Goal: Check status: Check status

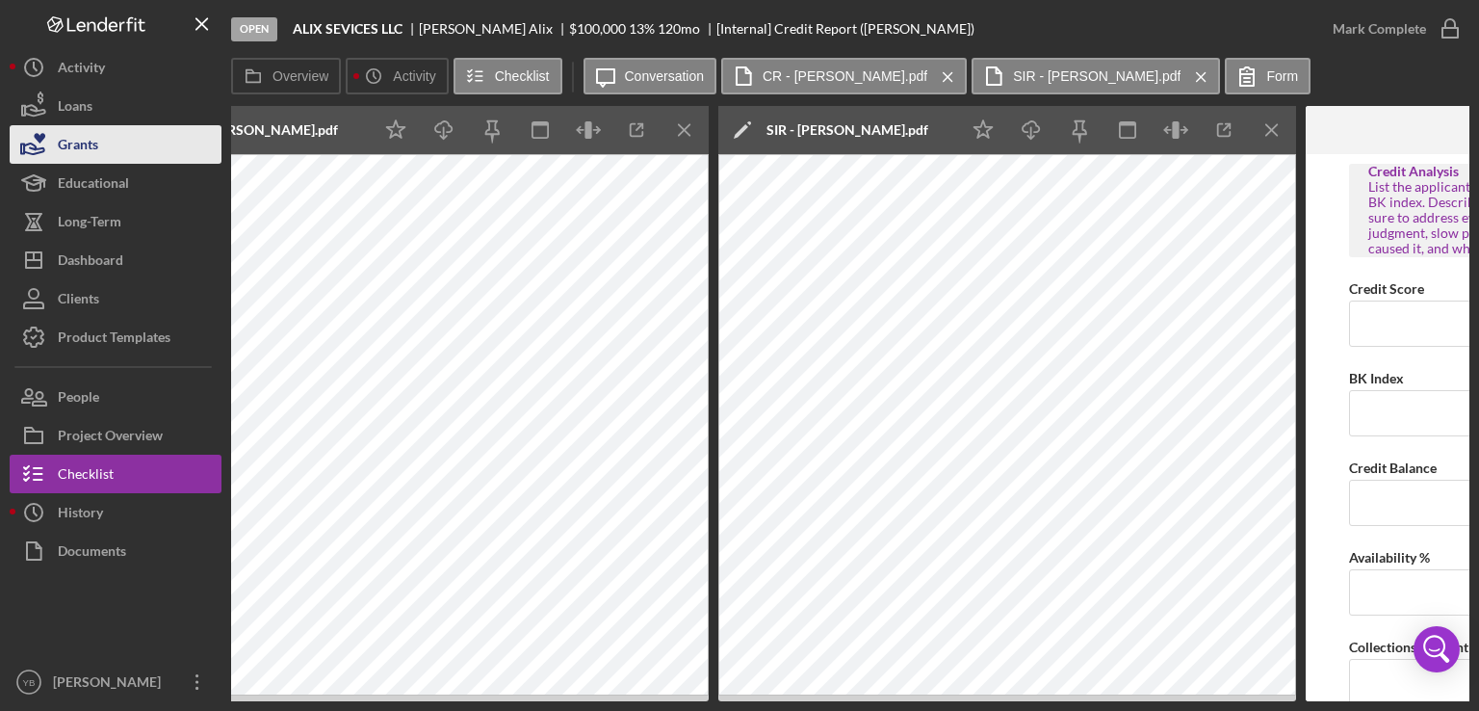
scroll to position [225, 0]
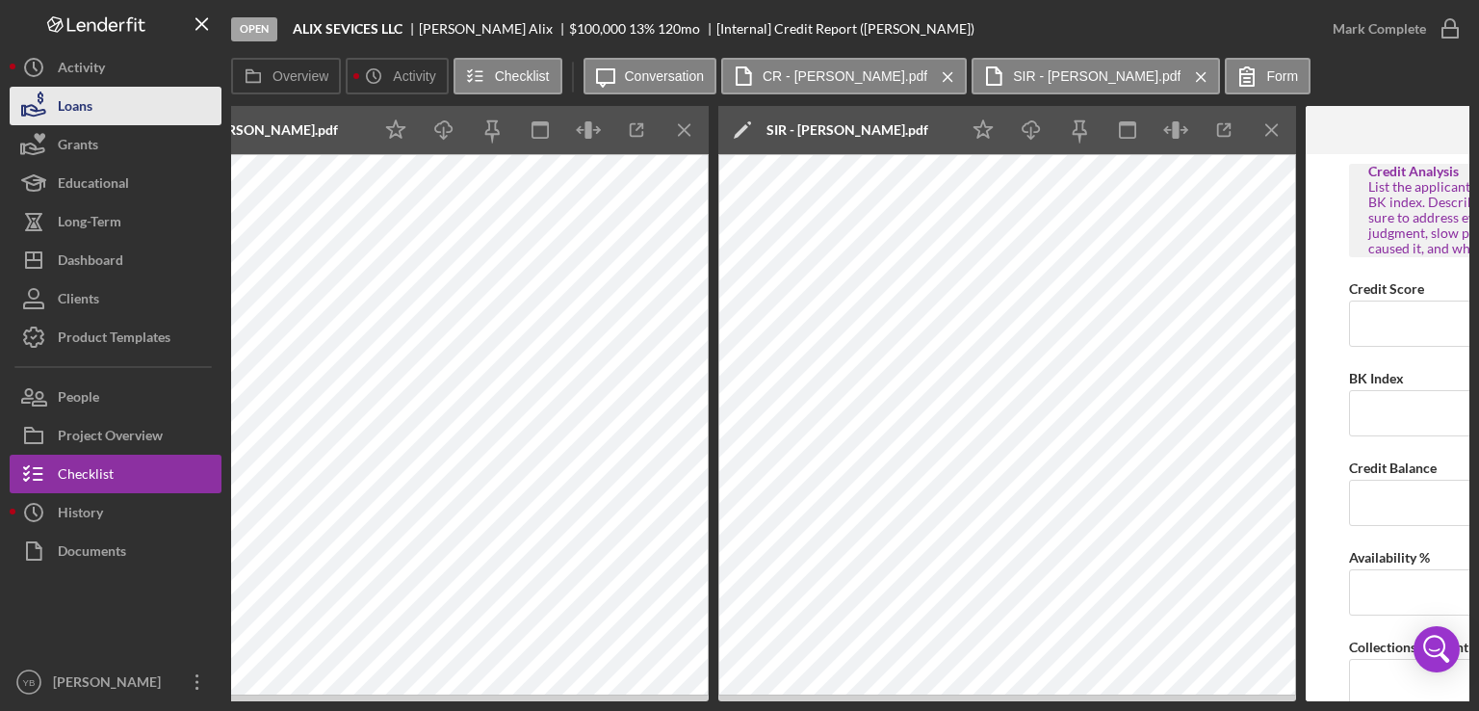
click at [113, 113] on button "Loans" at bounding box center [116, 106] width 212 height 39
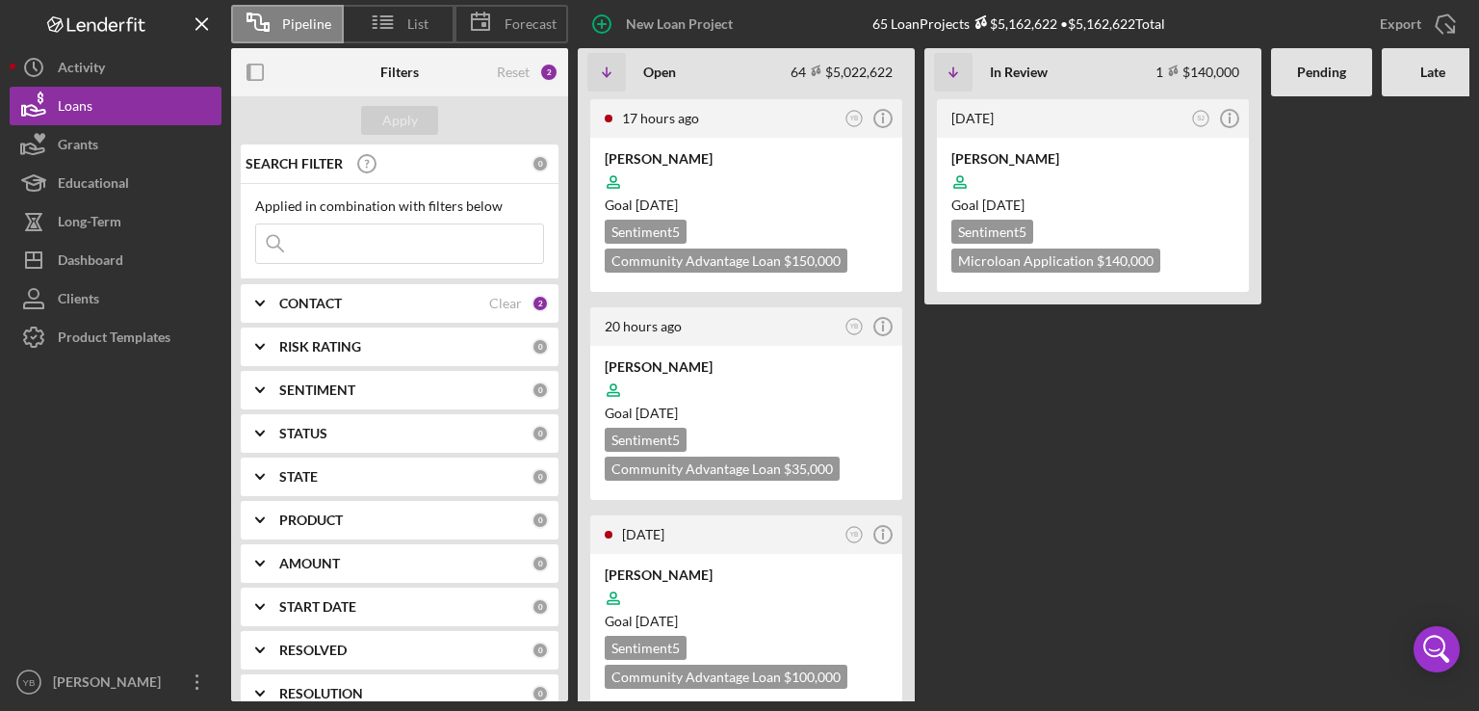
click at [311, 248] on input at bounding box center [399, 243] width 287 height 39
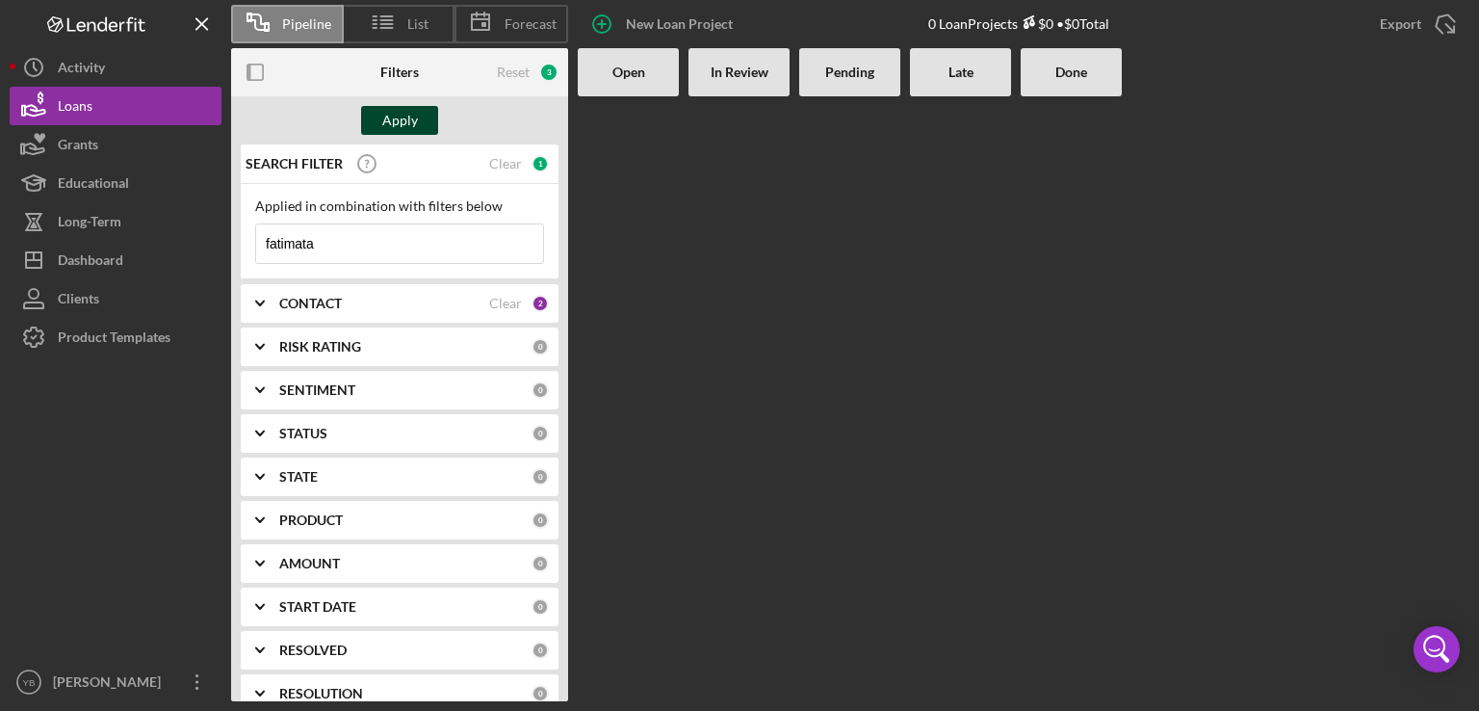
type input "fatimata"
click at [393, 124] on div "Apply" at bounding box center [400, 120] width 36 height 29
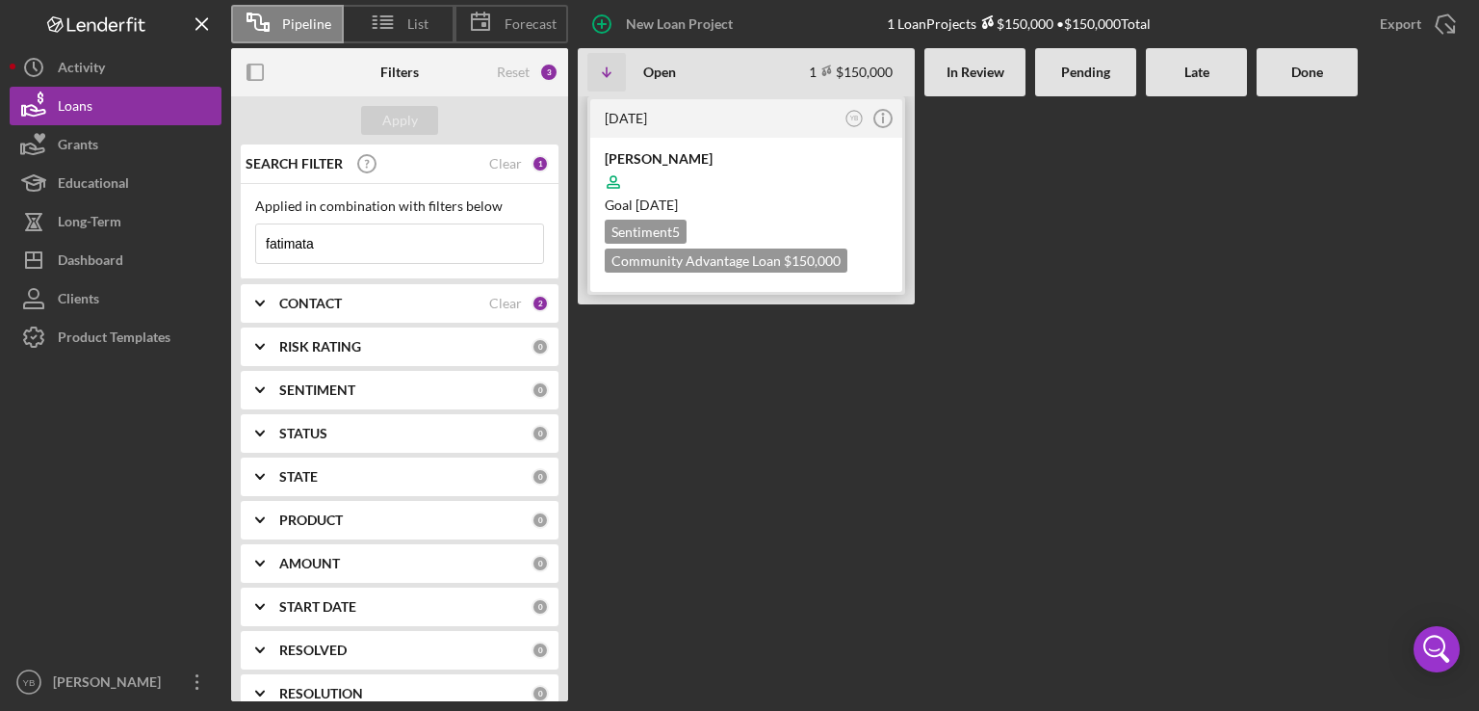
click at [813, 200] on div "Goal [DATE]" at bounding box center [746, 205] width 283 height 19
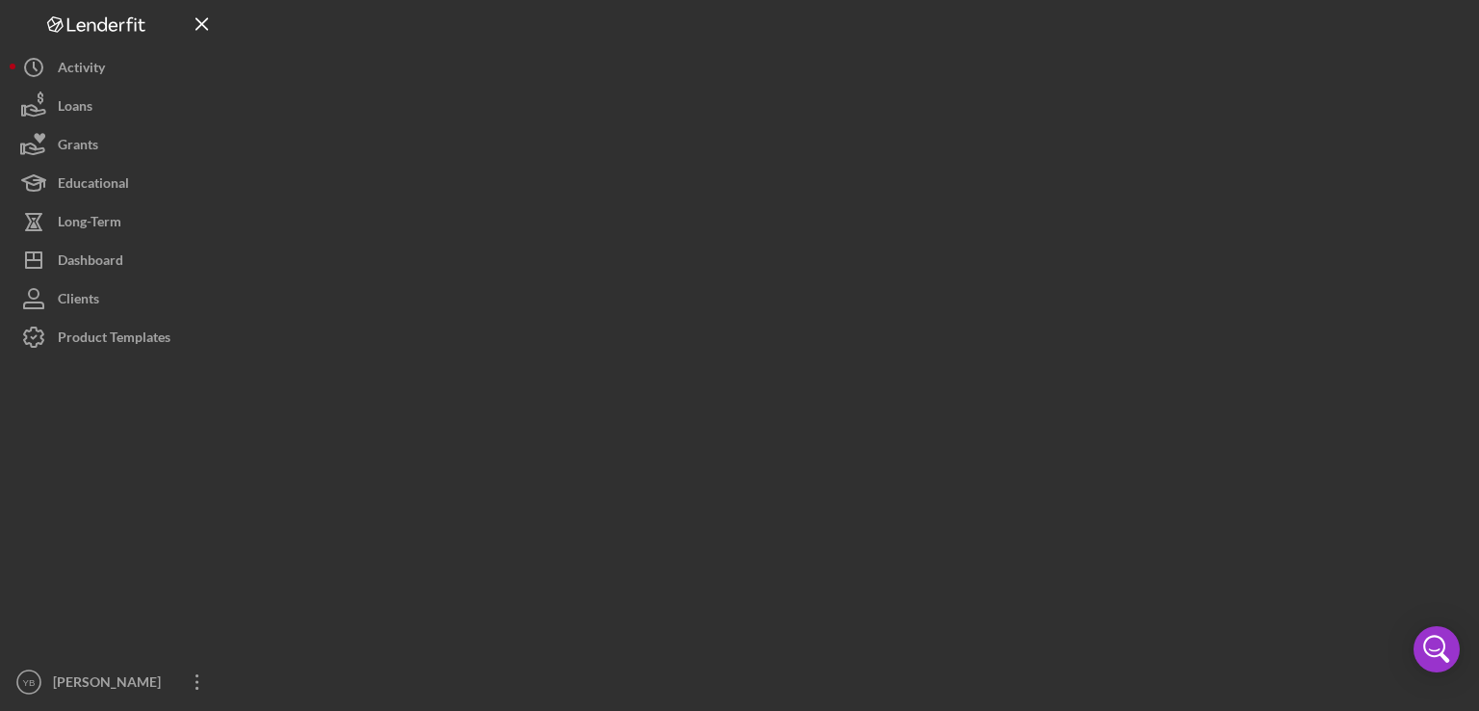
click at [813, 200] on div at bounding box center [850, 350] width 1239 height 701
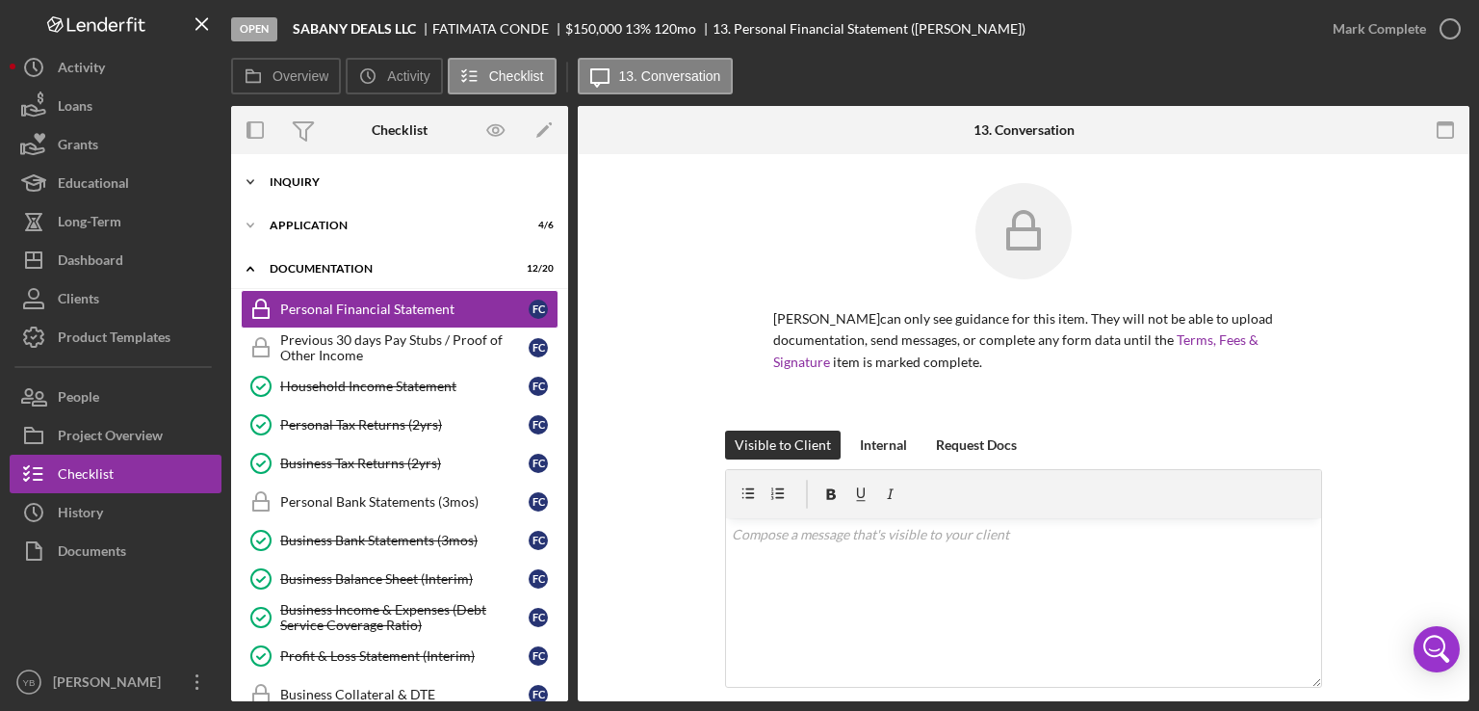
click at [323, 184] on div "Inquiry" at bounding box center [407, 182] width 275 height 12
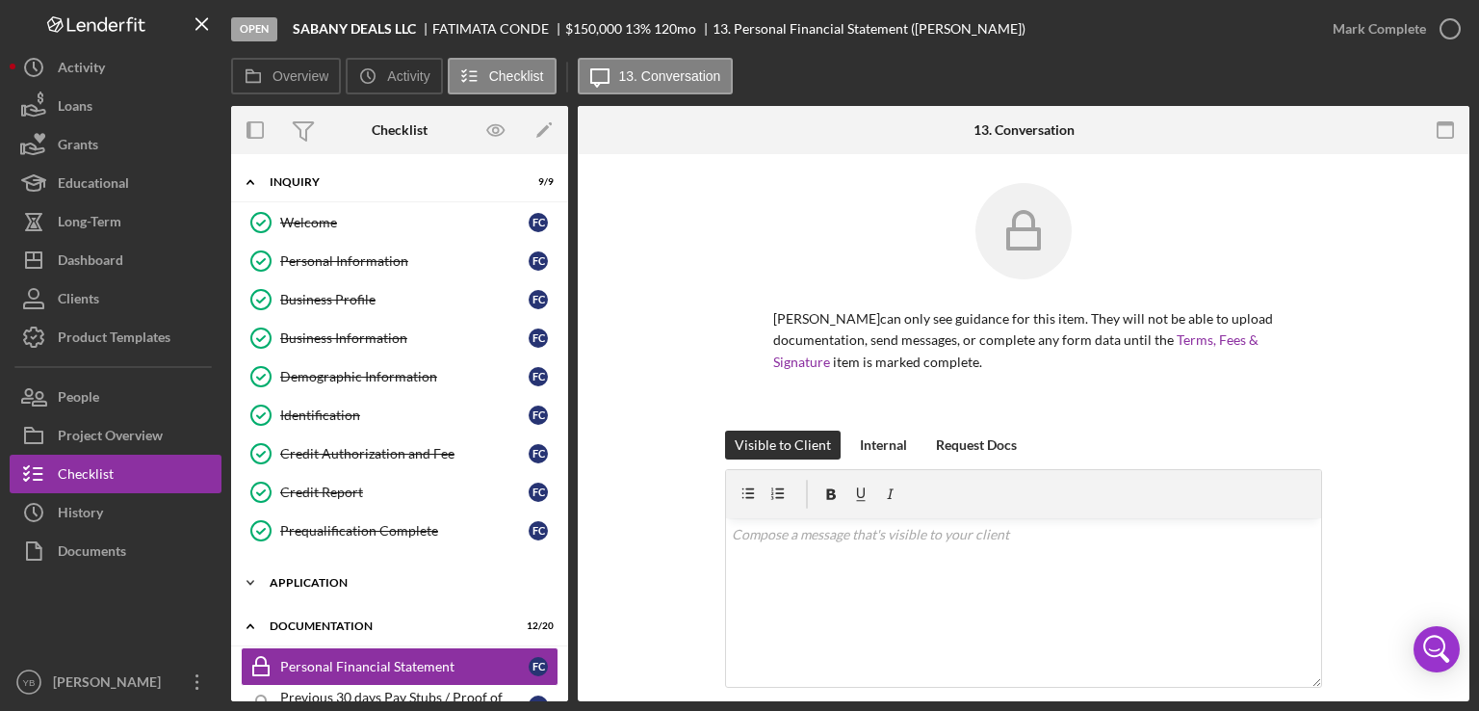
click at [312, 579] on div "Application" at bounding box center [407, 583] width 275 height 12
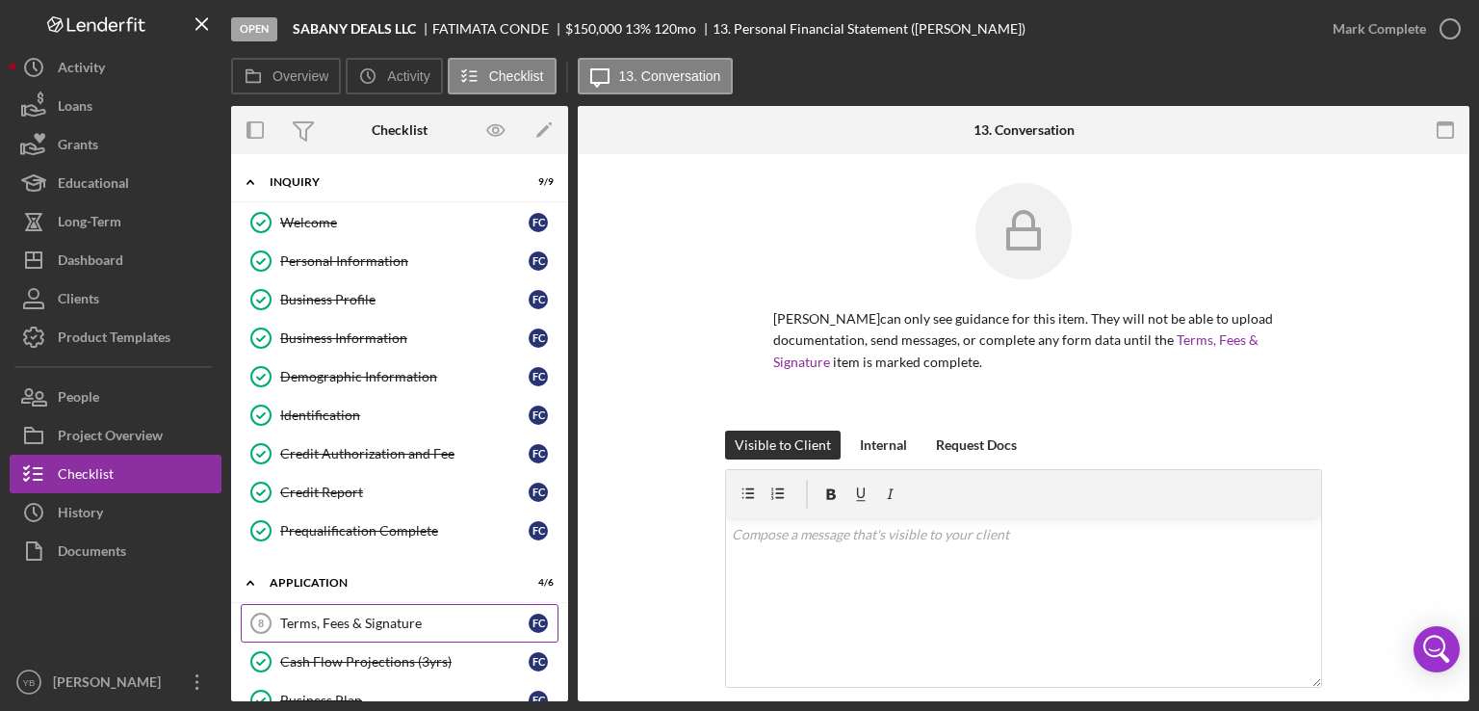
click at [330, 615] on div "Terms, Fees & Signature" at bounding box center [404, 622] width 249 height 15
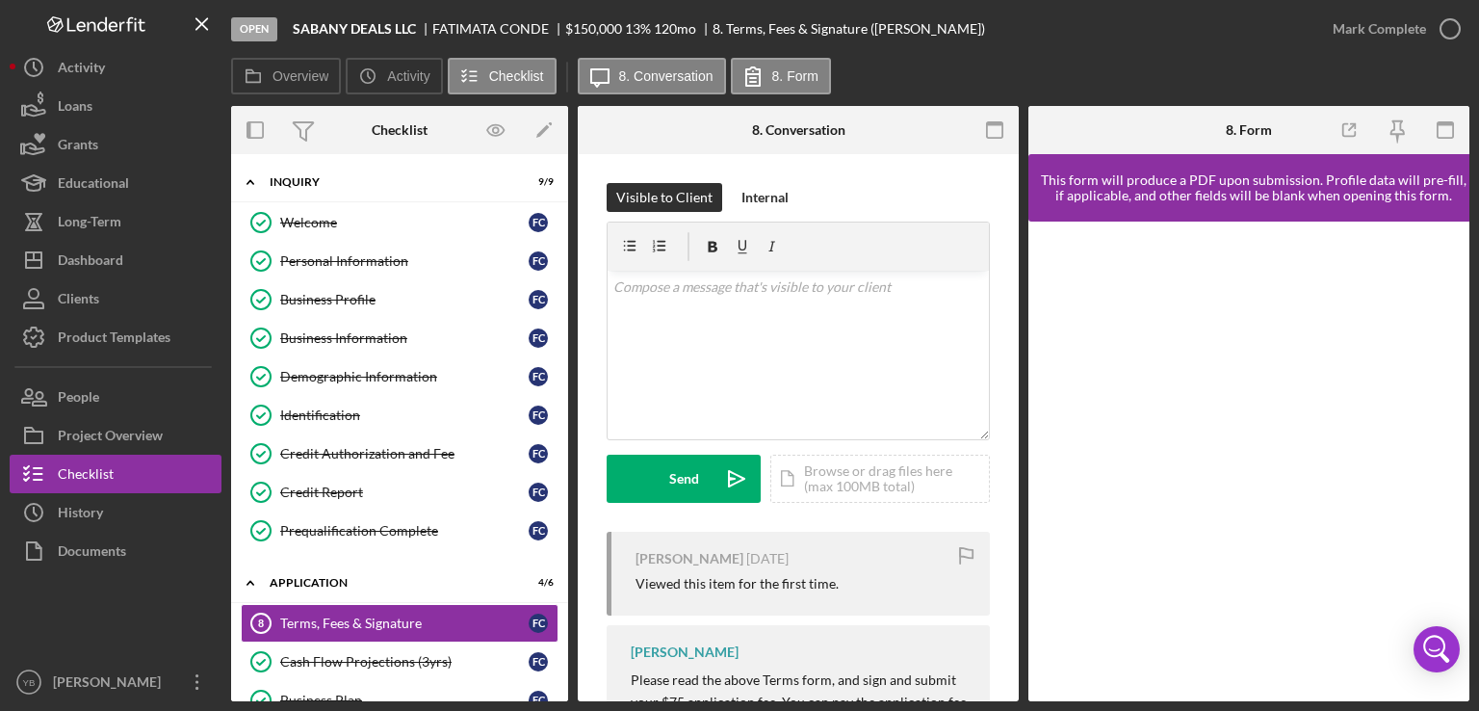
click at [1022, 340] on div "Overview Internal Workflow Stage Open Icon/Dropdown Arrow Archive (can unarchiv…" at bounding box center [850, 403] width 1239 height 595
click at [129, 118] on button "Loans" at bounding box center [116, 106] width 212 height 39
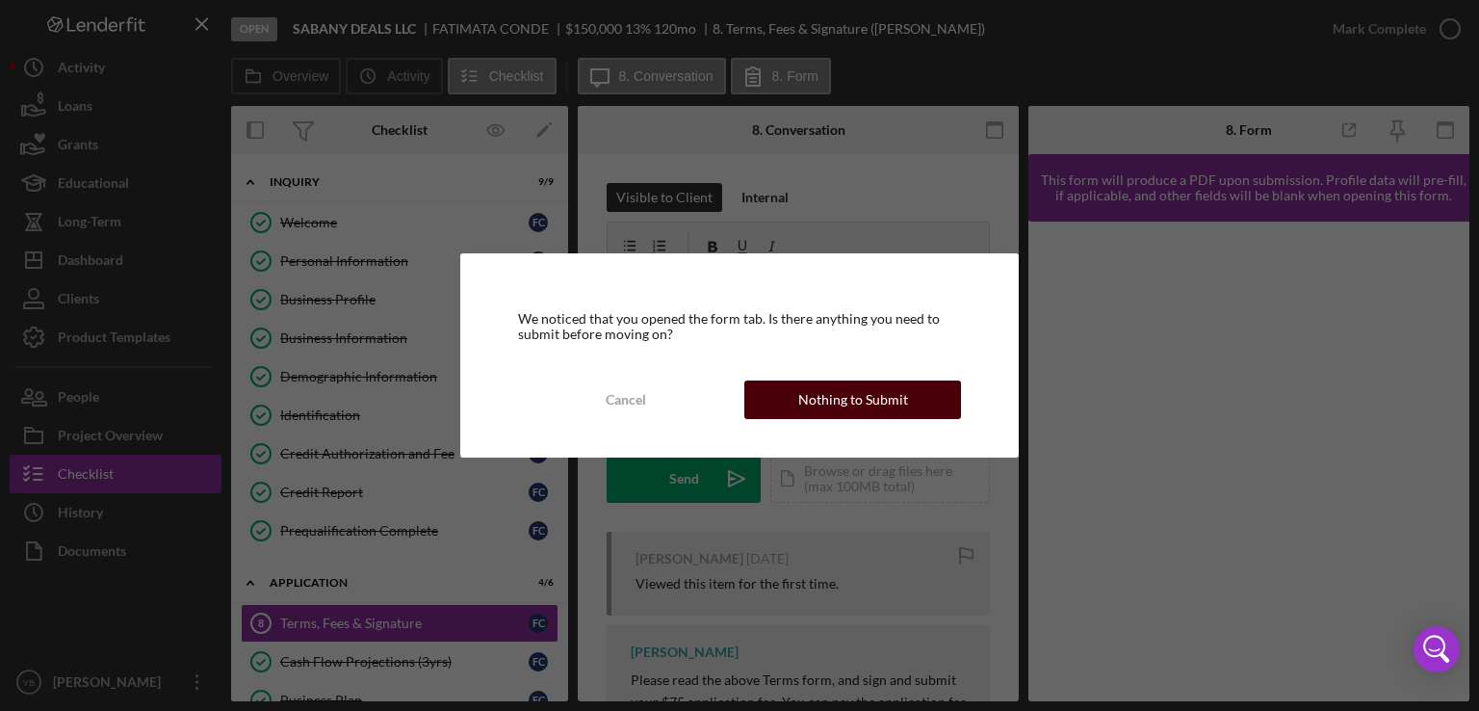
click at [836, 401] on div "Nothing to Submit" at bounding box center [853, 399] width 110 height 39
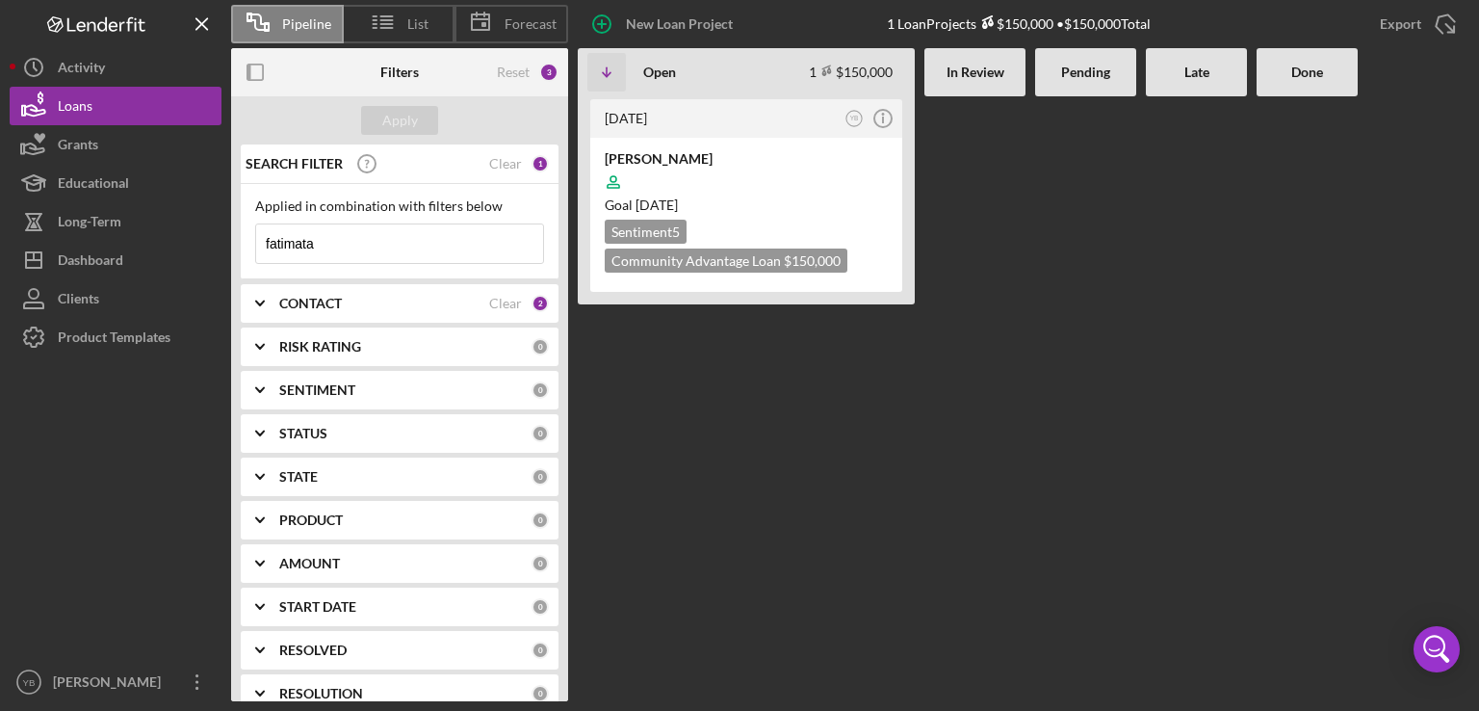
click at [334, 248] on input "fatimata" at bounding box center [399, 243] width 287 height 39
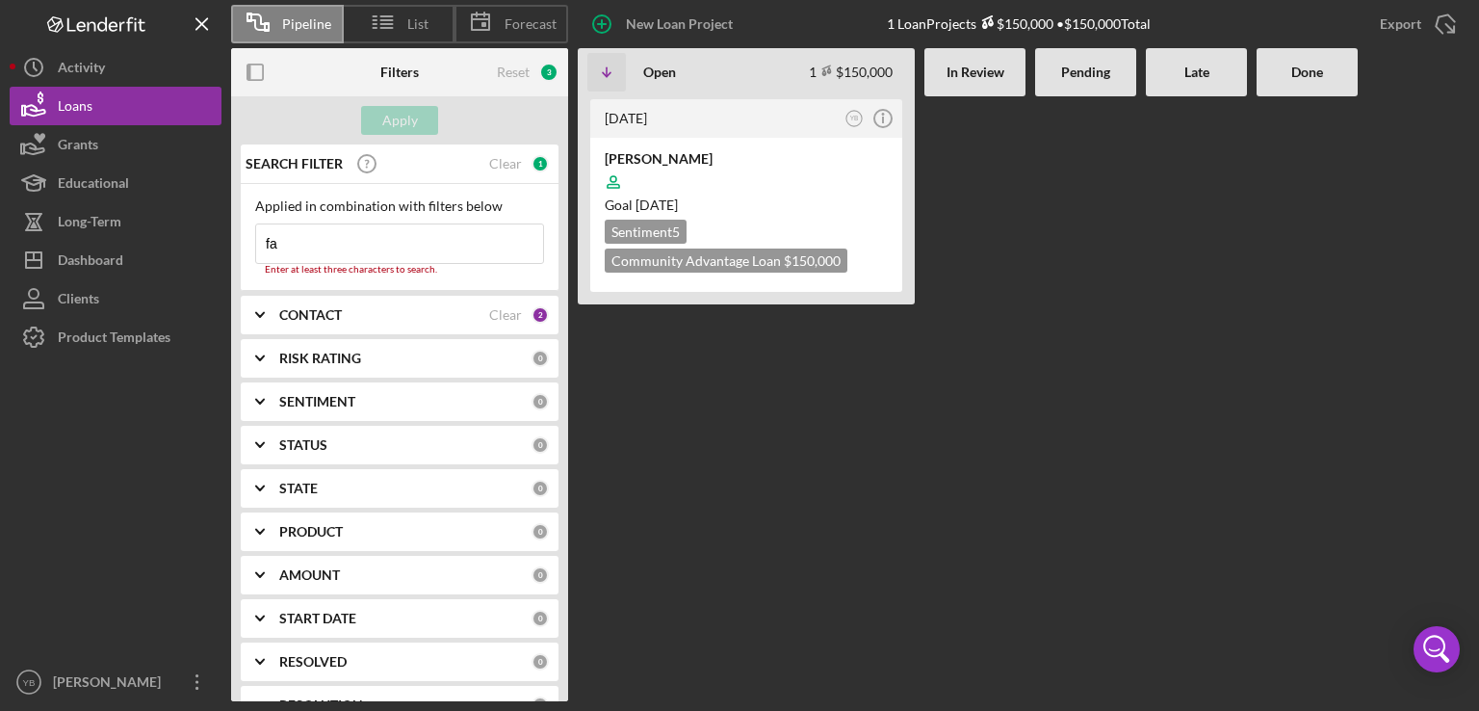
type input "f"
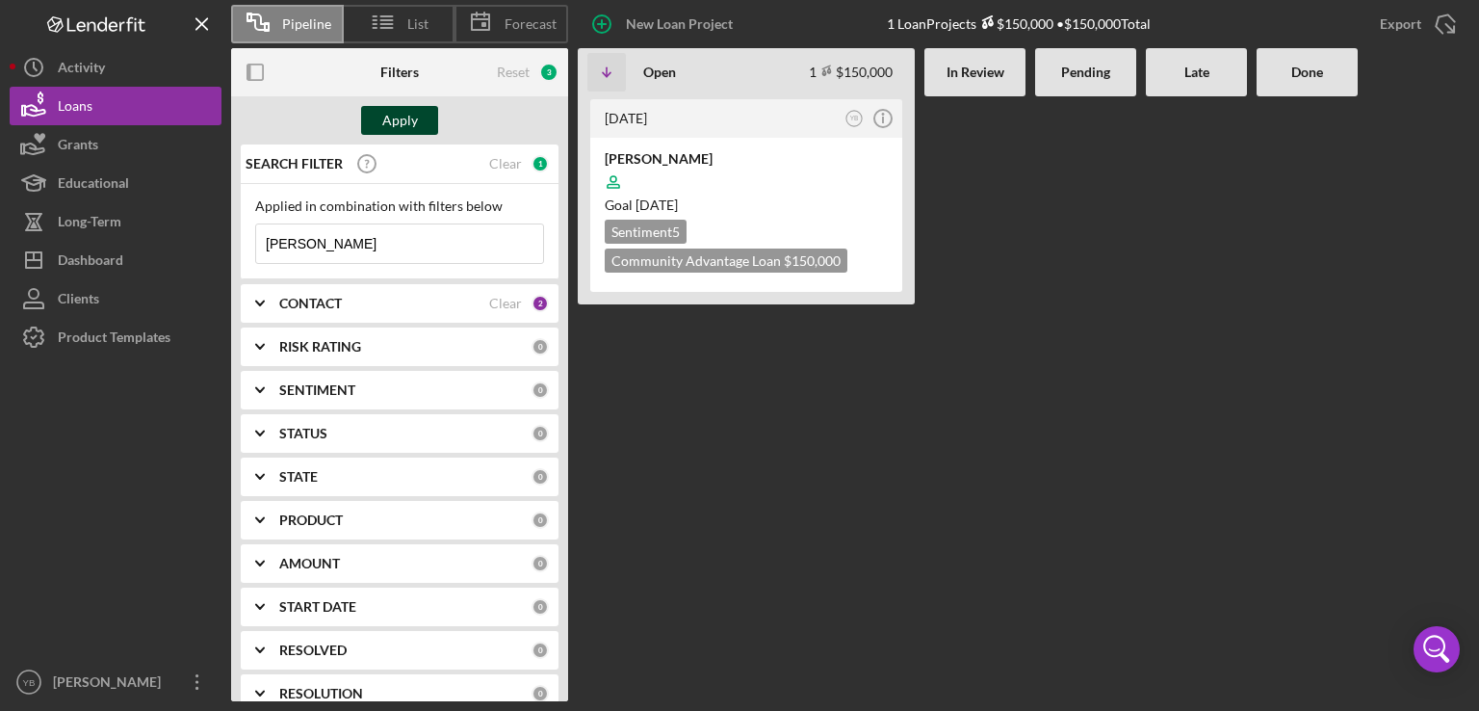
type input "[PERSON_NAME]"
click at [385, 120] on div "Apply" at bounding box center [400, 120] width 36 height 29
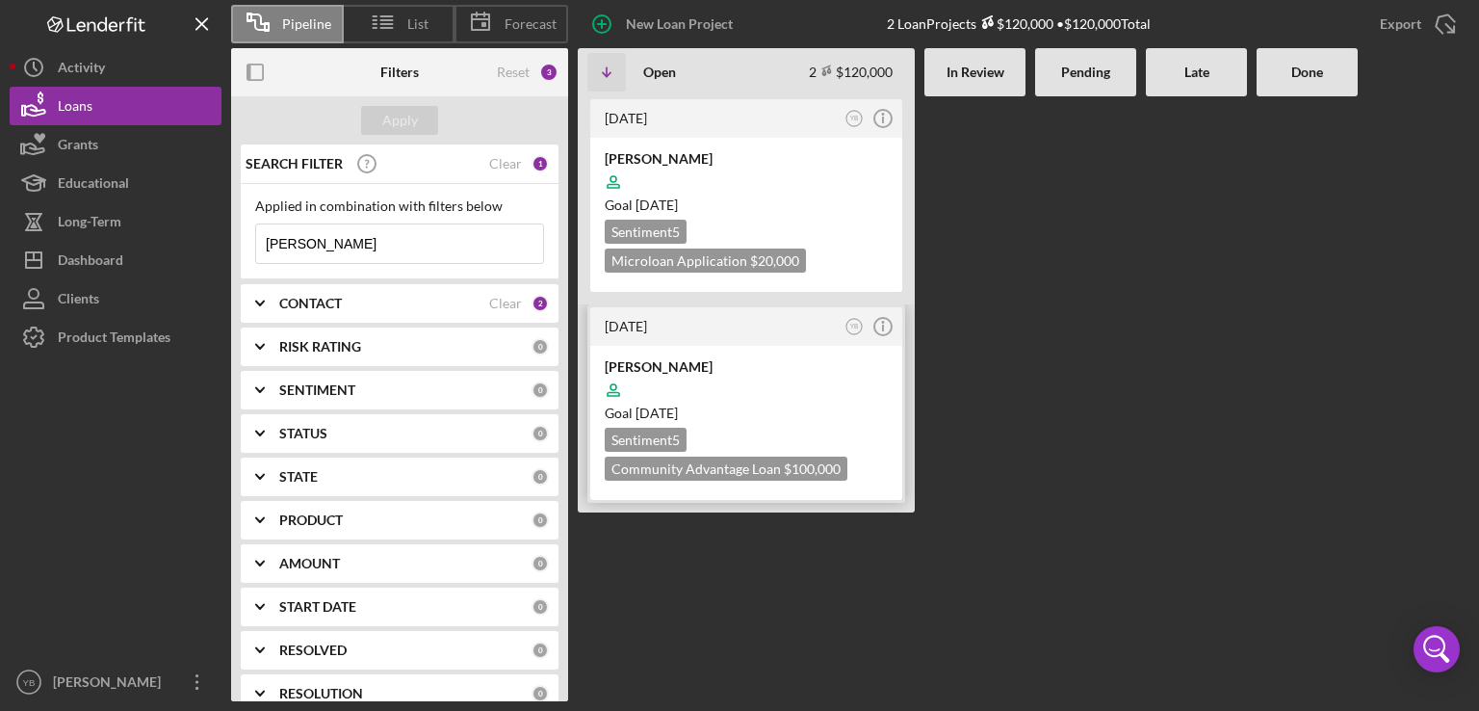
click at [764, 404] on div "Goal [DATE]" at bounding box center [746, 413] width 283 height 19
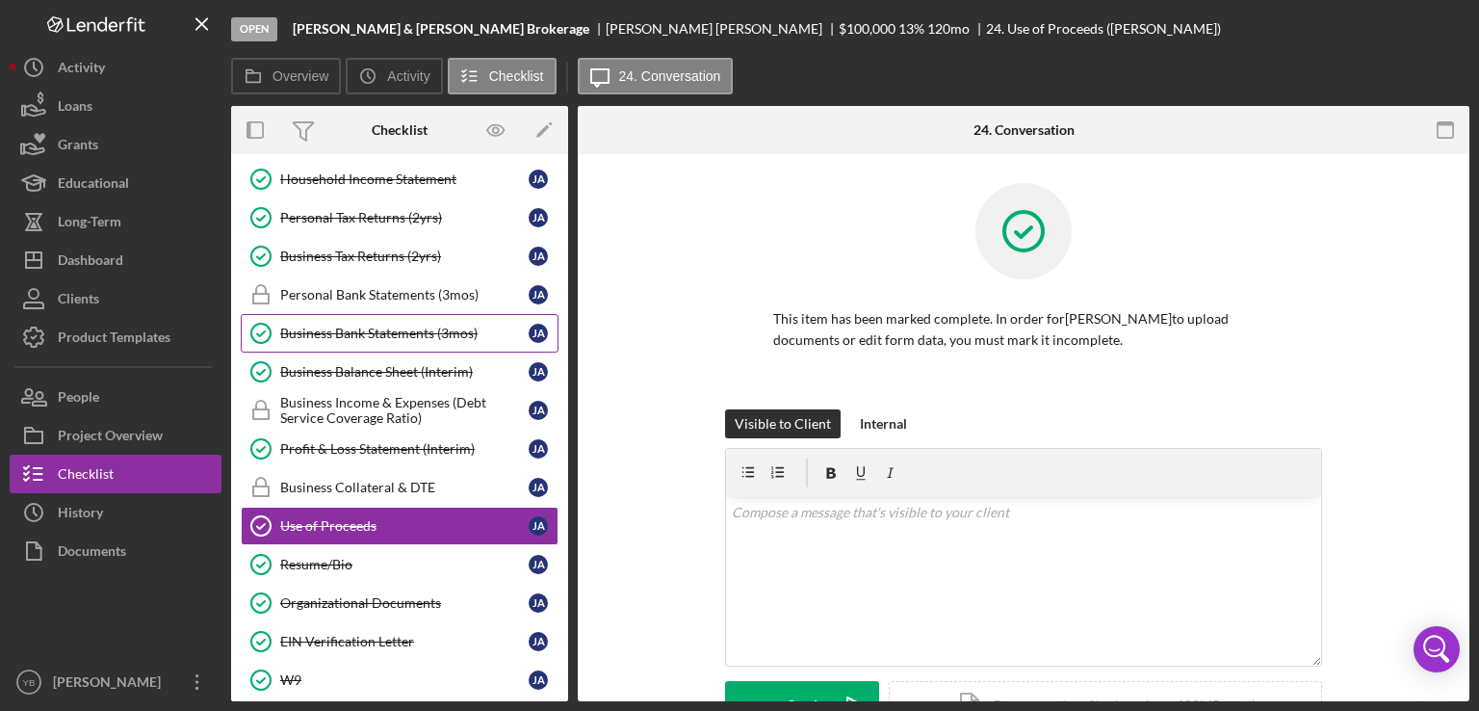
scroll to position [300, 0]
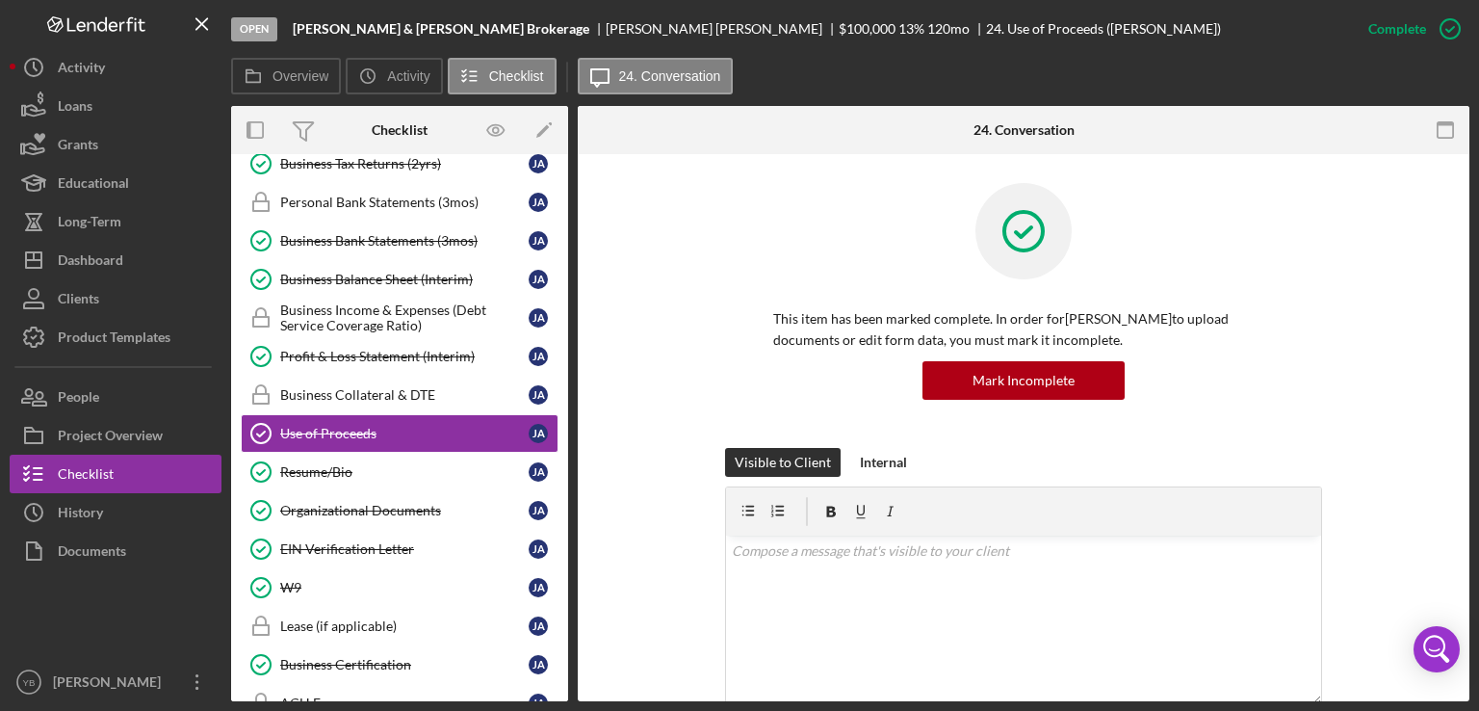
drag, startPoint x: 570, startPoint y: 351, endPoint x: 565, endPoint y: 320, distance: 31.2
click at [565, 320] on div "Overview Internal Workflow Stage Open Icon/Dropdown Arrow Archive (can unarchiv…" at bounding box center [850, 403] width 1239 height 595
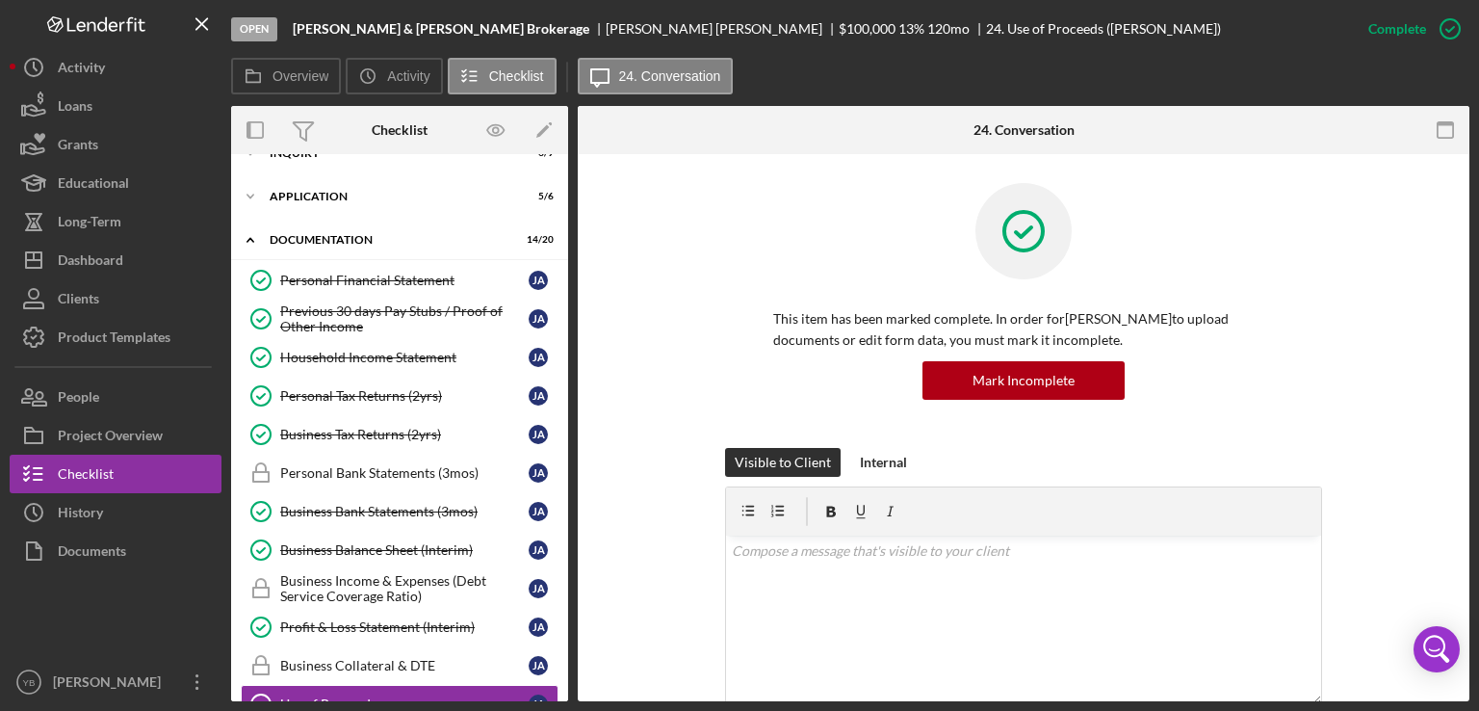
scroll to position [0, 0]
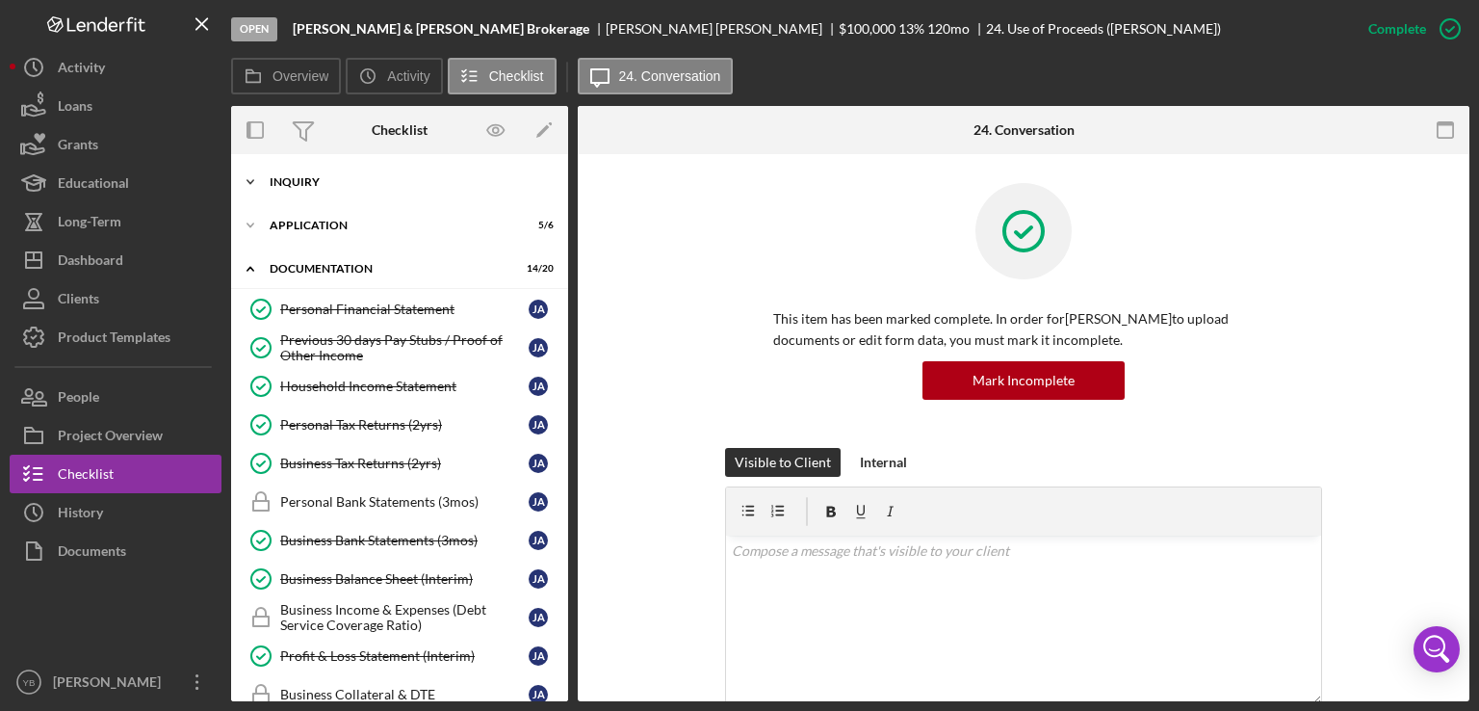
click at [325, 176] on div "Inquiry" at bounding box center [407, 182] width 275 height 12
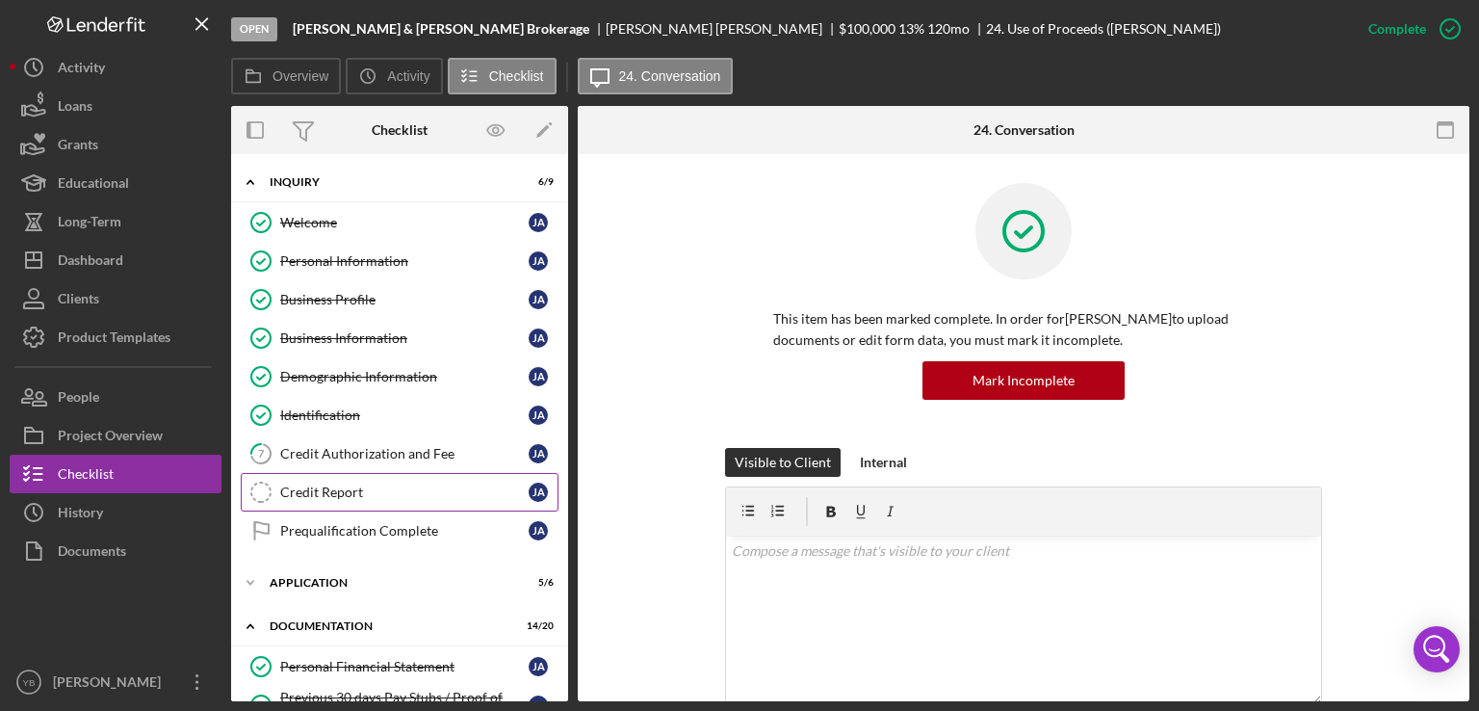
click at [312, 492] on div "Credit Report" at bounding box center [404, 491] width 249 height 15
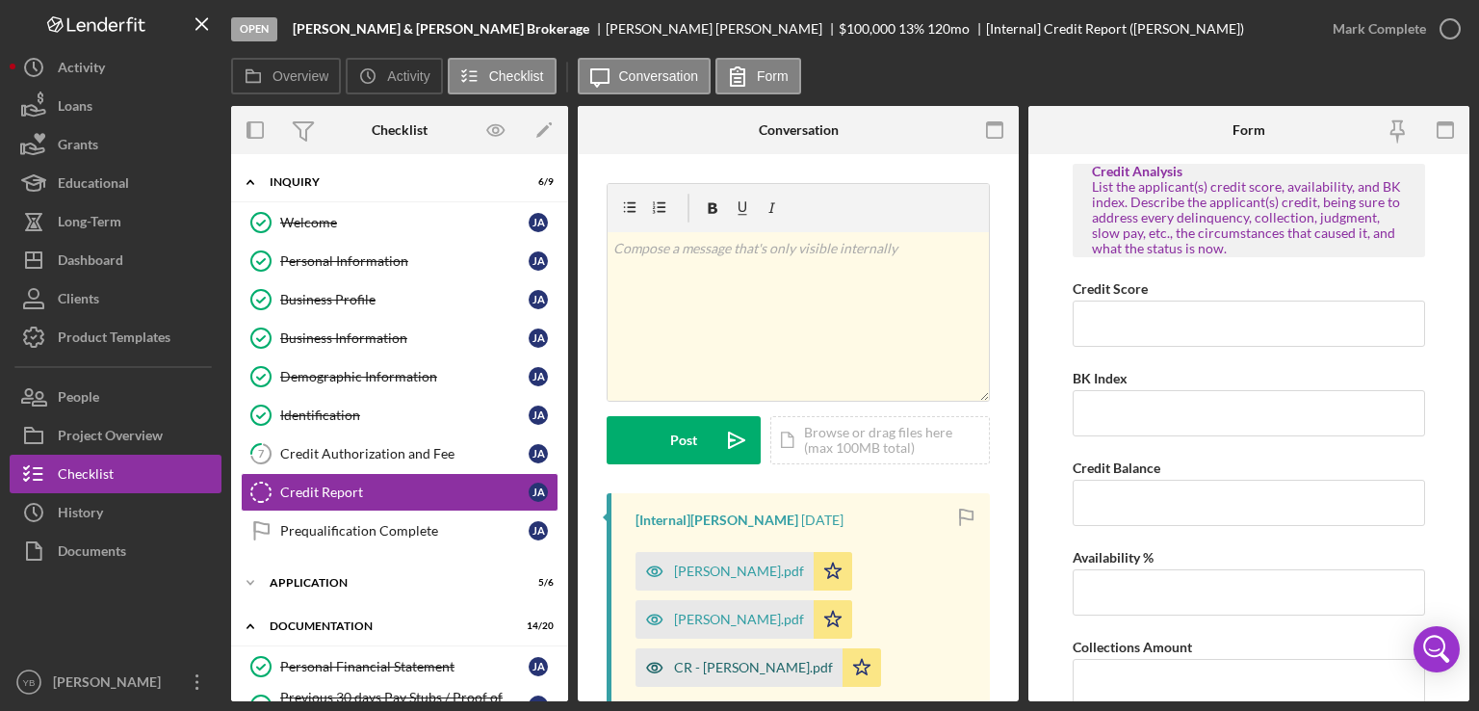
click at [743, 667] on div "CR - [PERSON_NAME].pdf" at bounding box center [753, 667] width 159 height 15
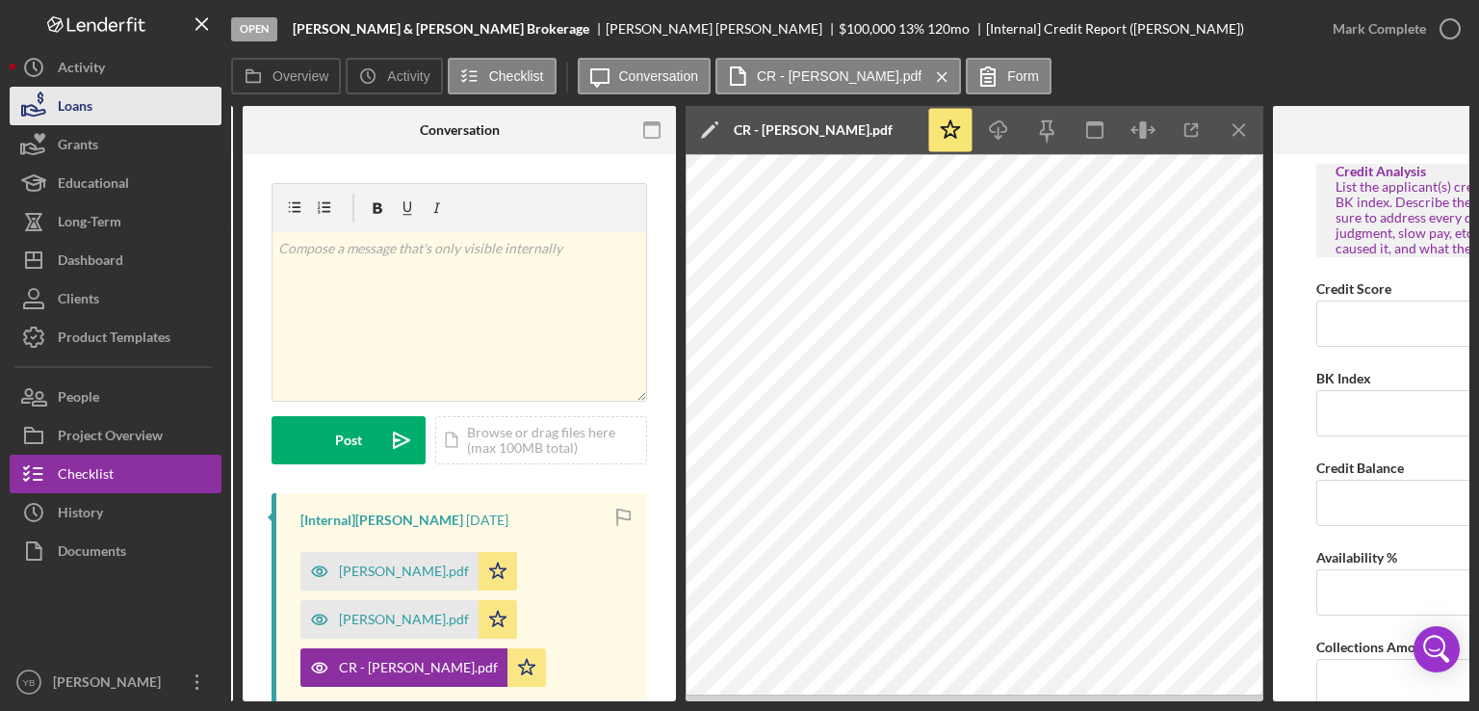
click at [99, 105] on button "Loans" at bounding box center [116, 106] width 212 height 39
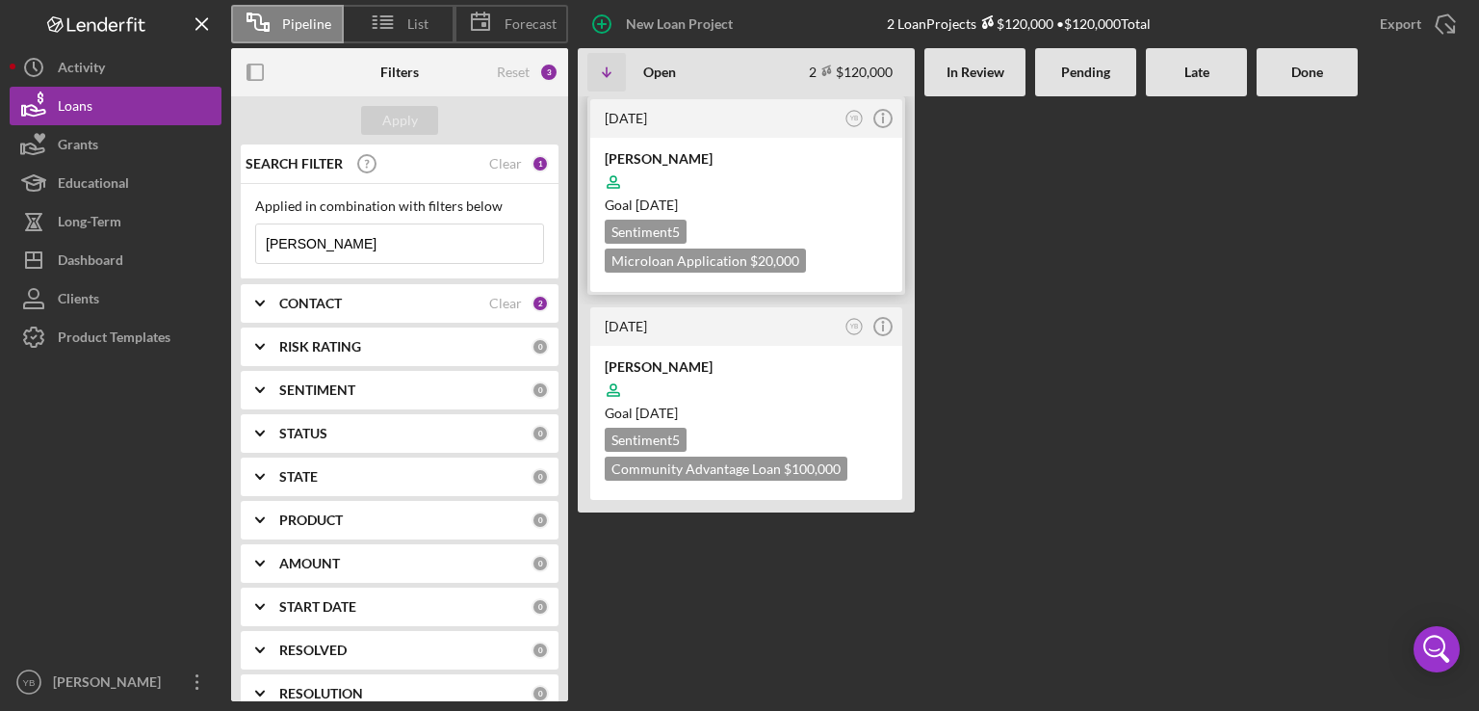
click at [836, 182] on div at bounding box center [746, 182] width 283 height 37
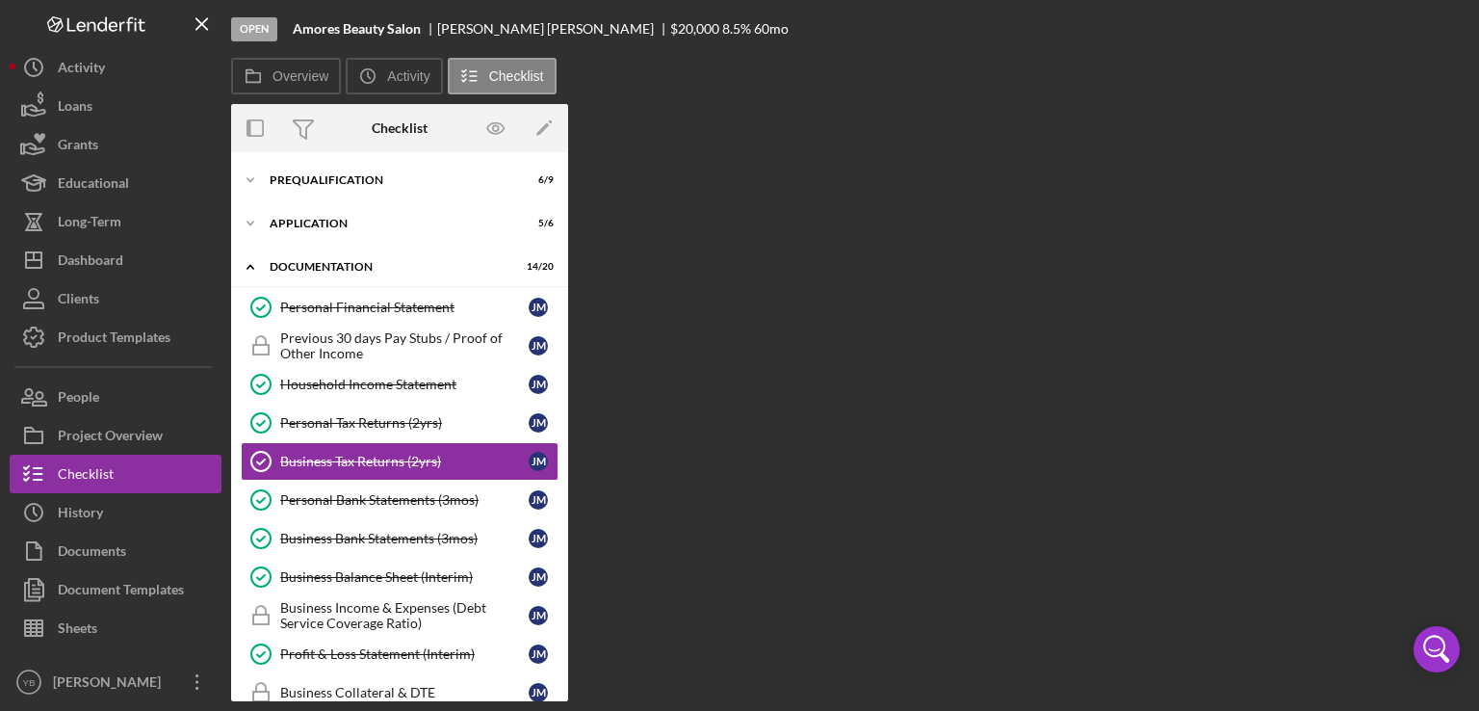
scroll to position [33, 0]
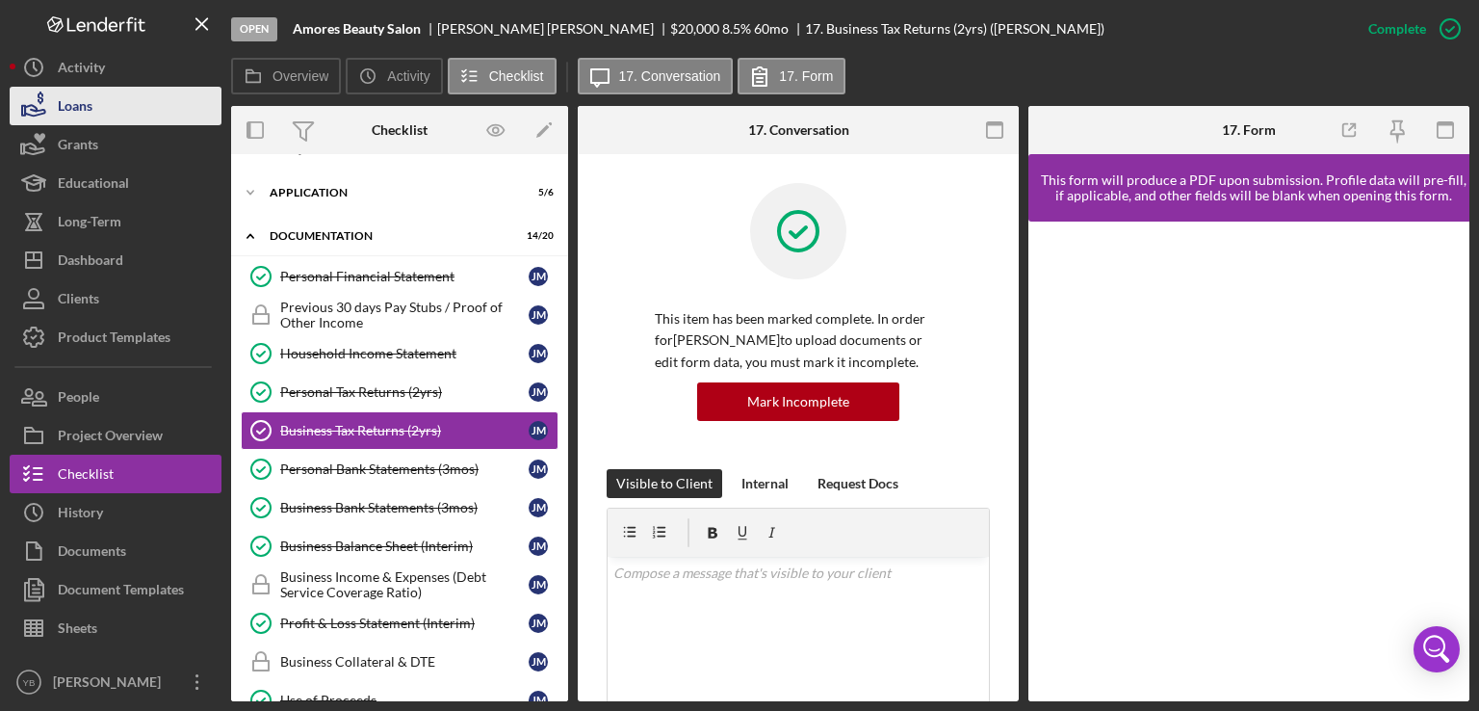
click at [101, 104] on button "Loans" at bounding box center [116, 106] width 212 height 39
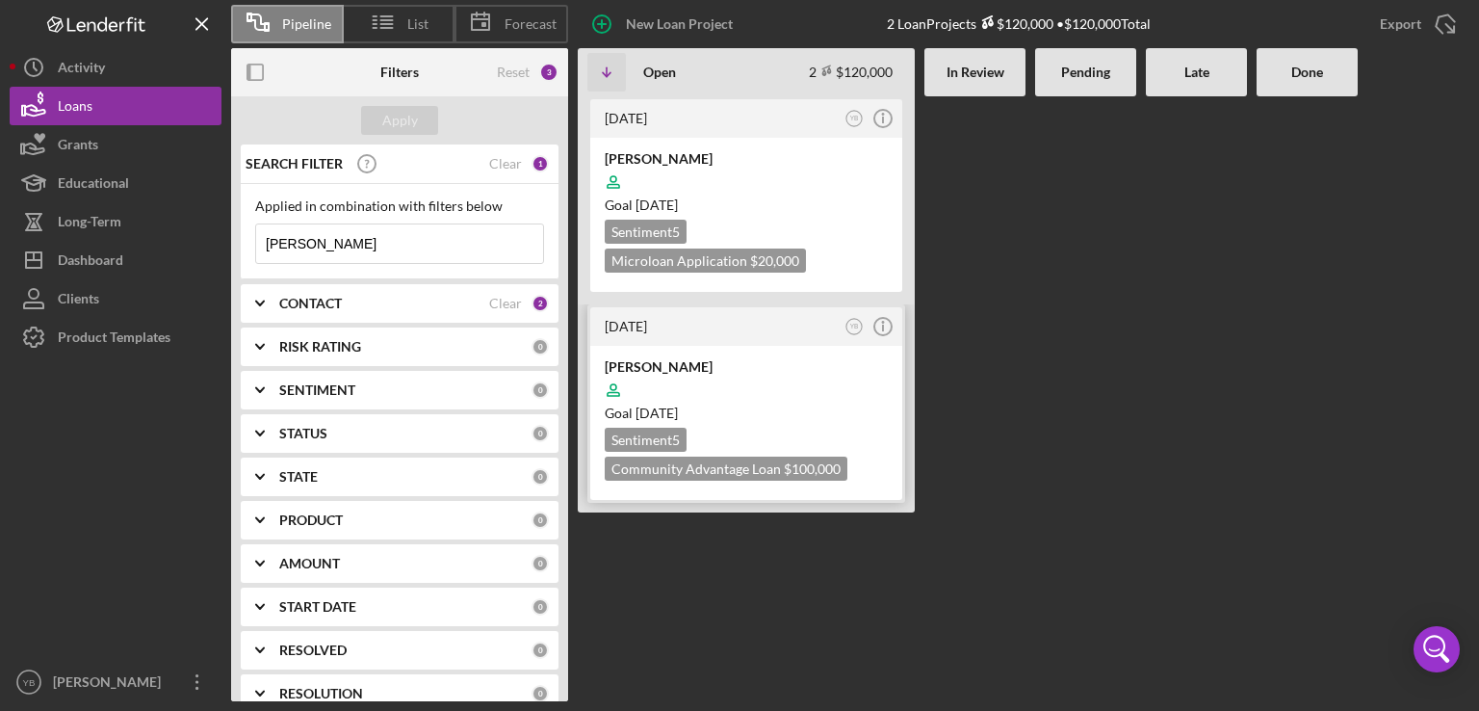
click at [773, 391] on div at bounding box center [746, 390] width 283 height 37
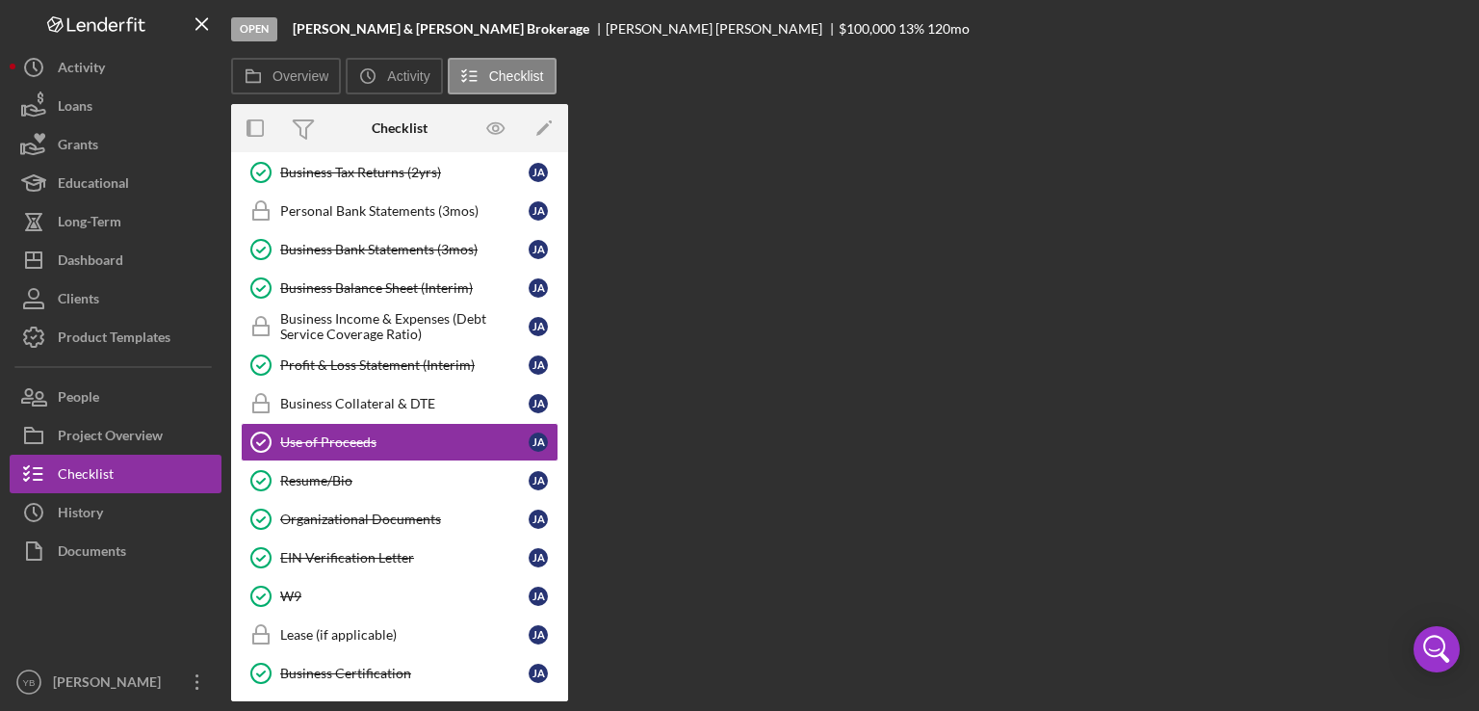
scroll to position [300, 0]
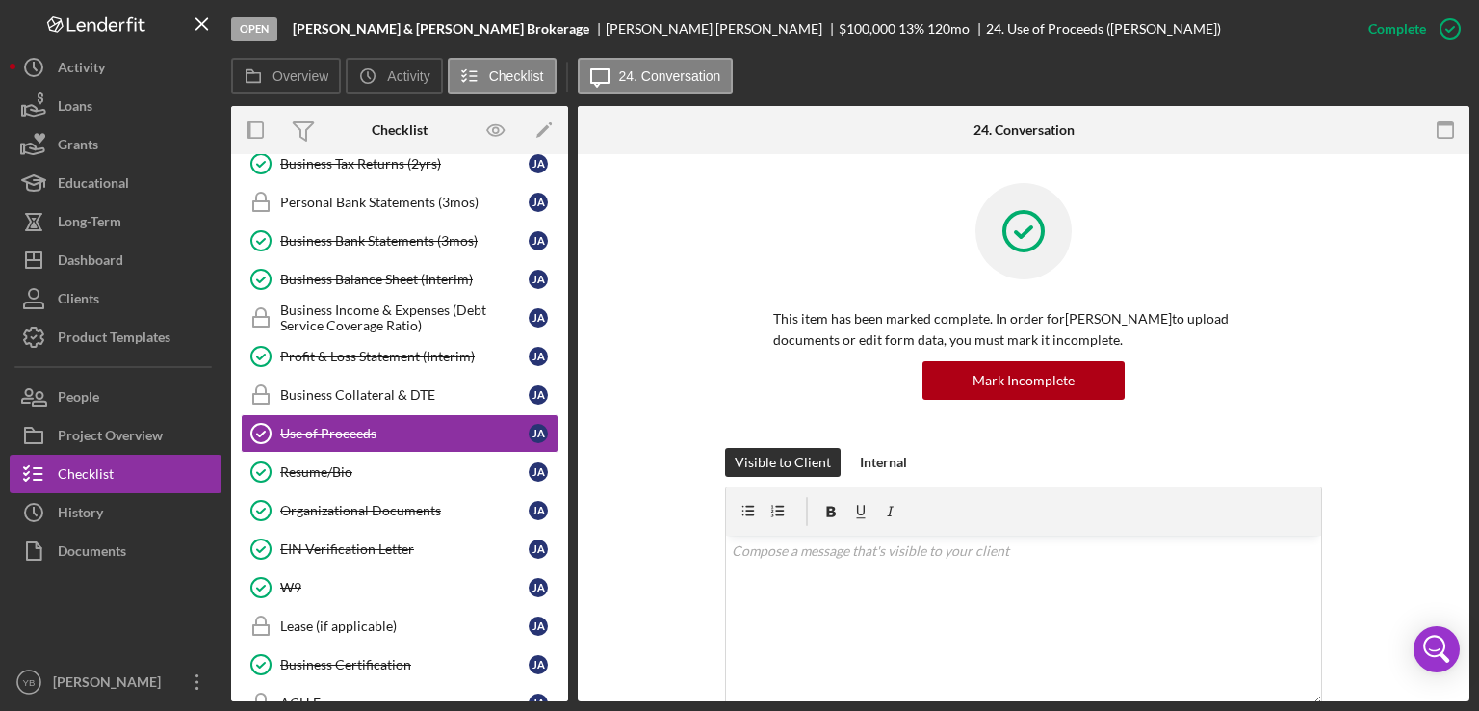
drag, startPoint x: 572, startPoint y: 353, endPoint x: 562, endPoint y: 432, distance: 80.5
click at [562, 432] on div "Overview Internal Workflow Stage Open Icon/Dropdown Arrow Archive (can unarchiv…" at bounding box center [850, 403] width 1239 height 595
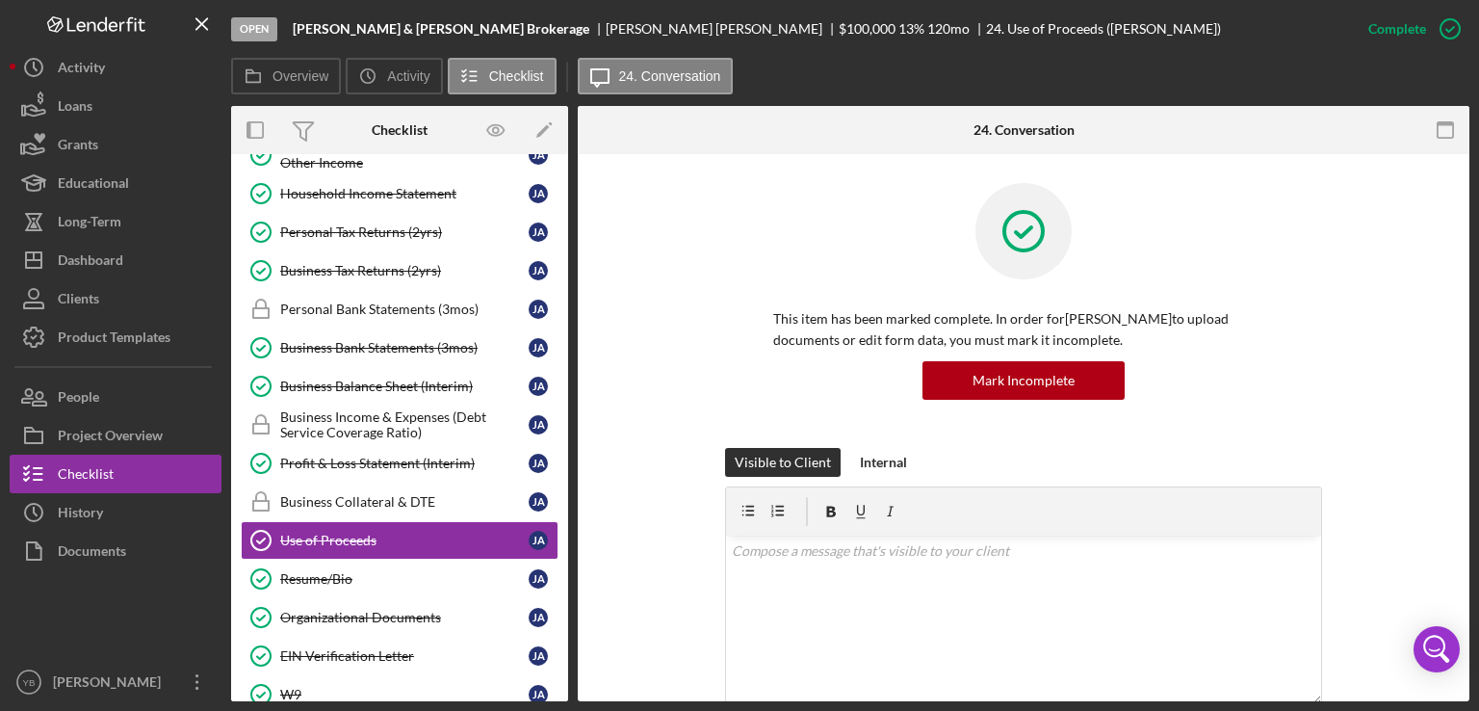
scroll to position [177, 0]
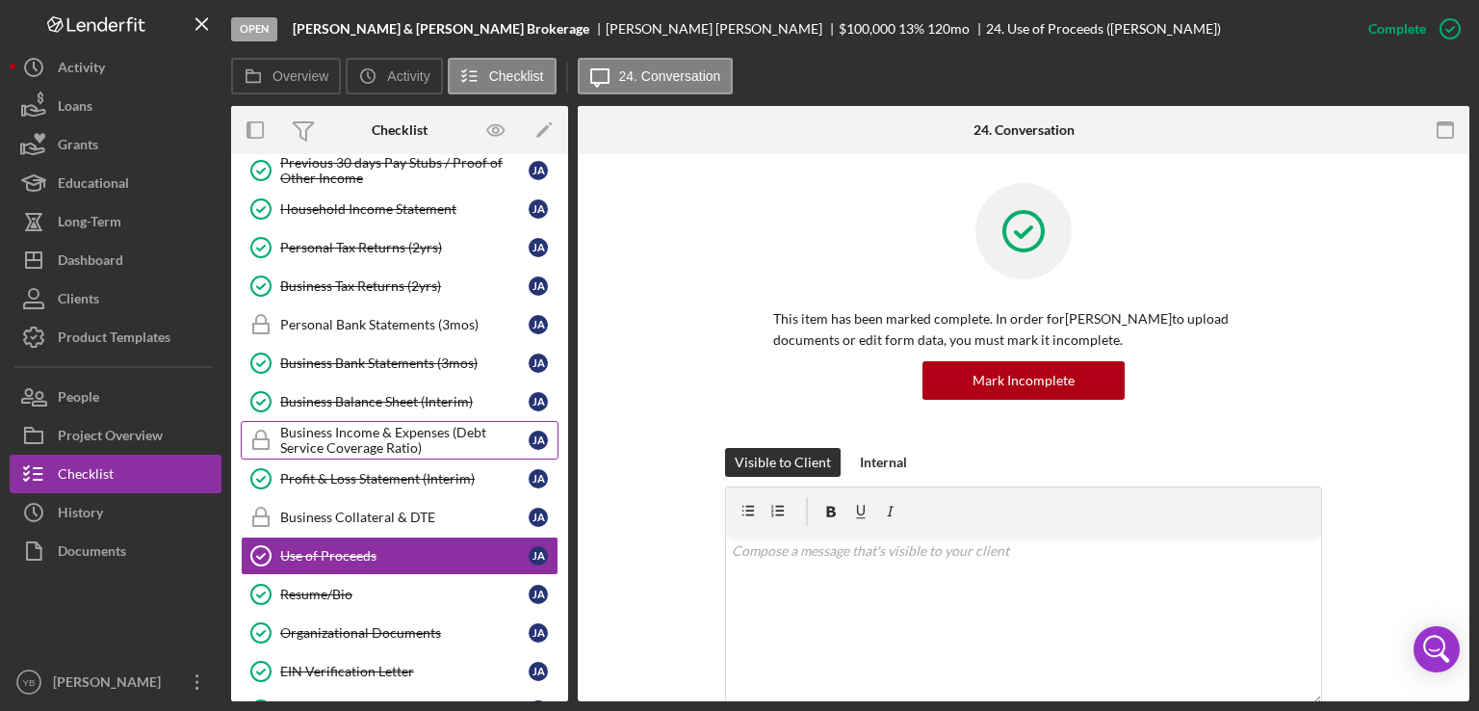
click at [370, 425] on div "Business Income & Expenses (Debt Service Coverage Ratio)" at bounding box center [404, 440] width 249 height 31
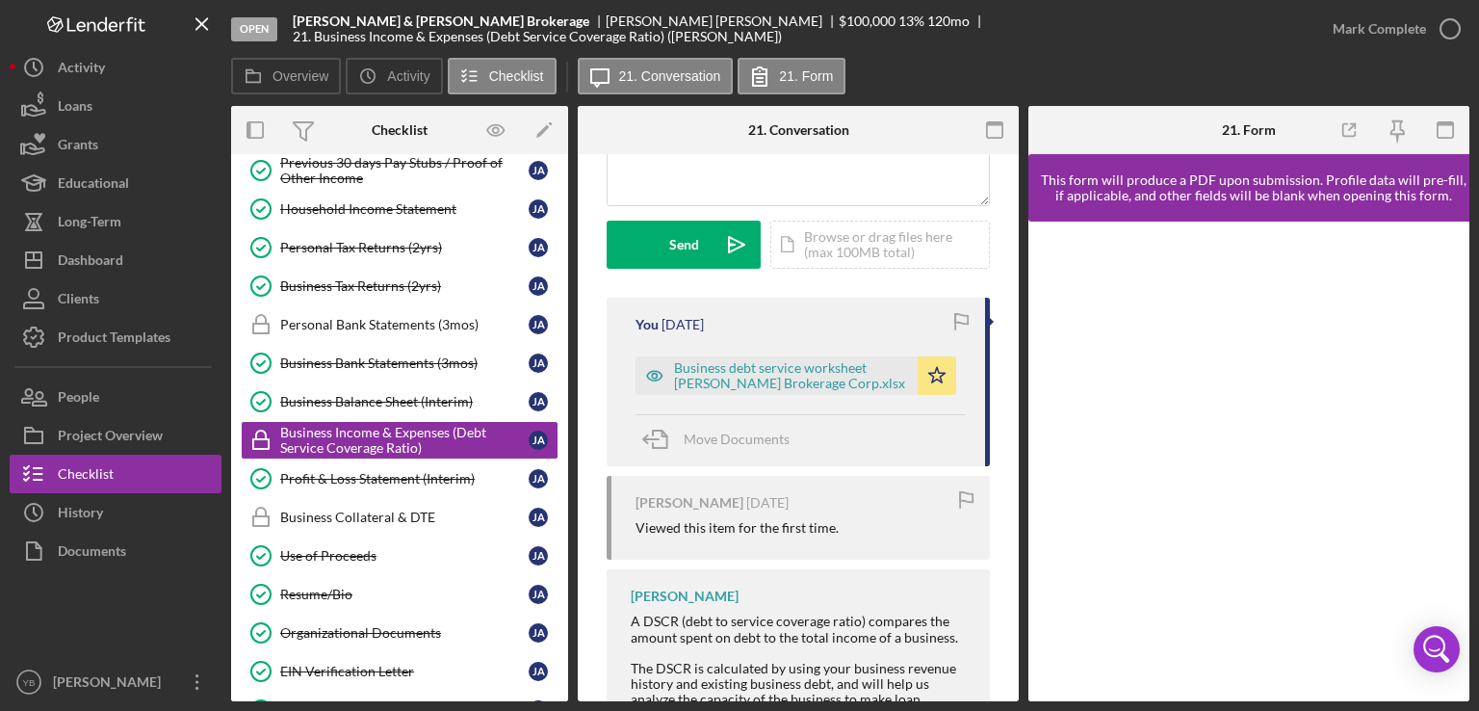
scroll to position [532, 0]
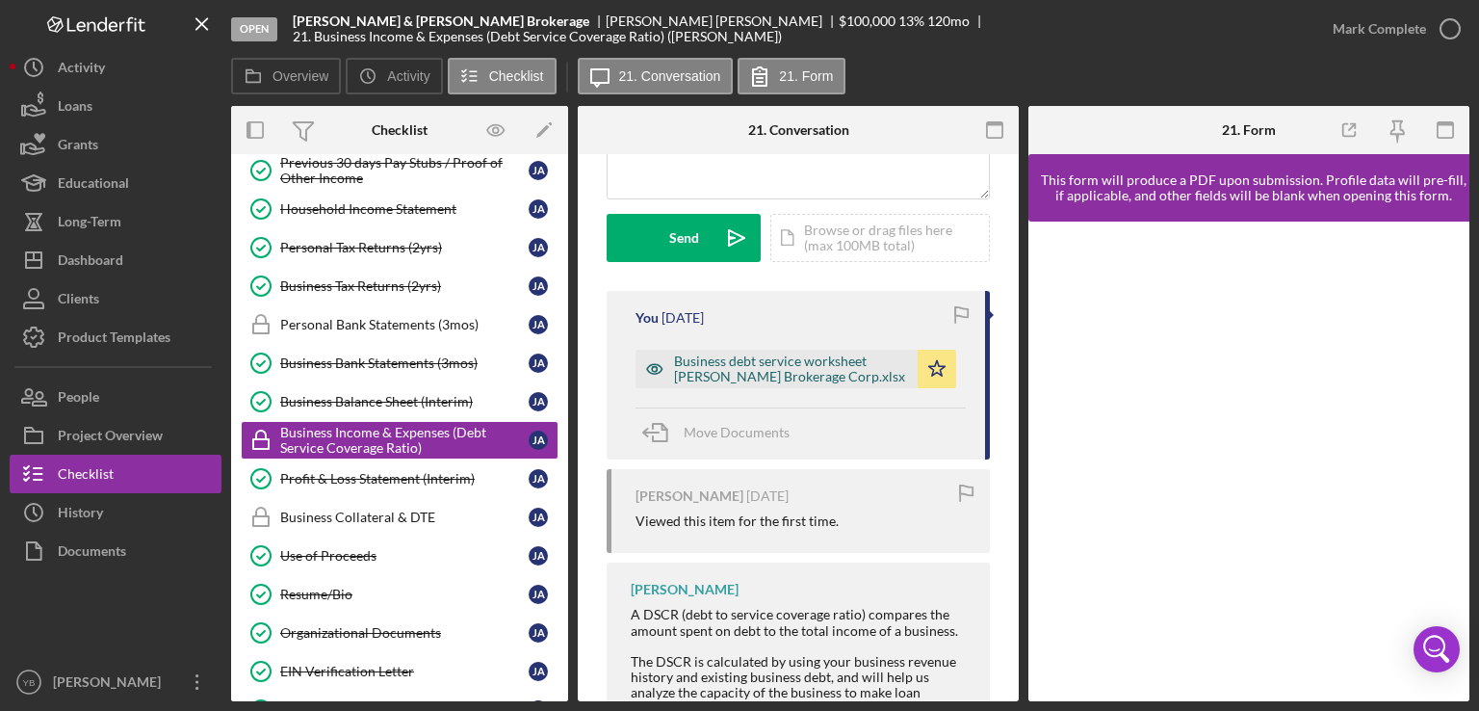
click at [748, 374] on div "Business debt service worksheet [PERSON_NAME] Brokerage Corp.xlsx" at bounding box center [791, 368] width 234 height 31
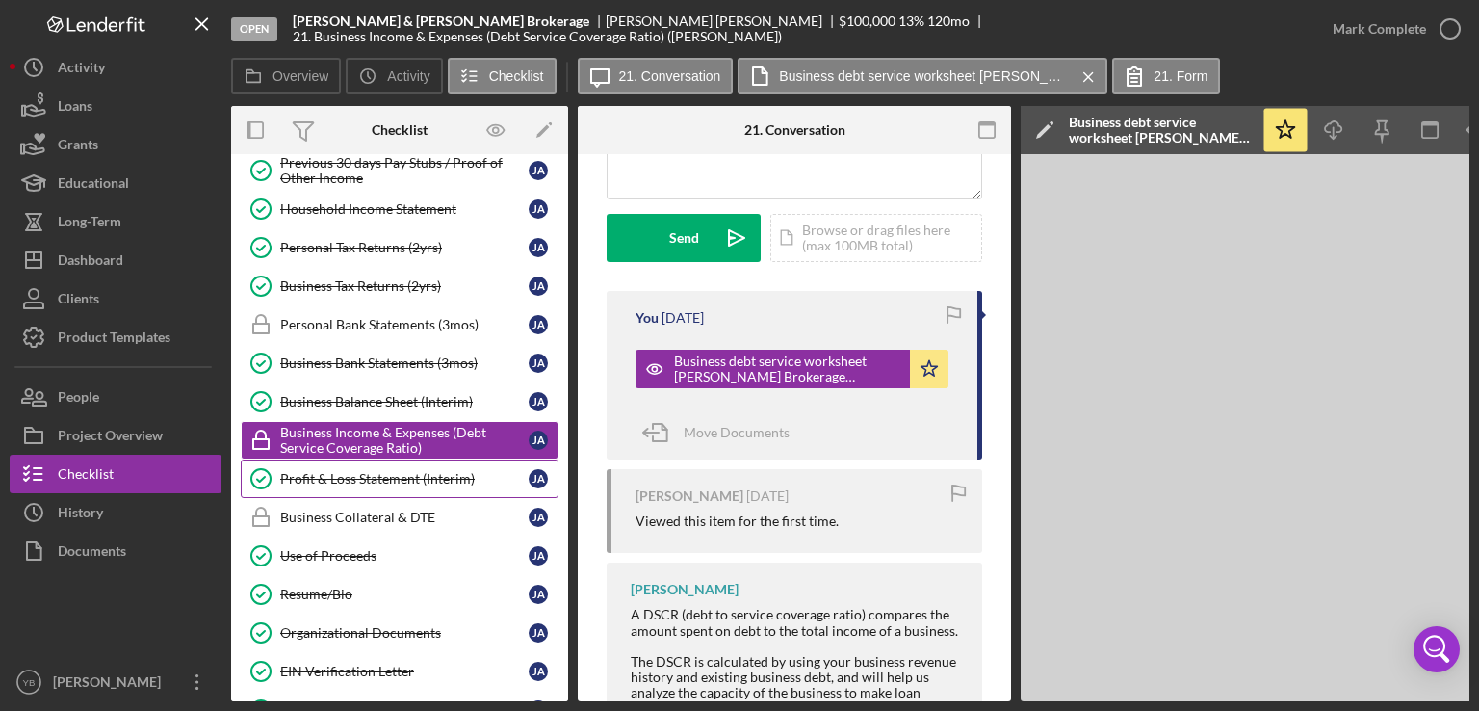
click at [390, 471] on div "Profit & Loss Statement (Interim)" at bounding box center [404, 478] width 249 height 15
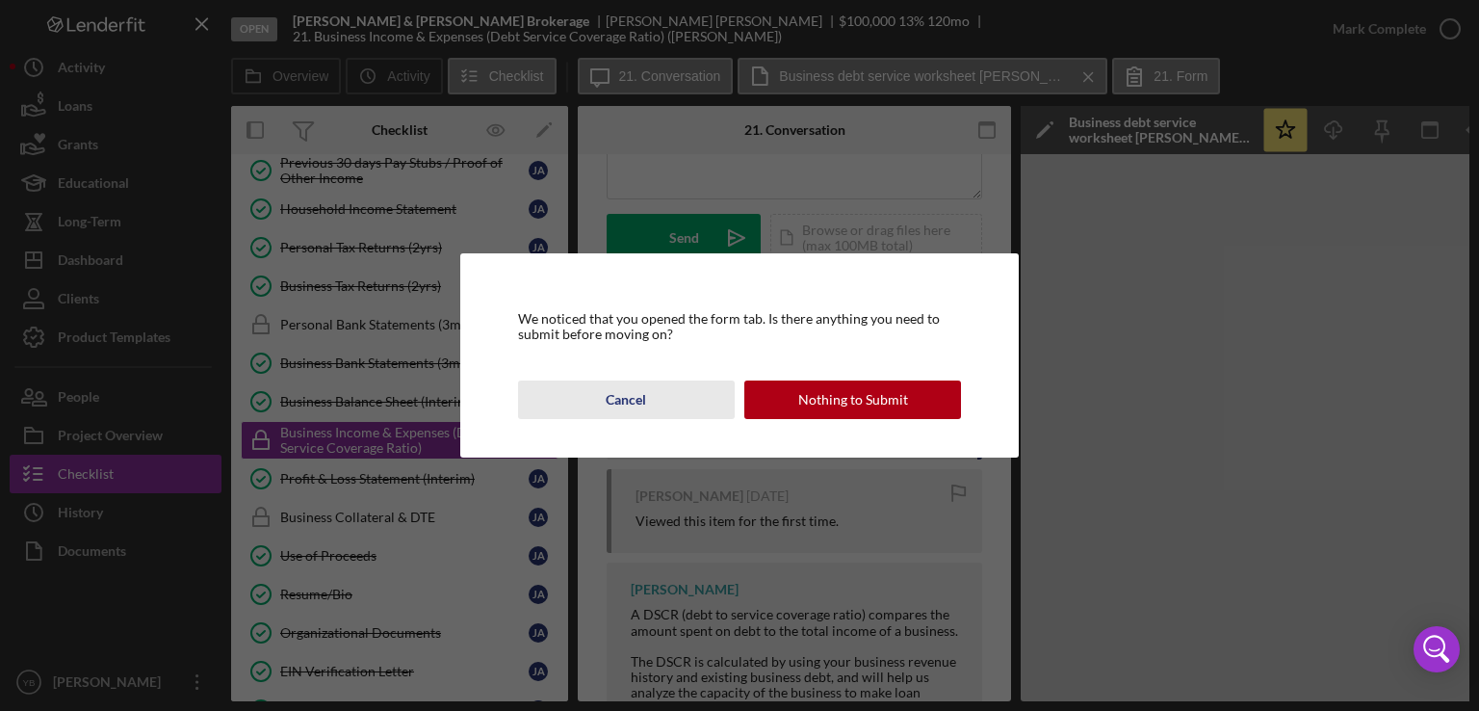
click at [632, 390] on div "Cancel" at bounding box center [626, 399] width 40 height 39
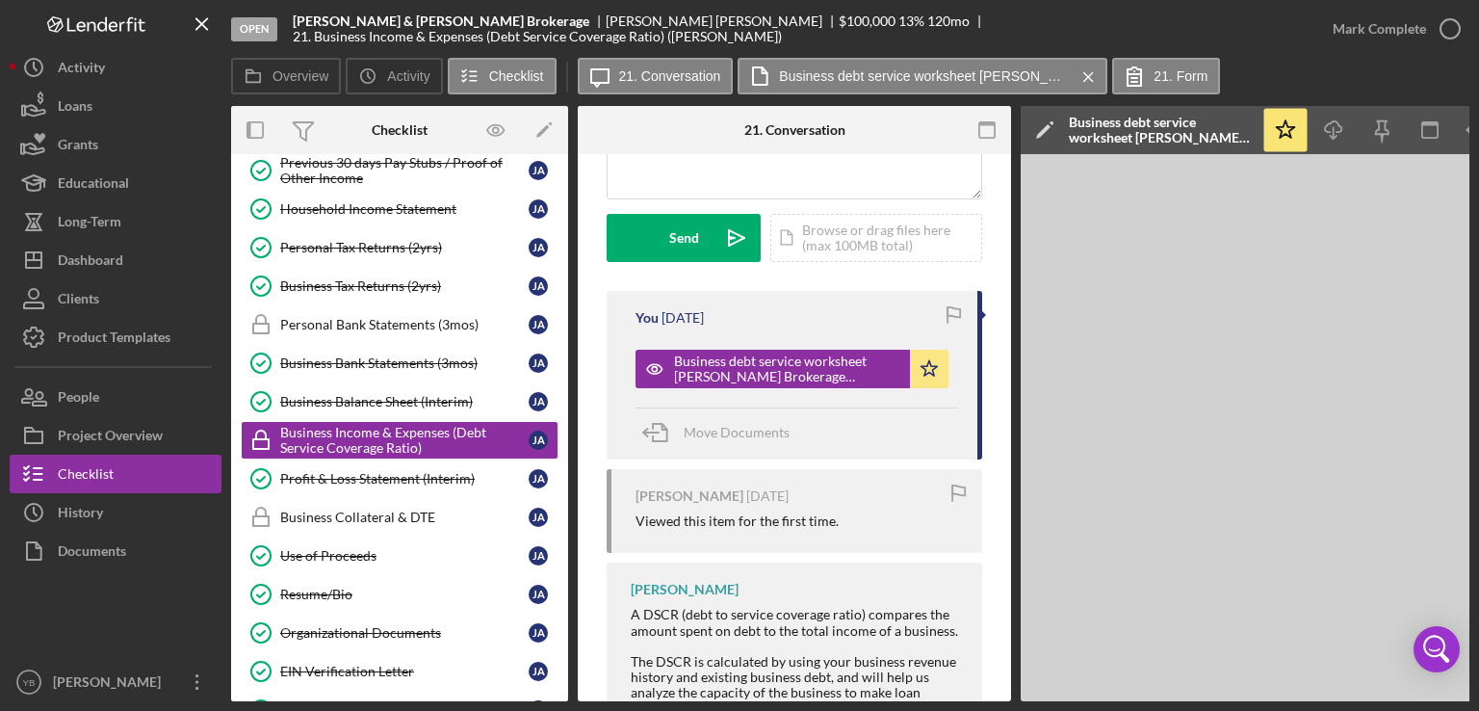
drag, startPoint x: 569, startPoint y: 425, endPoint x: 566, endPoint y: 298, distance: 127.2
click at [566, 298] on div "Overview Internal Workflow Stage Open Icon/Dropdown Arrow Archive (can unarchiv…" at bounding box center [850, 403] width 1239 height 595
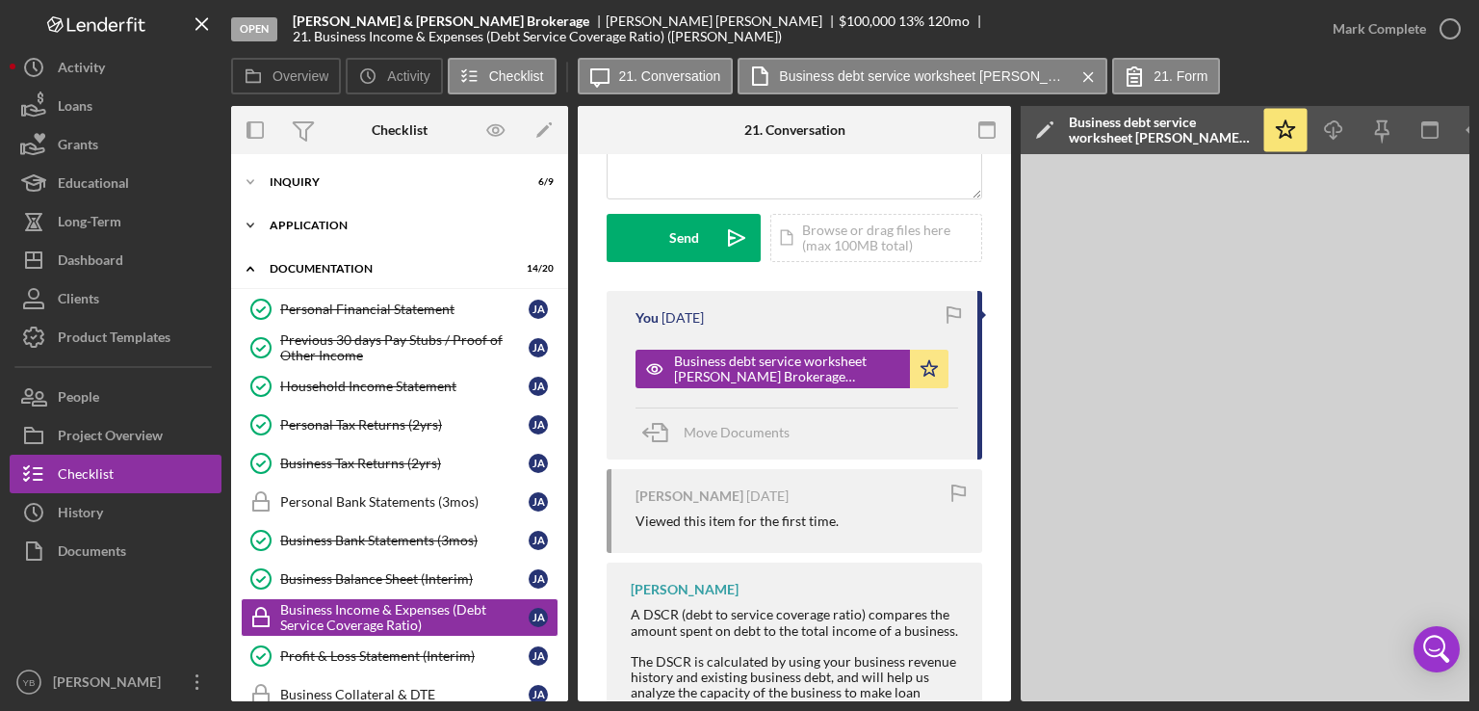
click at [338, 231] on div "Icon/Expander Application 5 / 6" at bounding box center [399, 225] width 337 height 39
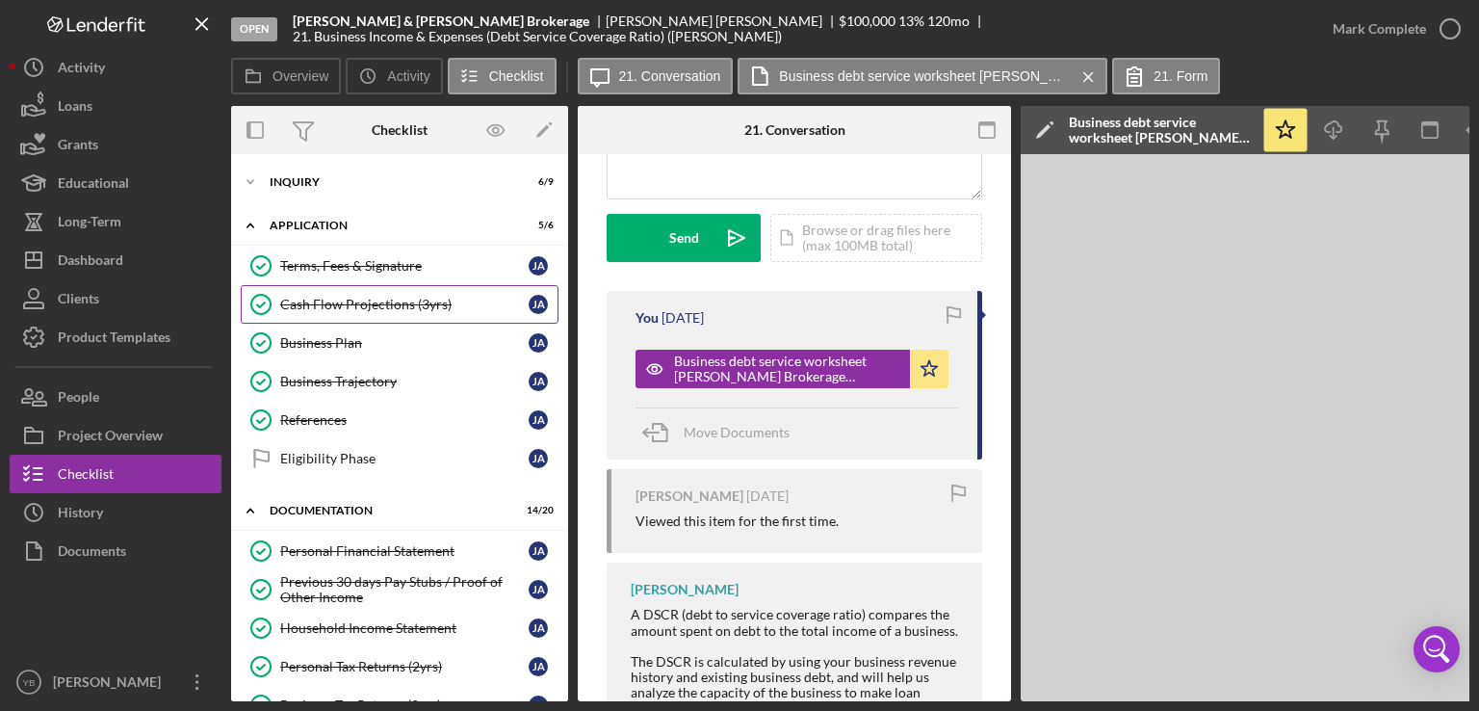
click at [335, 305] on div "Cash Flow Projections (3yrs)" at bounding box center [404, 304] width 249 height 15
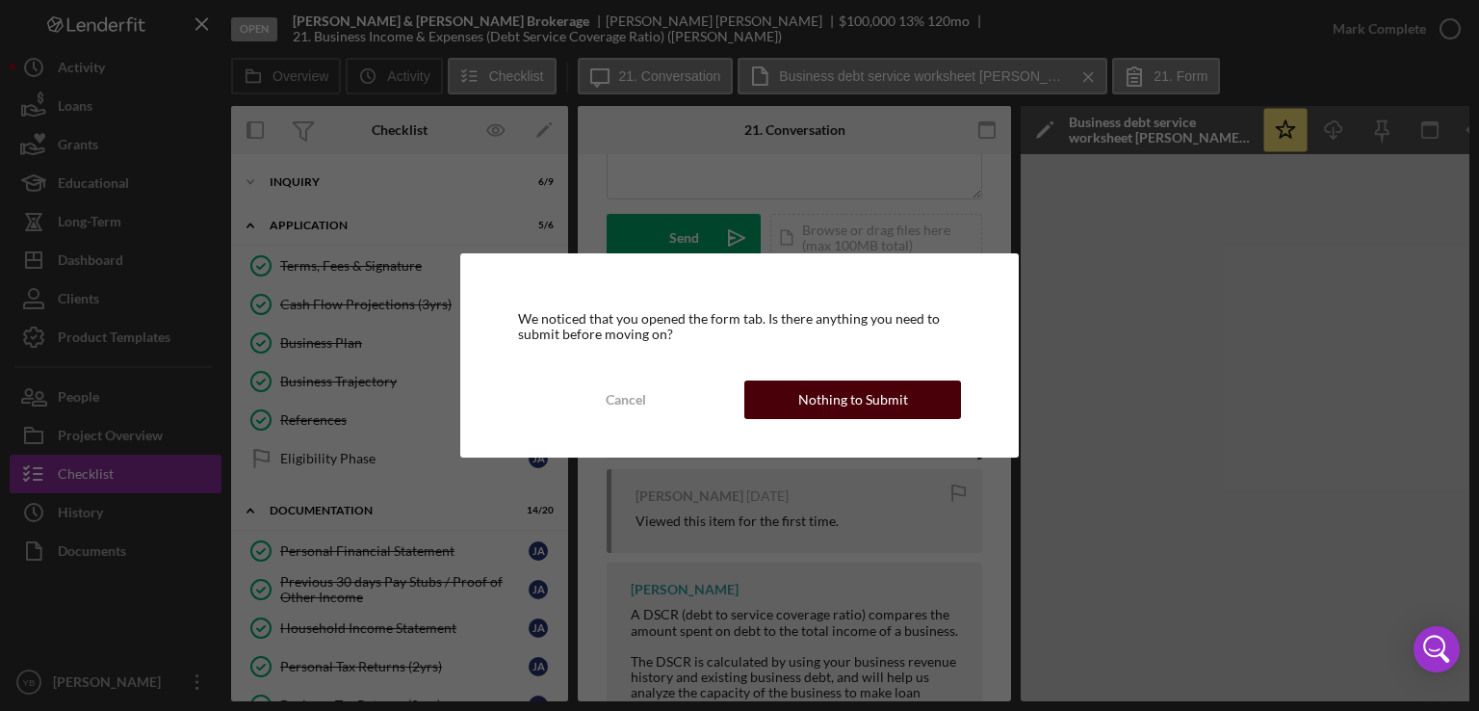
click at [830, 404] on div "Nothing to Submit" at bounding box center [853, 399] width 110 height 39
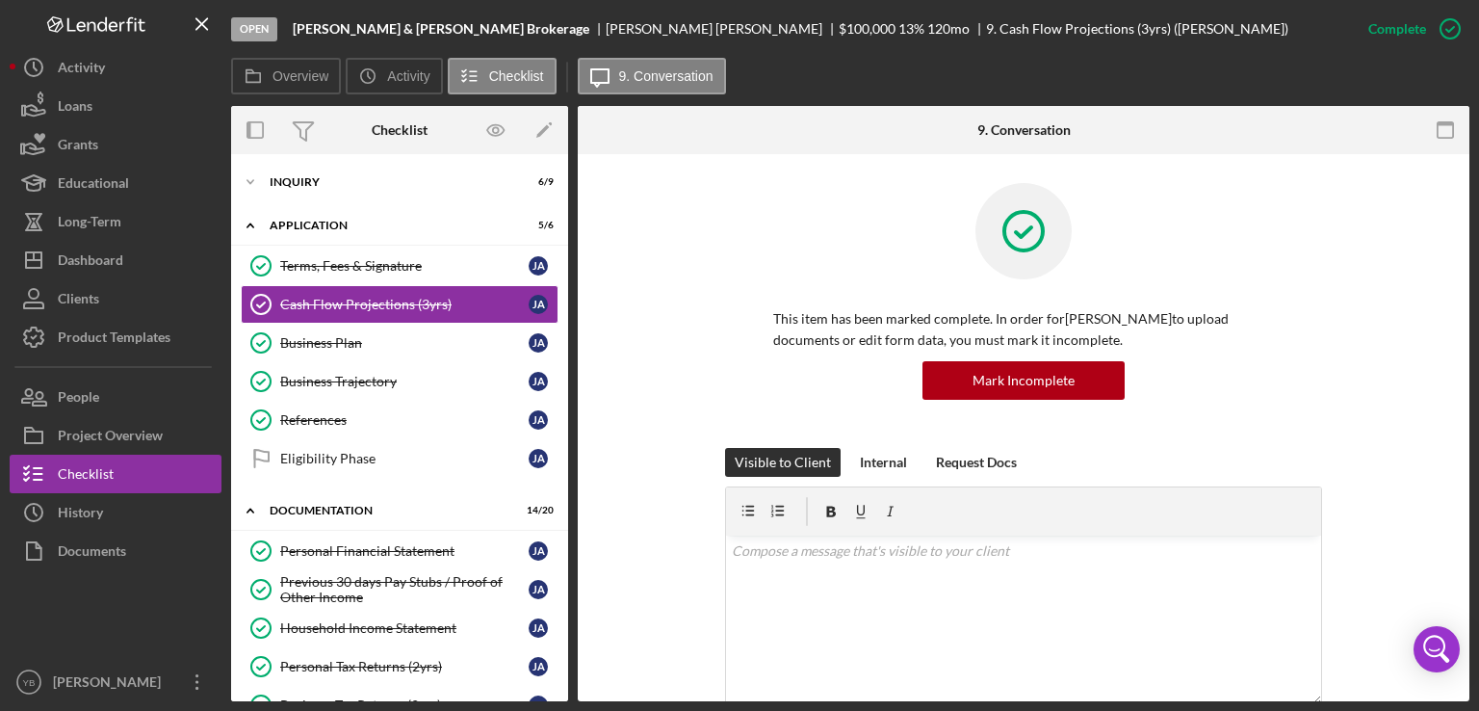
click at [1380, 337] on div "This item has been marked complete. In order for [PERSON_NAME] to upload docume…" at bounding box center [1024, 315] width 834 height 265
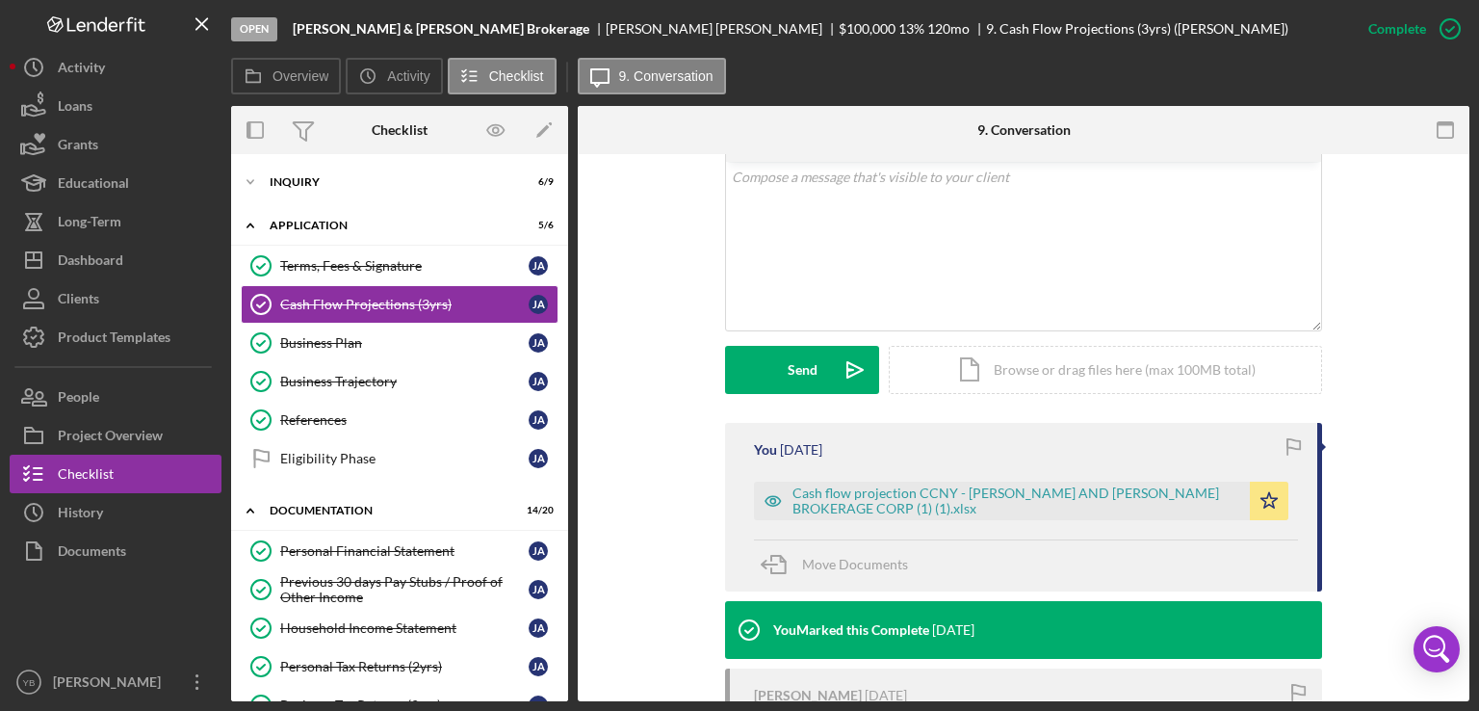
scroll to position [424, 0]
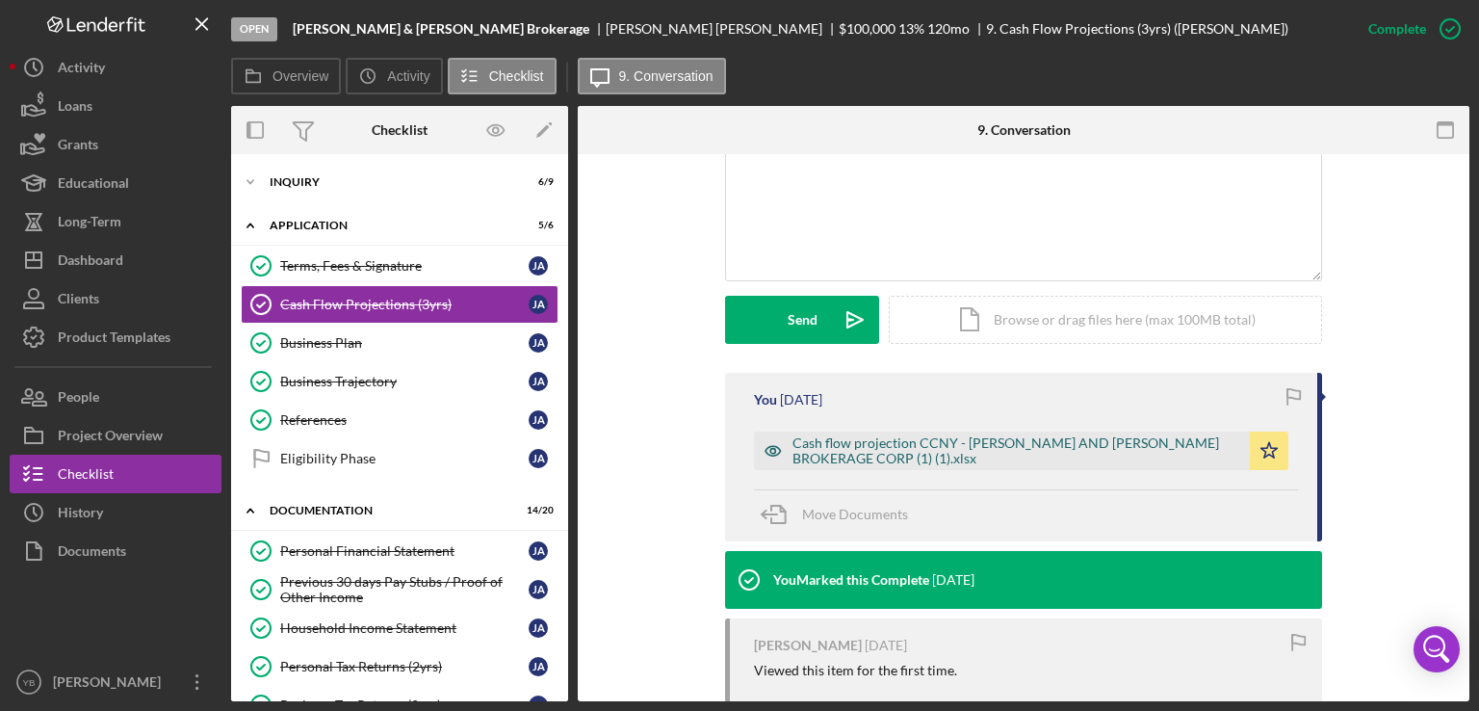
click at [999, 437] on div "Cash flow projection CCNY - [PERSON_NAME] AND [PERSON_NAME] BROKERAGE CORP (1) …" at bounding box center [1017, 450] width 448 height 31
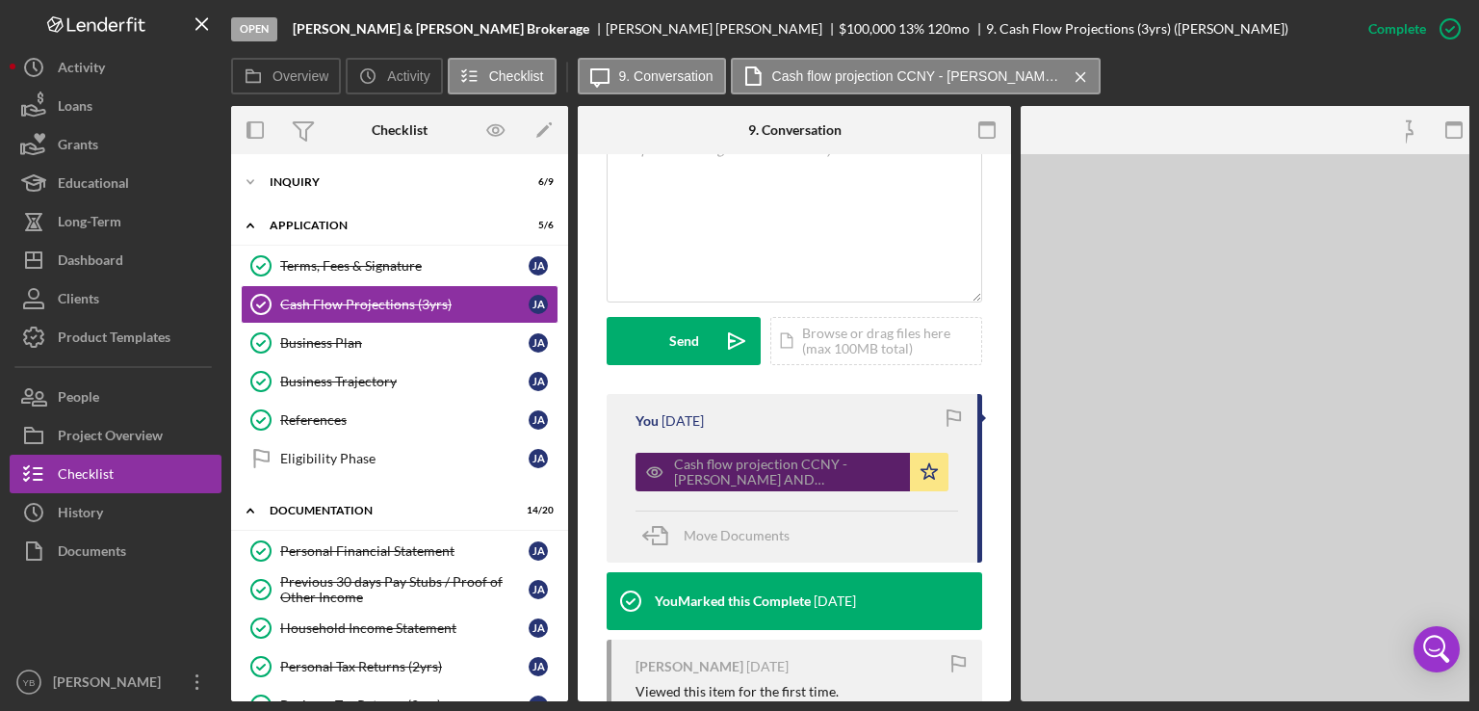
scroll to position [466, 0]
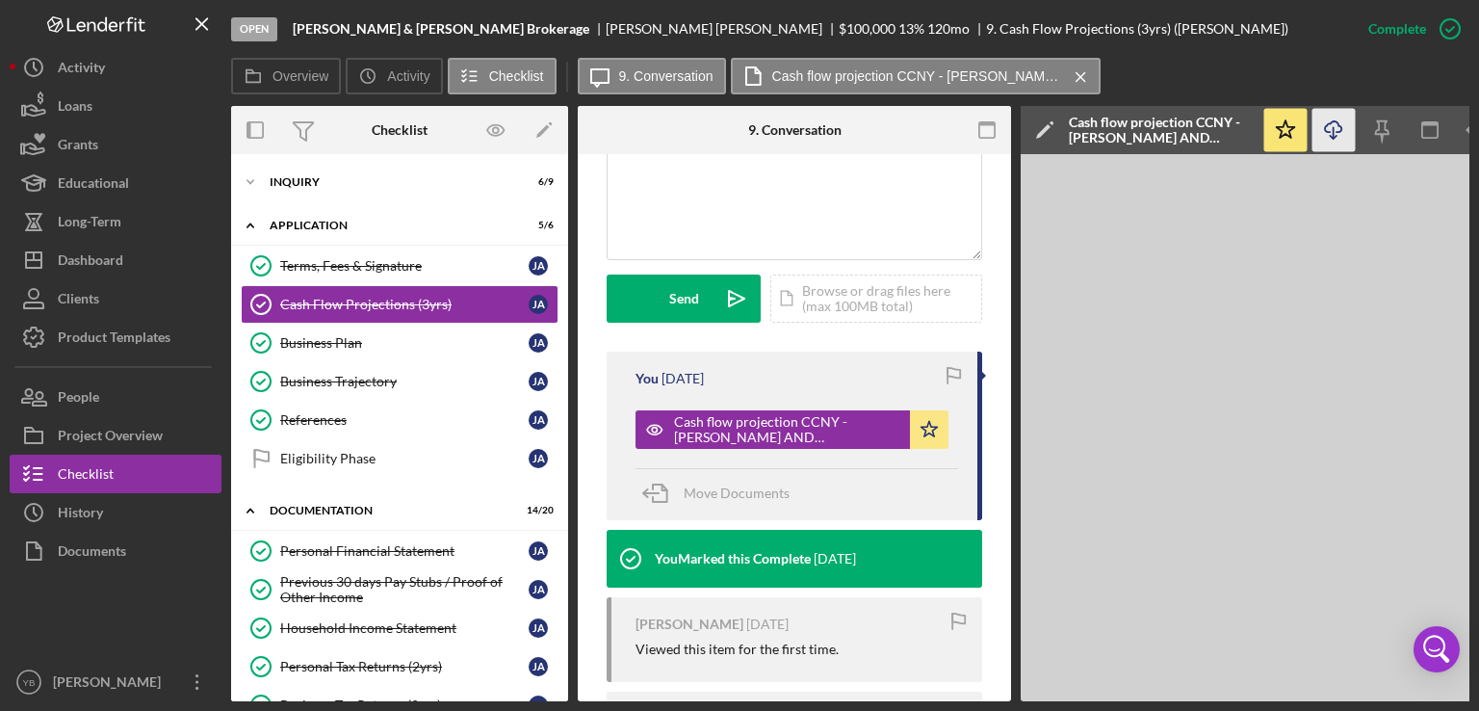
click at [1333, 141] on icon "Icon/Download" at bounding box center [1334, 130] width 43 height 43
click at [311, 177] on div "Inquiry" at bounding box center [407, 182] width 275 height 12
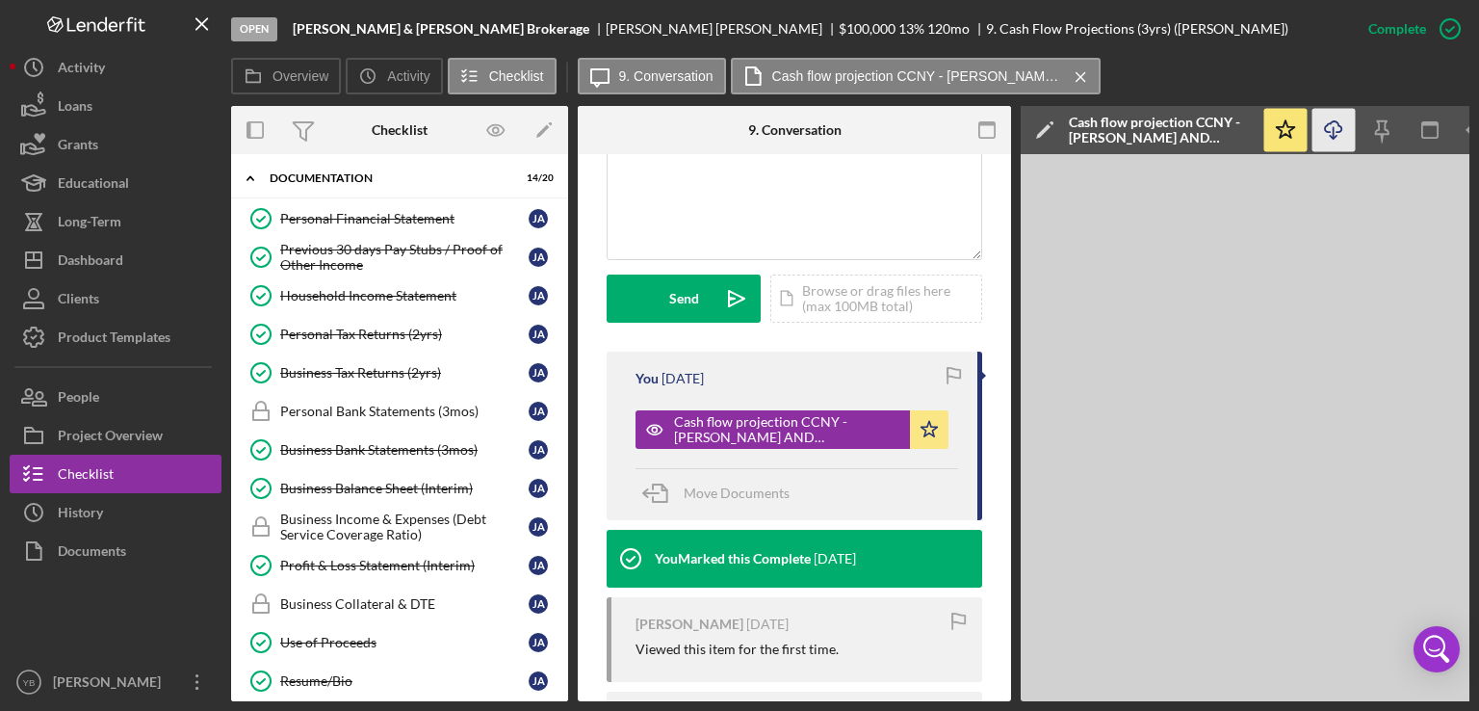
scroll to position [706, 0]
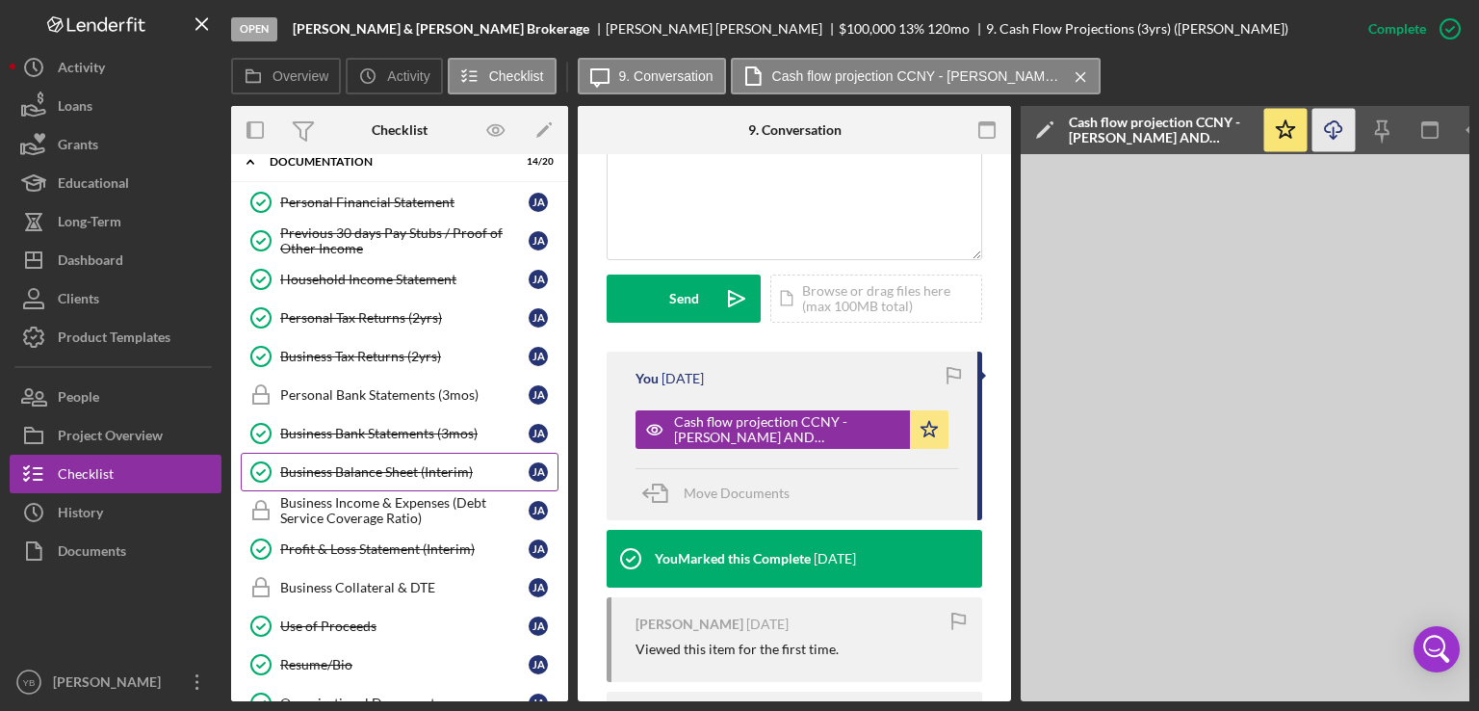
click at [411, 468] on div "Business Balance Sheet (Interim)" at bounding box center [404, 471] width 249 height 15
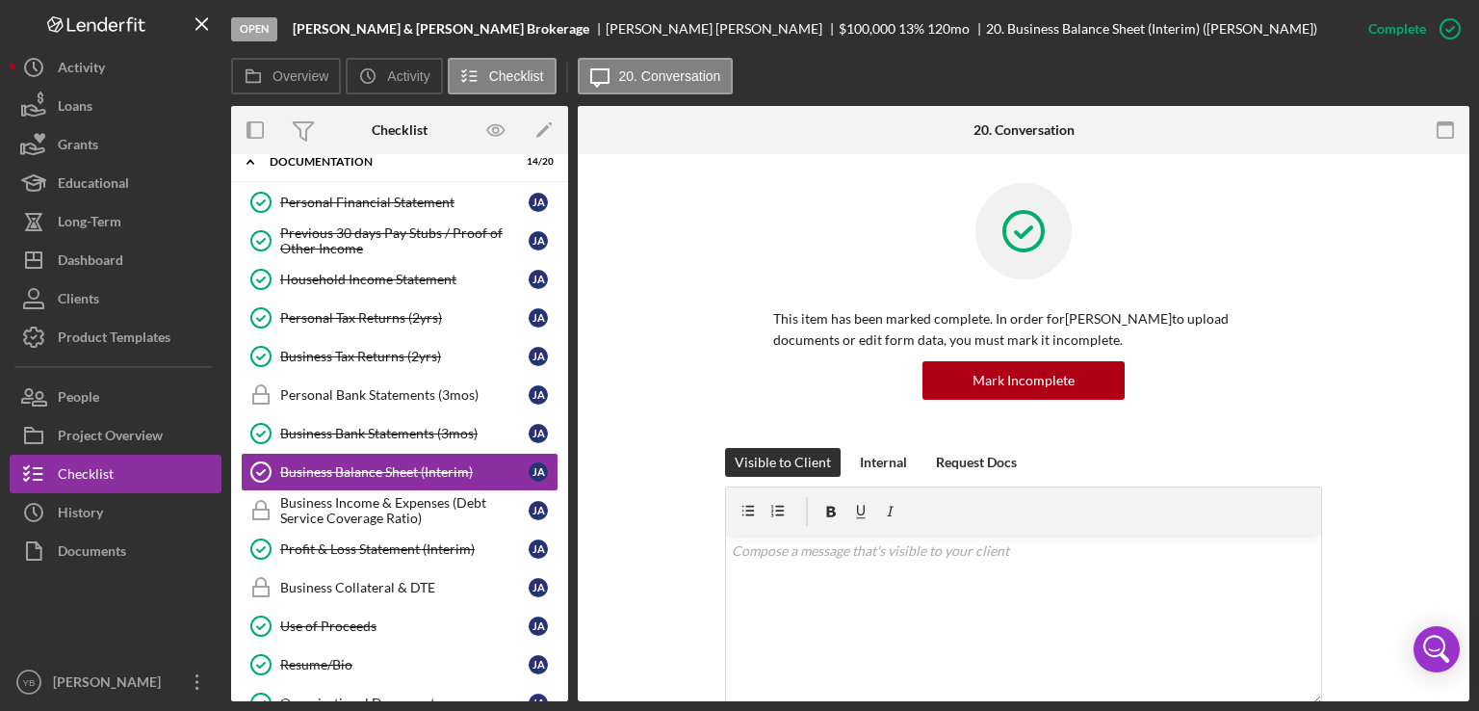
click at [1361, 390] on div "This item has been marked complete. In order for [PERSON_NAME] to upload docume…" at bounding box center [1024, 315] width 834 height 265
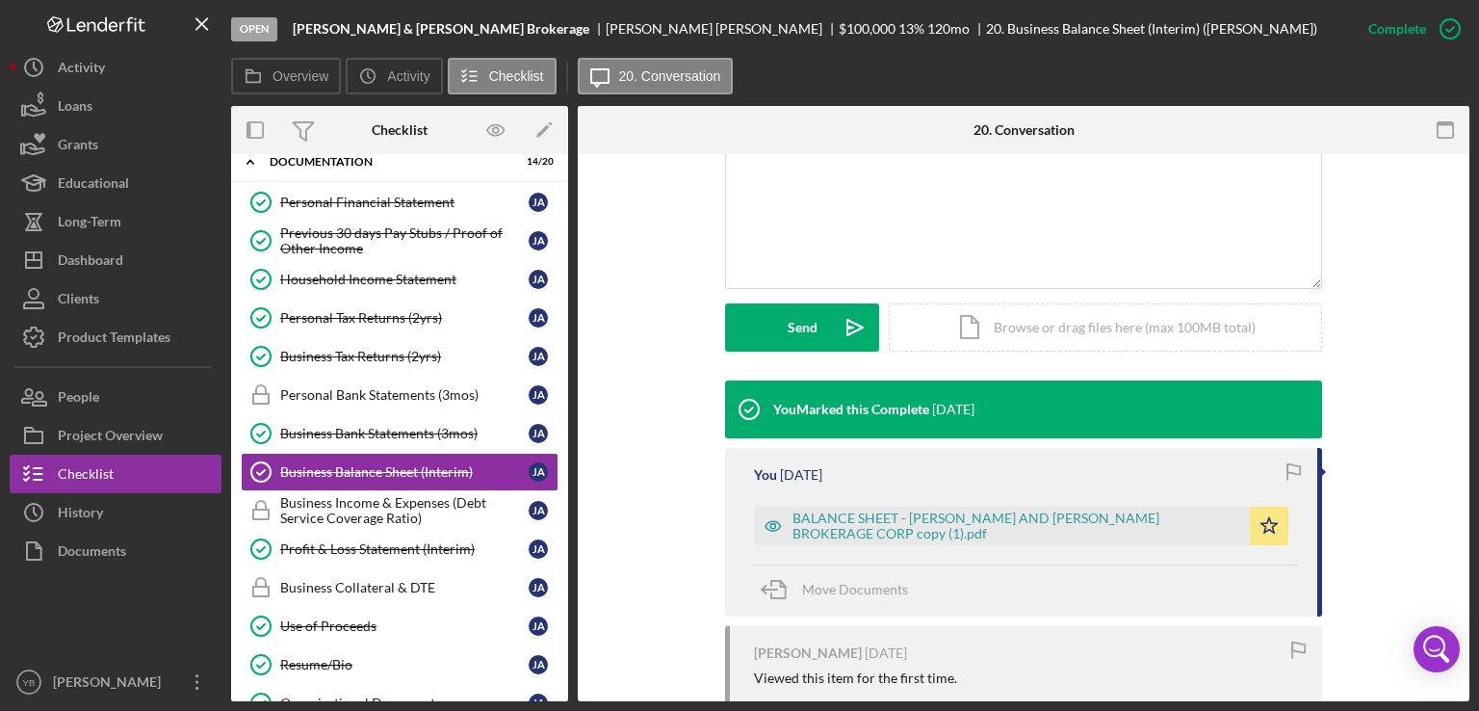
scroll to position [424, 0]
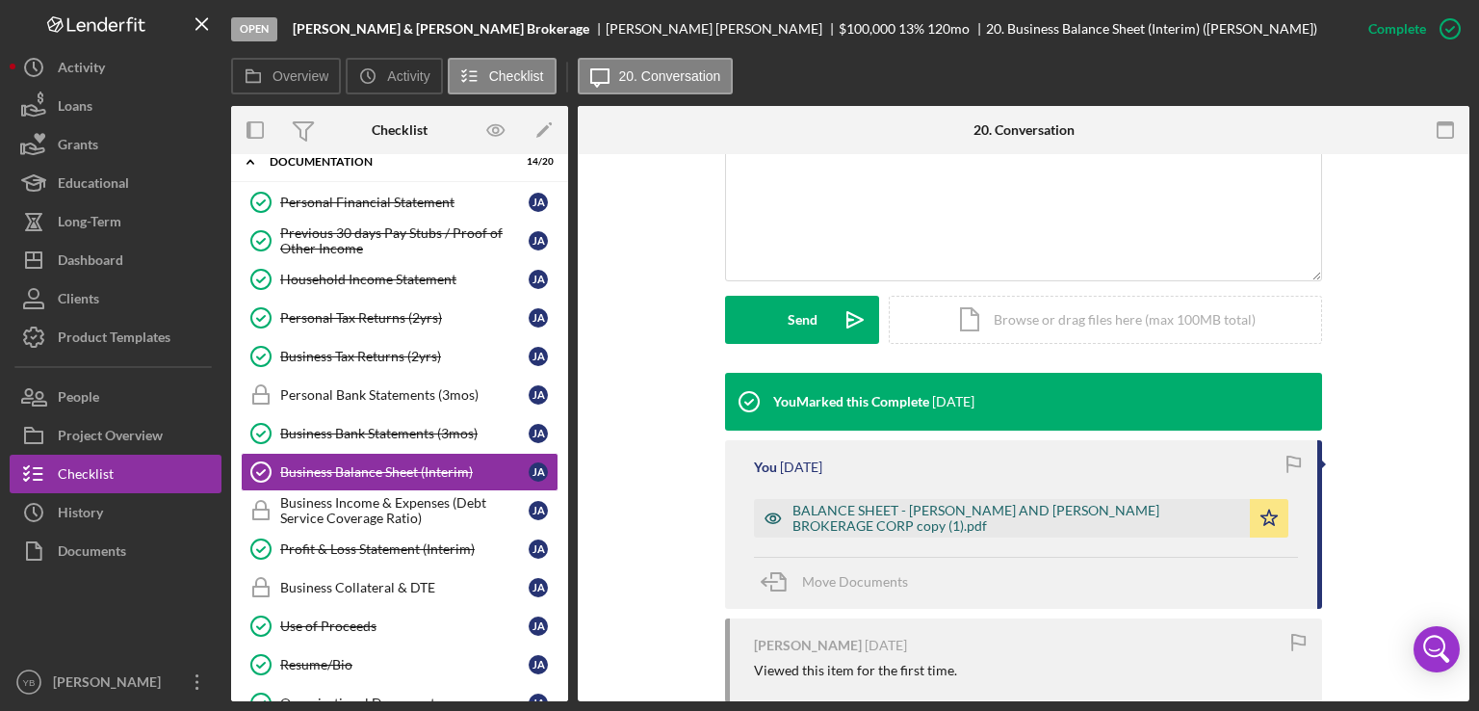
click at [1048, 504] on div "BALANCE SHEET - [PERSON_NAME] AND [PERSON_NAME] BROKERAGE CORP copy (1).pdf" at bounding box center [1017, 518] width 448 height 31
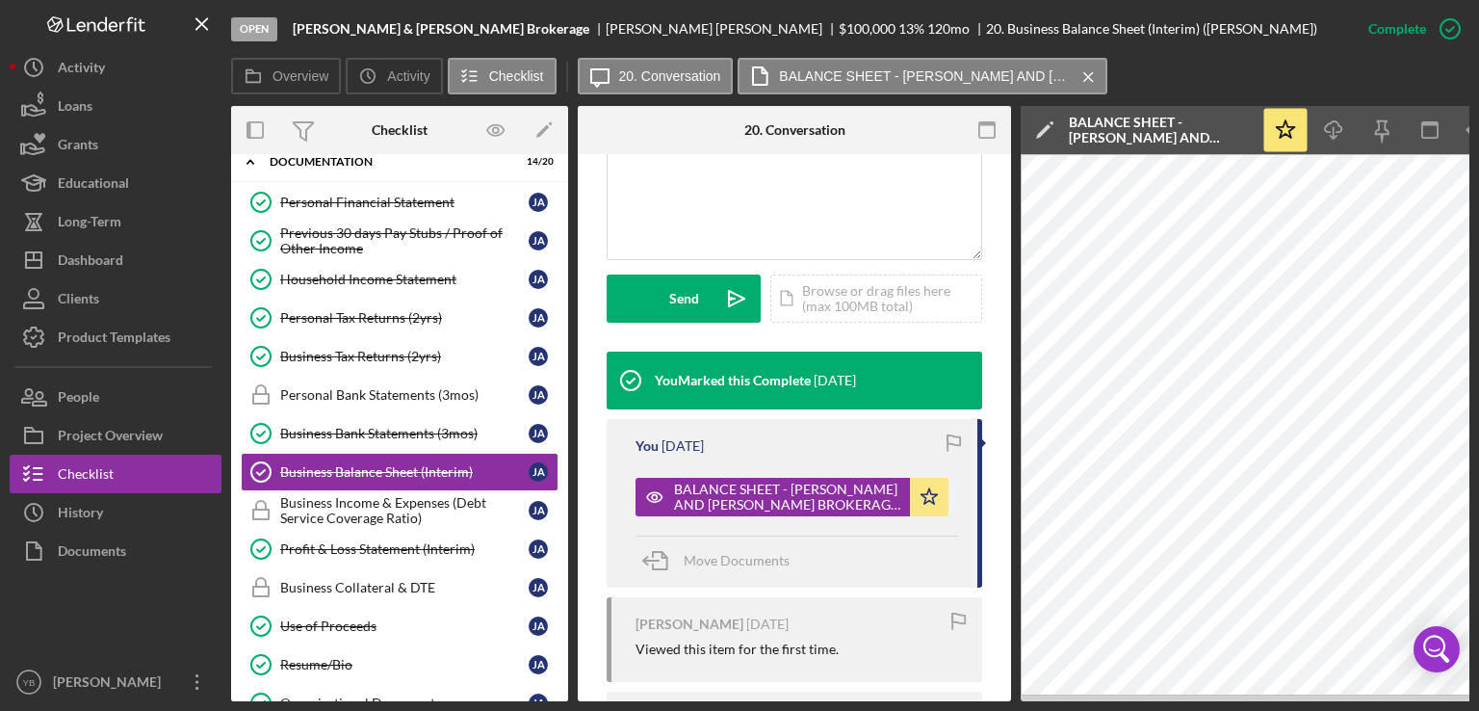
scroll to position [0, 128]
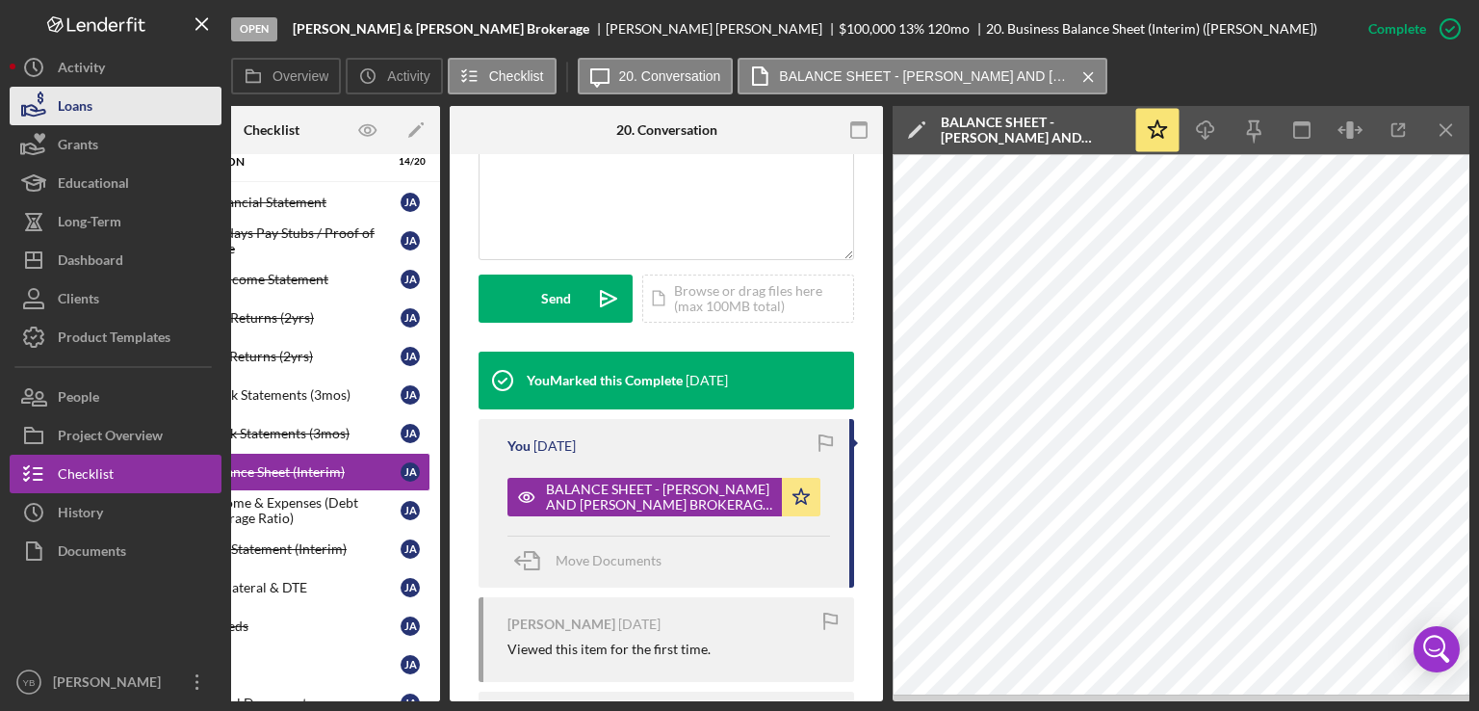
click at [90, 99] on div "Loans" at bounding box center [75, 108] width 35 height 43
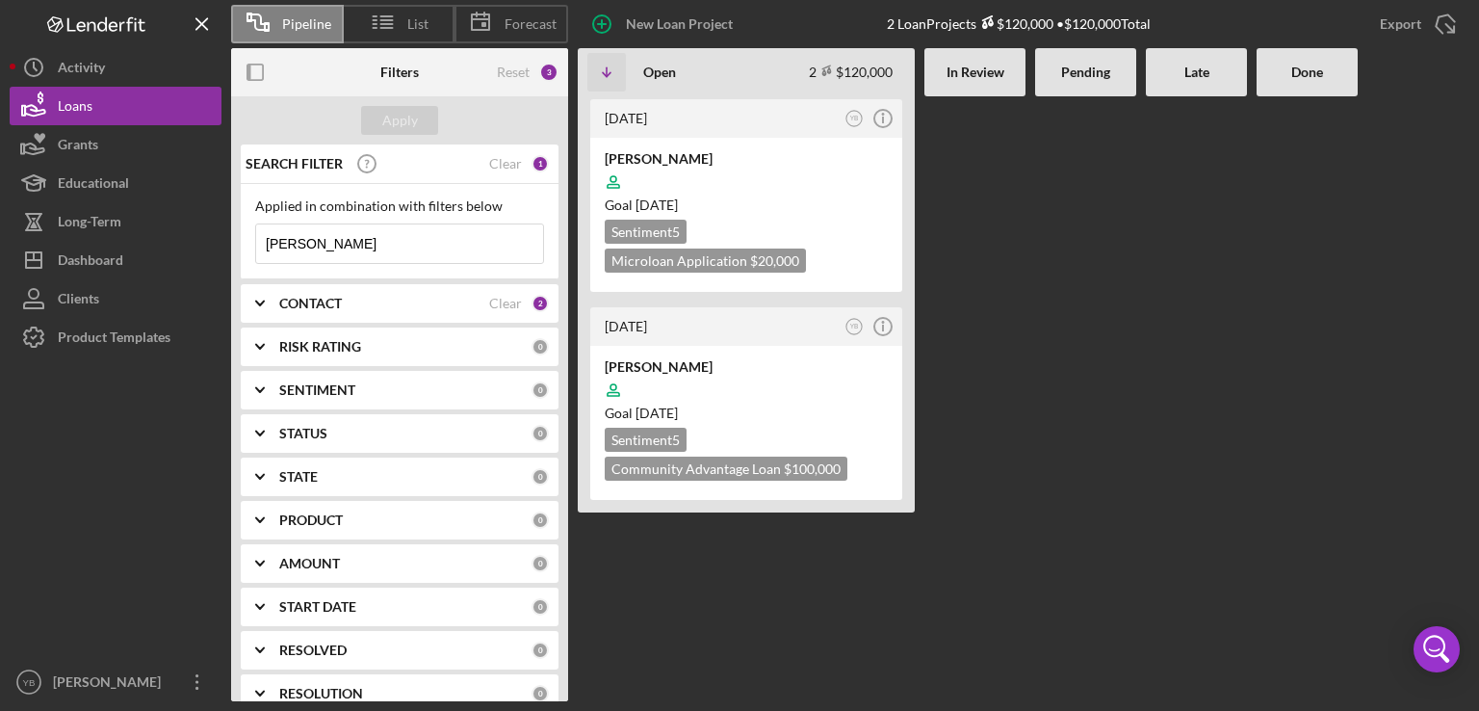
click at [320, 245] on input "[PERSON_NAME]" at bounding box center [399, 243] width 287 height 39
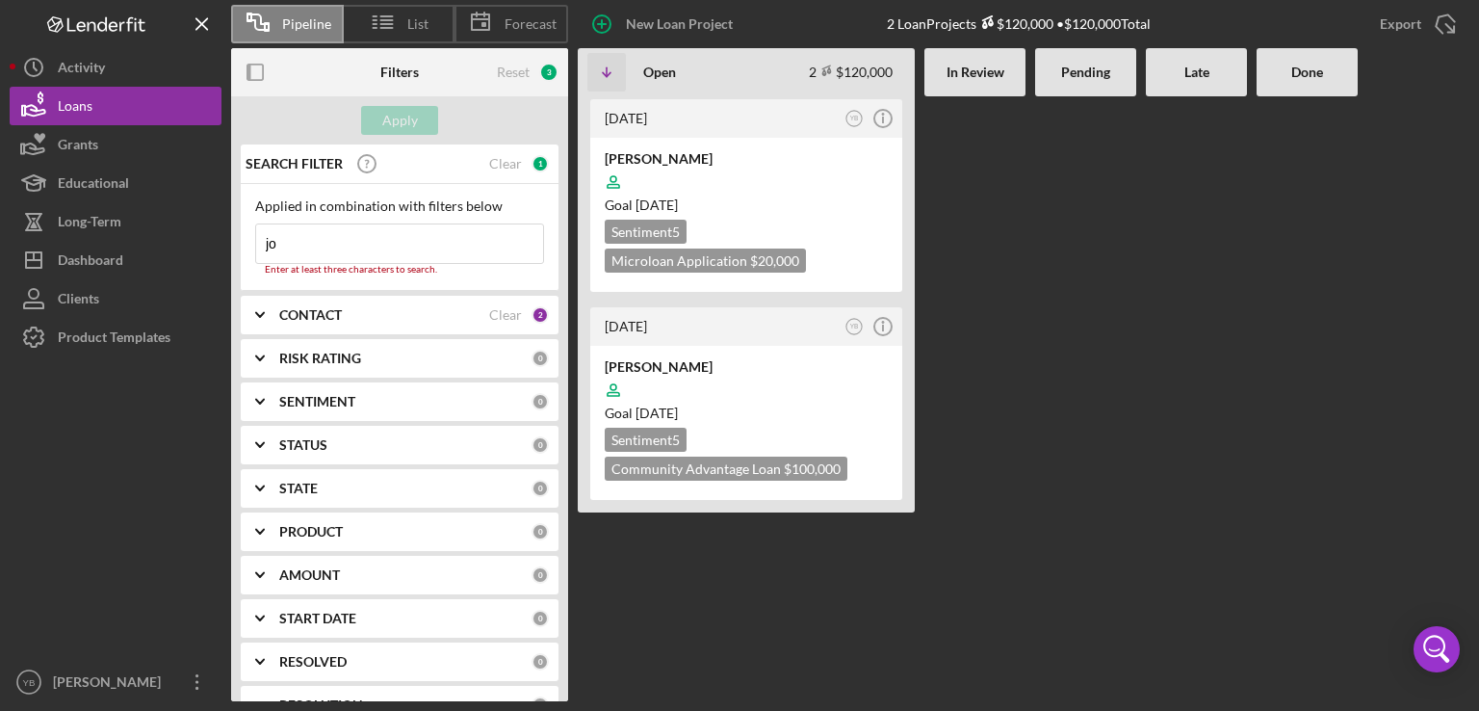
type input "j"
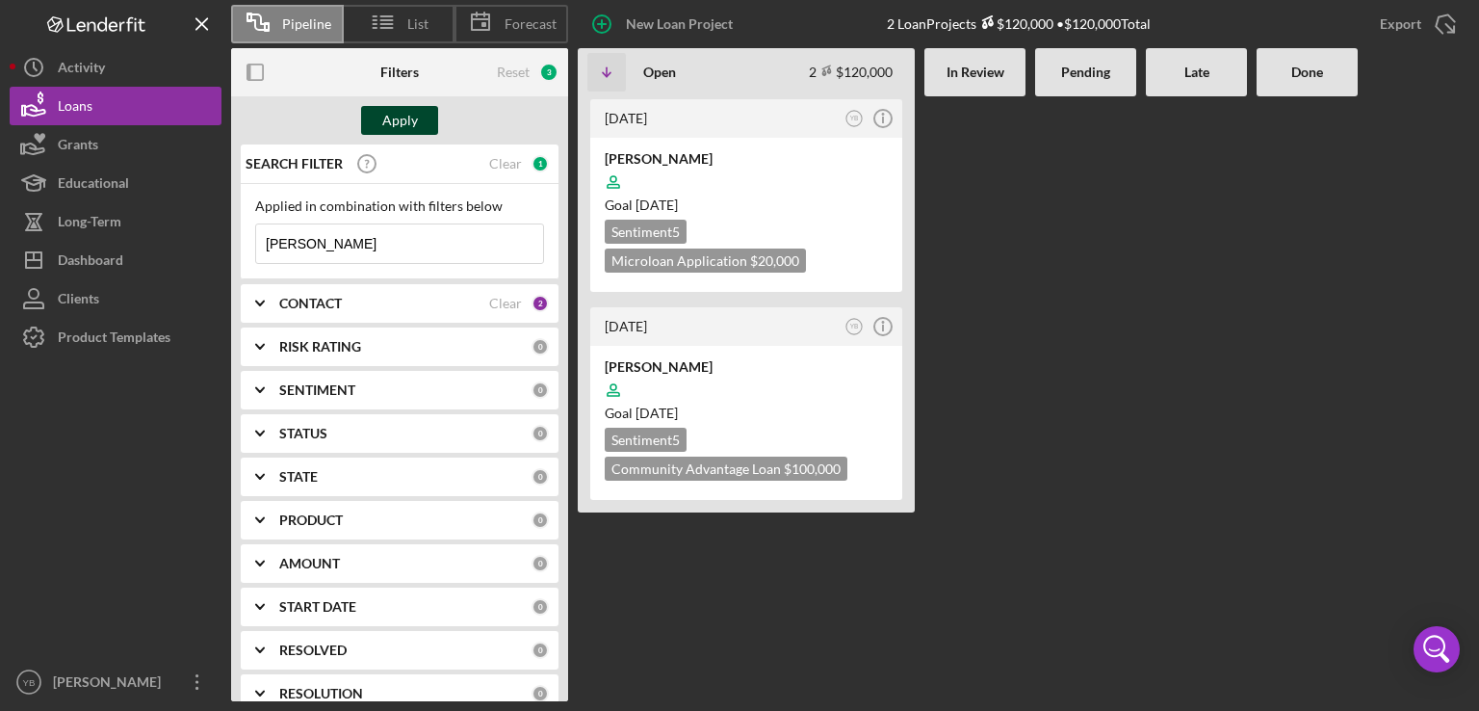
type input "[PERSON_NAME]"
click at [408, 126] on div "Apply" at bounding box center [400, 120] width 36 height 29
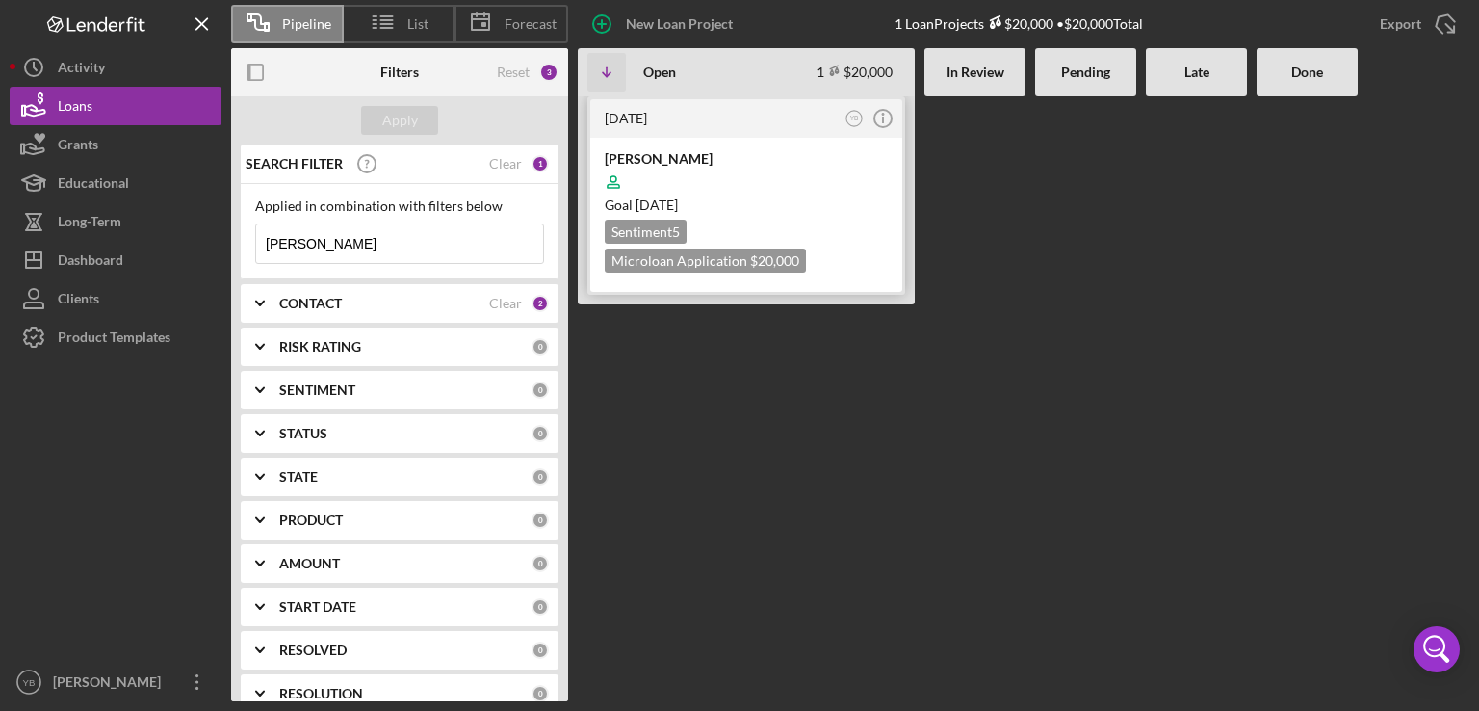
click at [696, 190] on div at bounding box center [746, 182] width 283 height 37
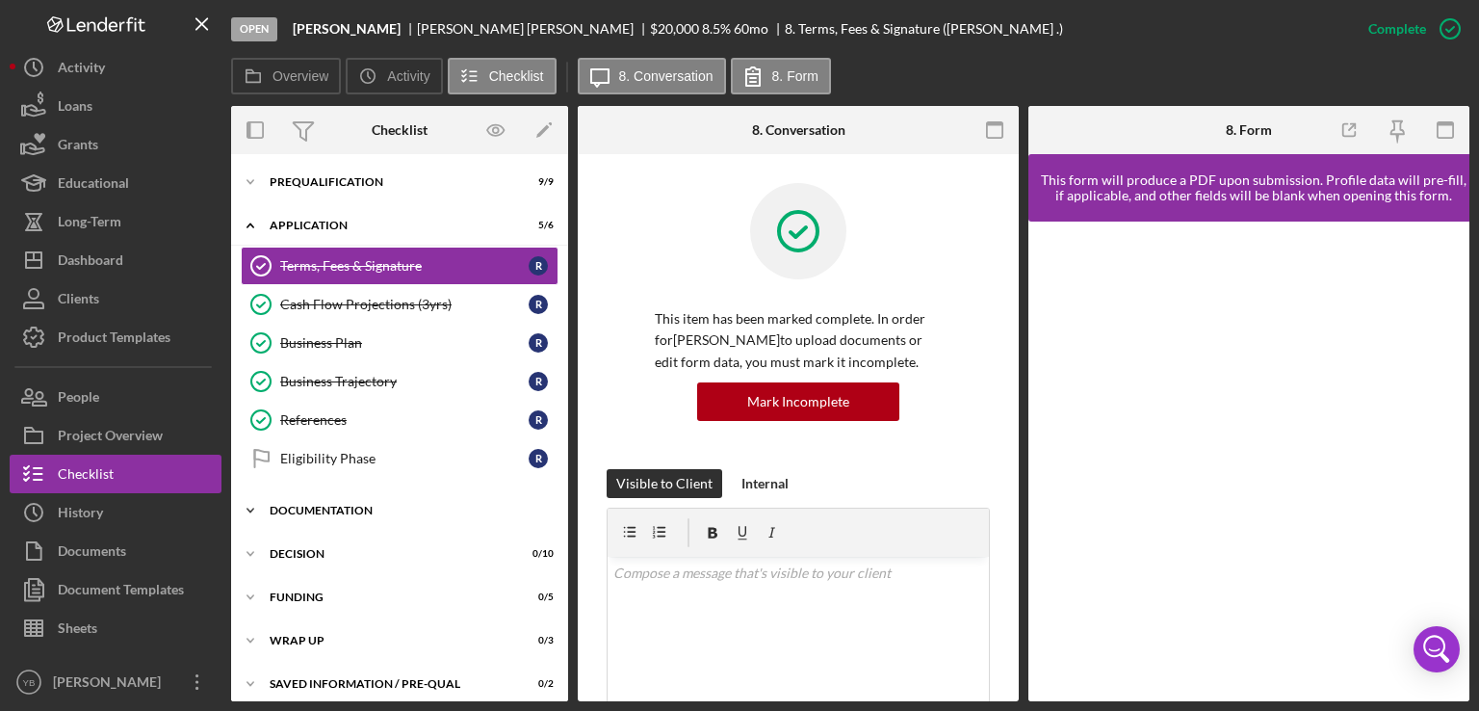
click at [328, 505] on div "Documentation" at bounding box center [407, 511] width 275 height 12
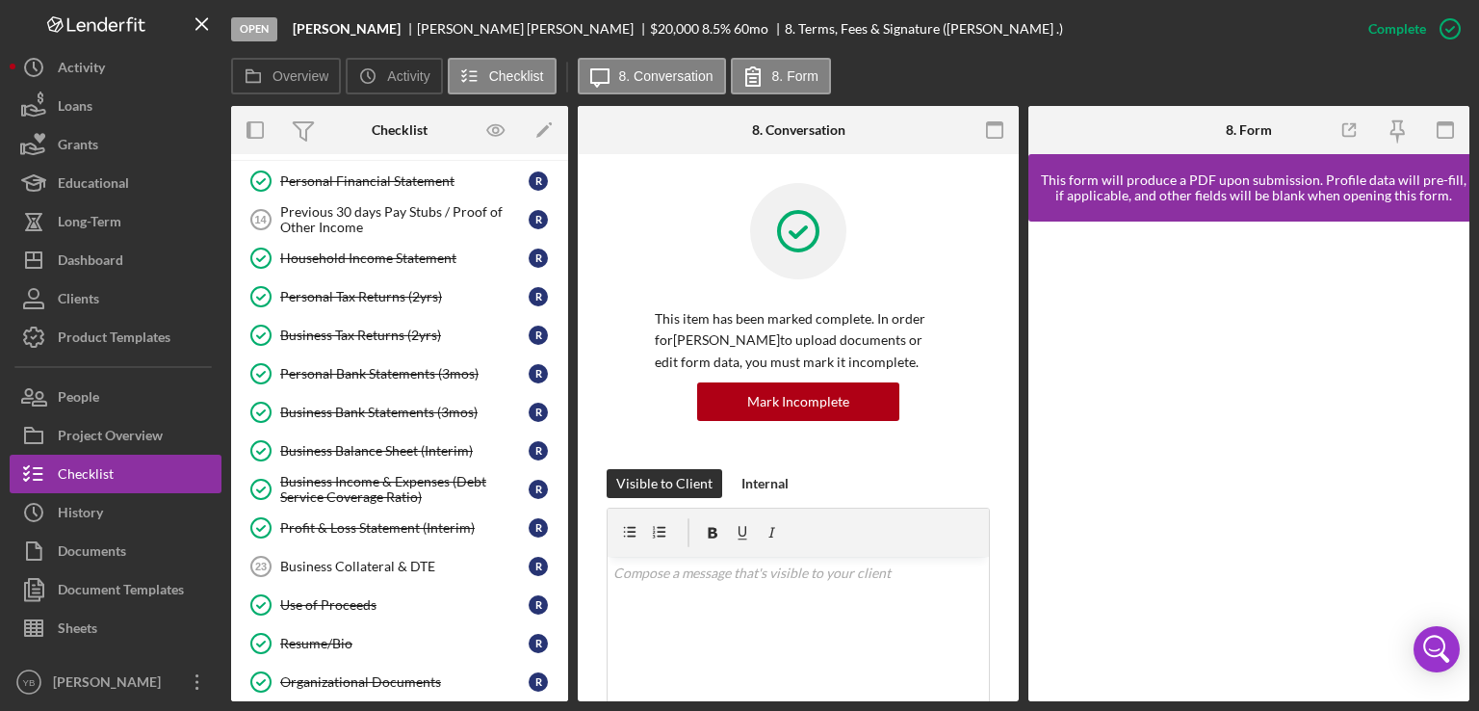
scroll to position [373, 0]
drag, startPoint x: 569, startPoint y: 514, endPoint x: 564, endPoint y: 502, distance: 13.4
click at [564, 502] on div "Overview Internal Workflow Stage Open Icon/Dropdown Arrow Archive (can unarchiv…" at bounding box center [850, 403] width 1239 height 595
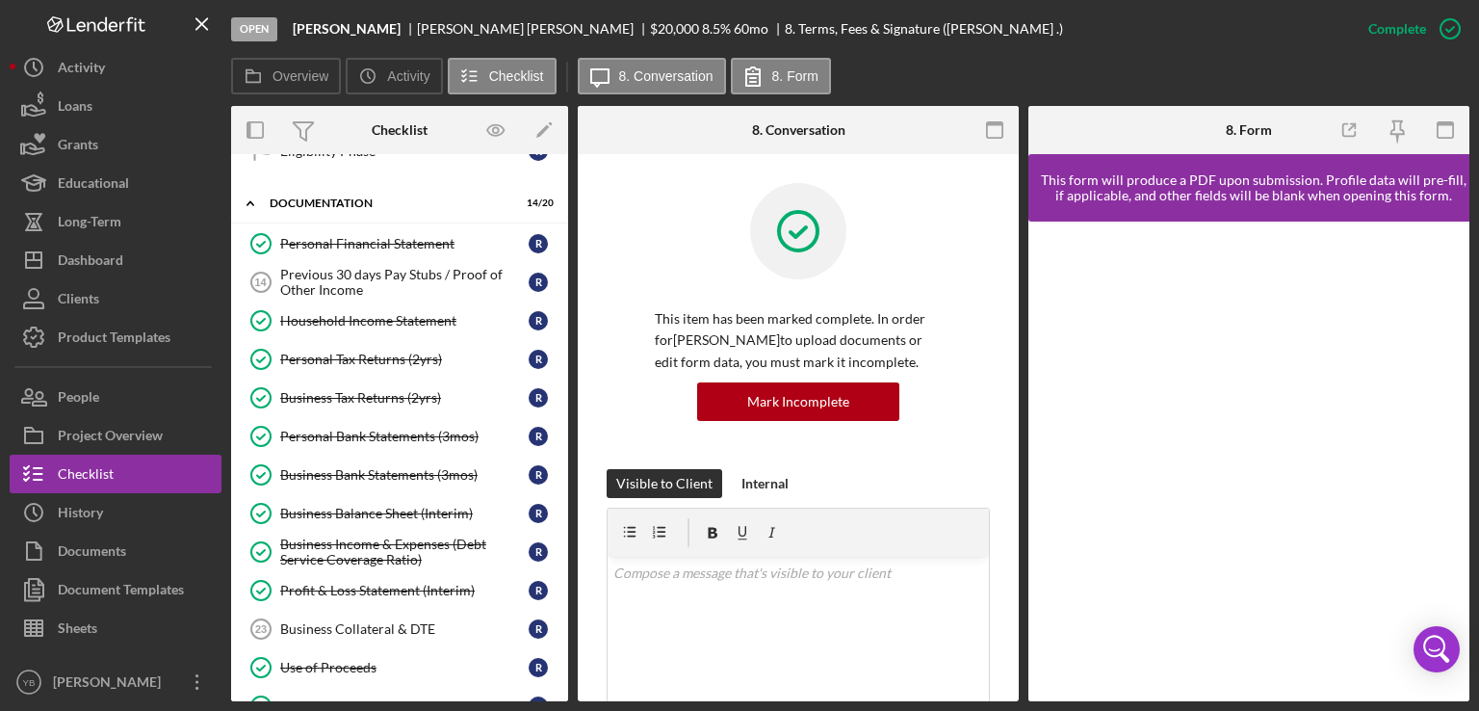
scroll to position [301, 0]
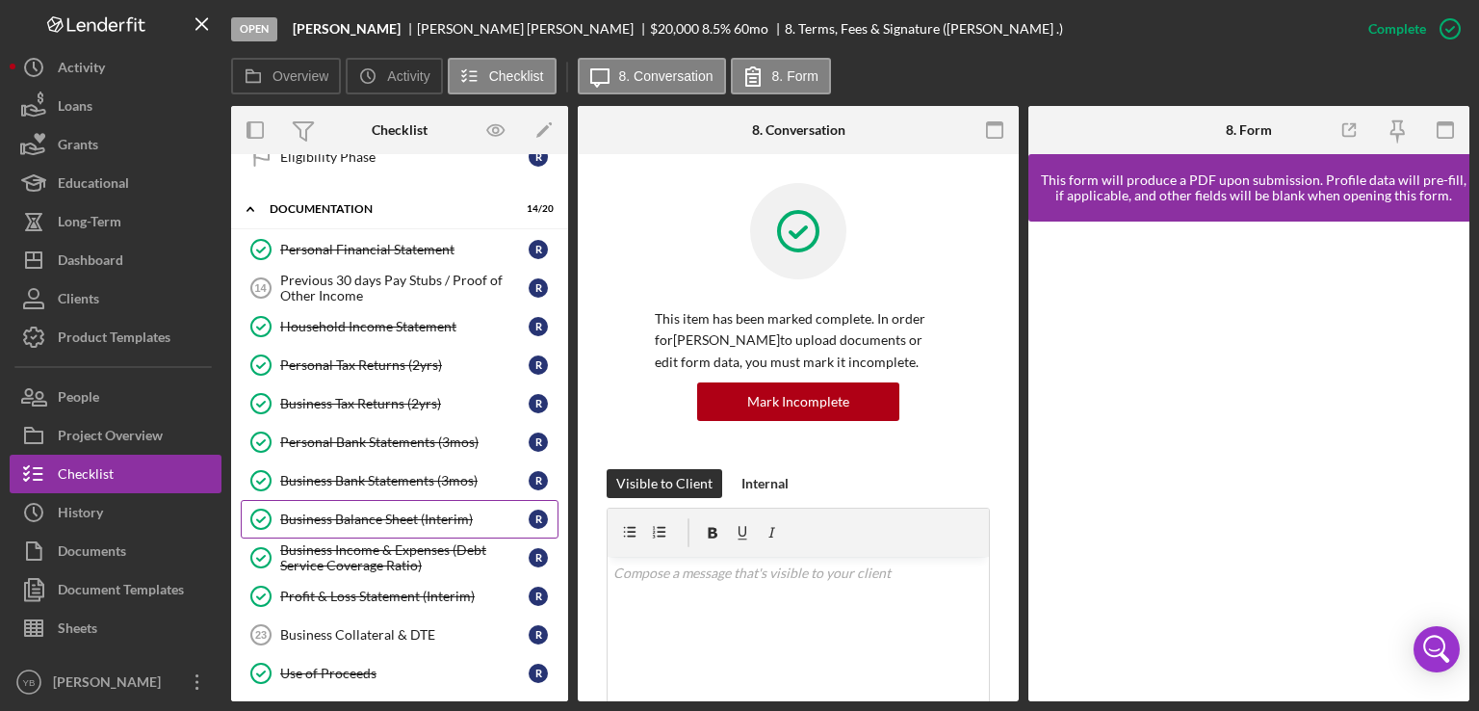
click at [415, 511] on div "Business Balance Sheet (Interim)" at bounding box center [404, 518] width 249 height 15
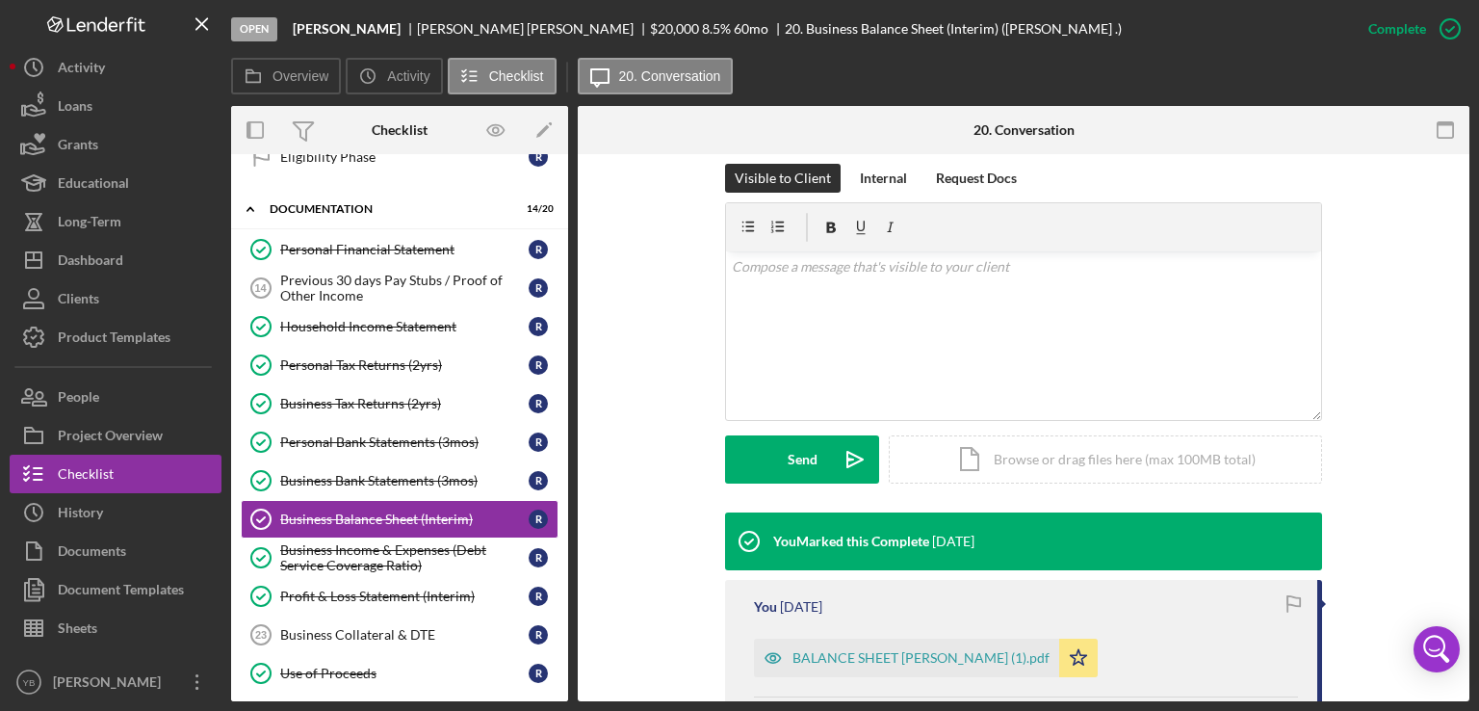
scroll to position [501, 0]
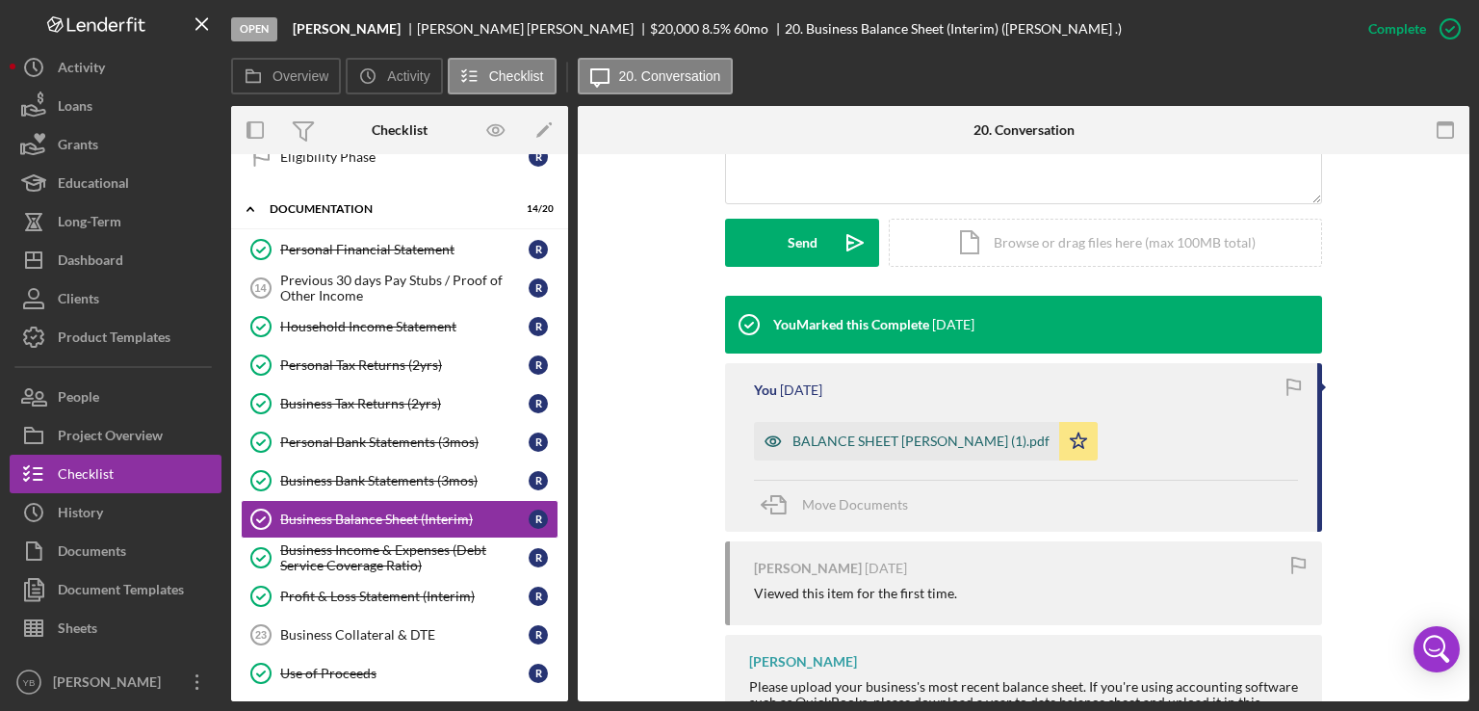
click at [975, 442] on div "BALANCE SHEET [PERSON_NAME] (1).pdf" at bounding box center [921, 440] width 257 height 15
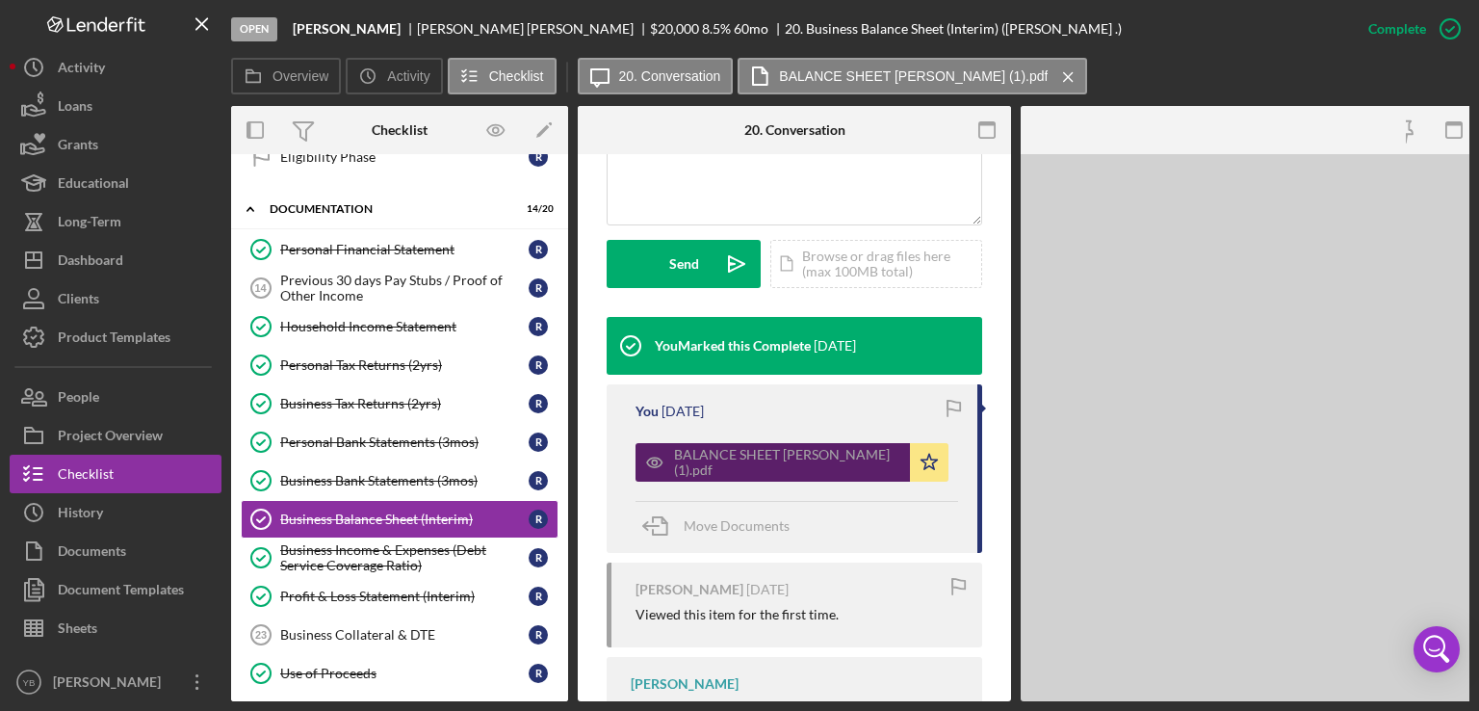
scroll to position [522, 0]
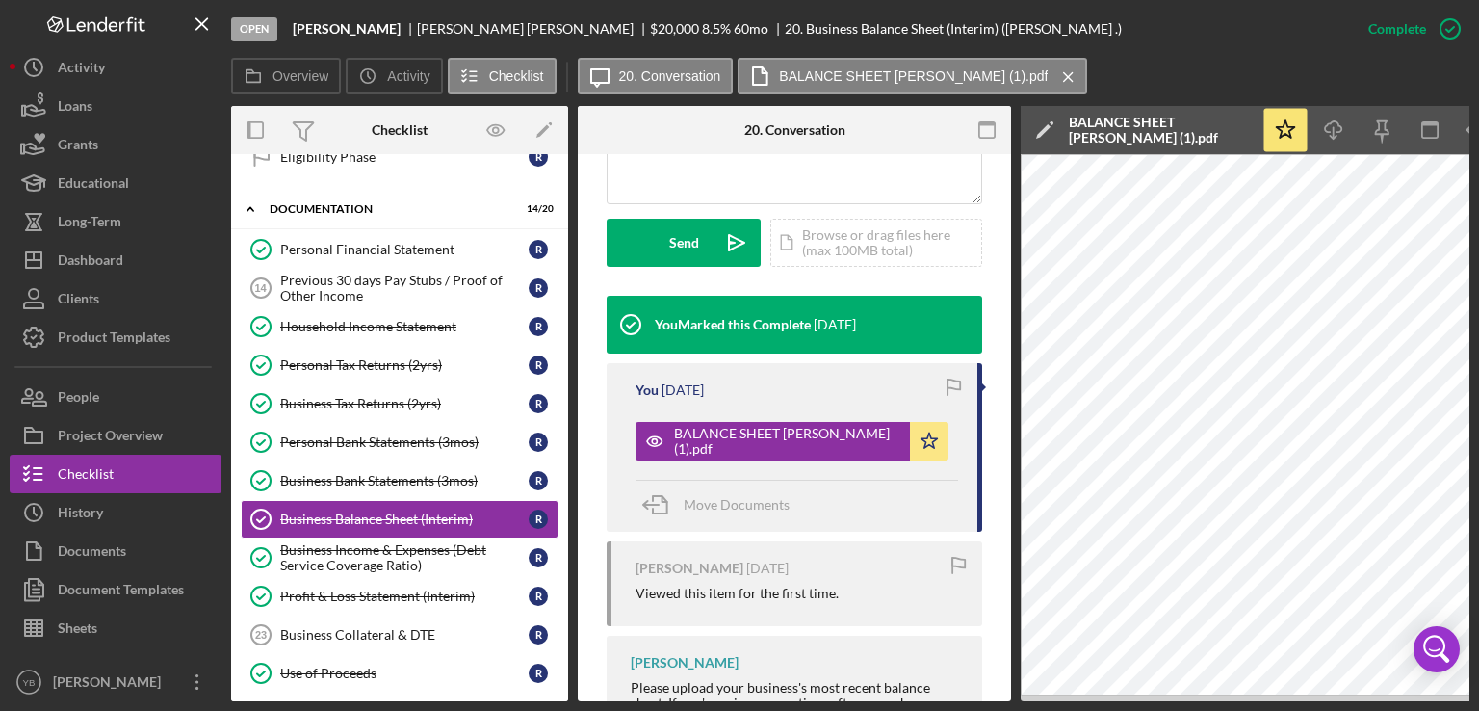
drag, startPoint x: 1048, startPoint y: 700, endPoint x: 1261, endPoint y: 696, distance: 212.9
click at [1261, 696] on div "Overview Internal Workflow Stage Open Icon/Dropdown Arrow Archive (can unarchiv…" at bounding box center [850, 403] width 1239 height 595
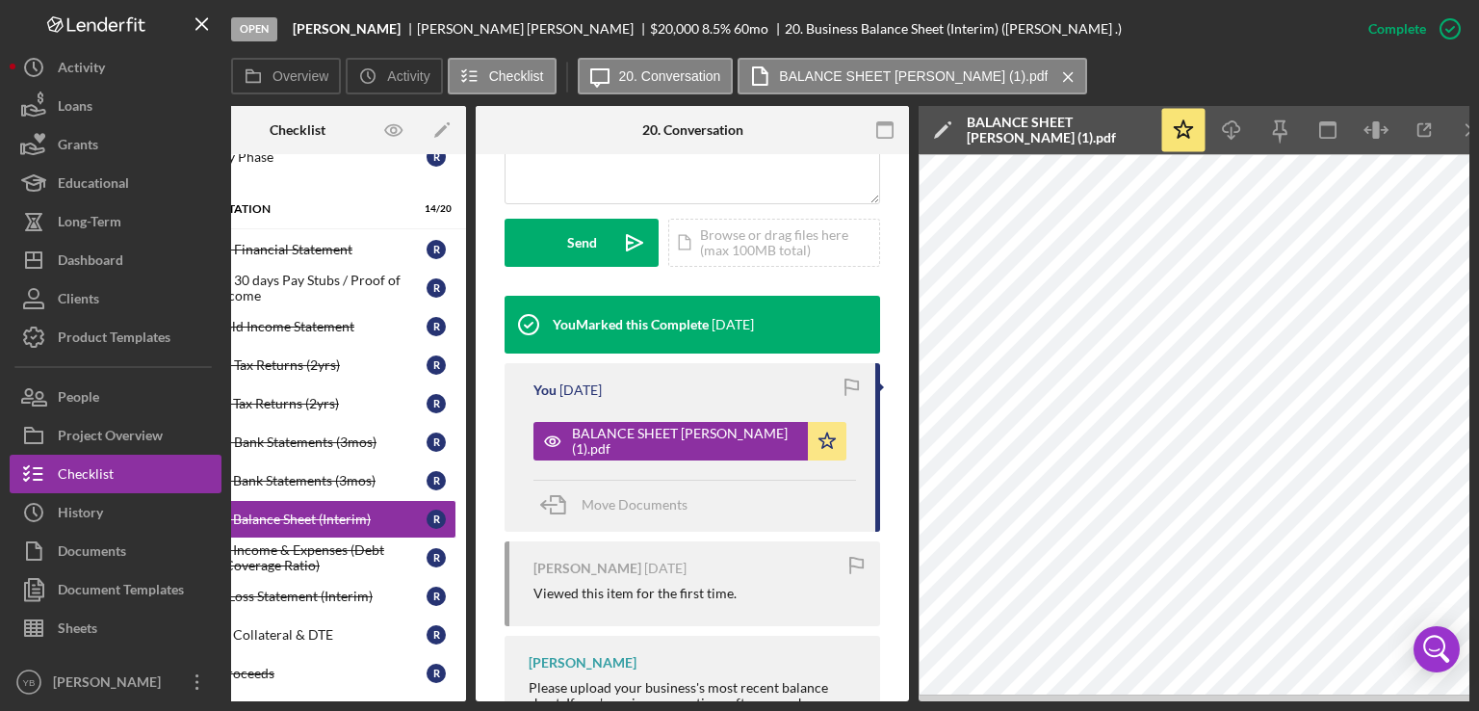
scroll to position [0, 128]
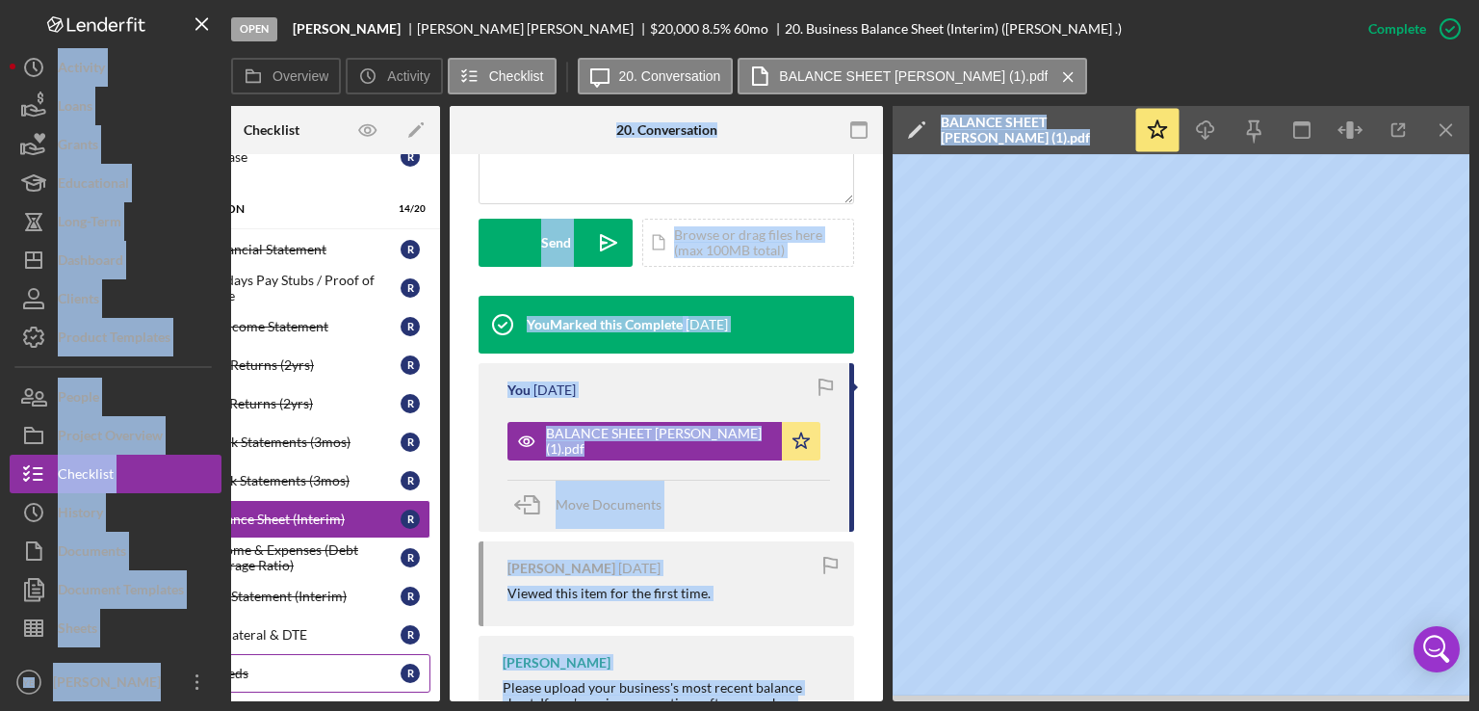
drag, startPoint x: 357, startPoint y: 700, endPoint x: 239, endPoint y: 656, distance: 126.5
click at [239, 656] on div "Overview Internal Workflow Stage Open Icon/Dropdown Arrow Archive (can unarchiv…" at bounding box center [850, 403] width 1239 height 595
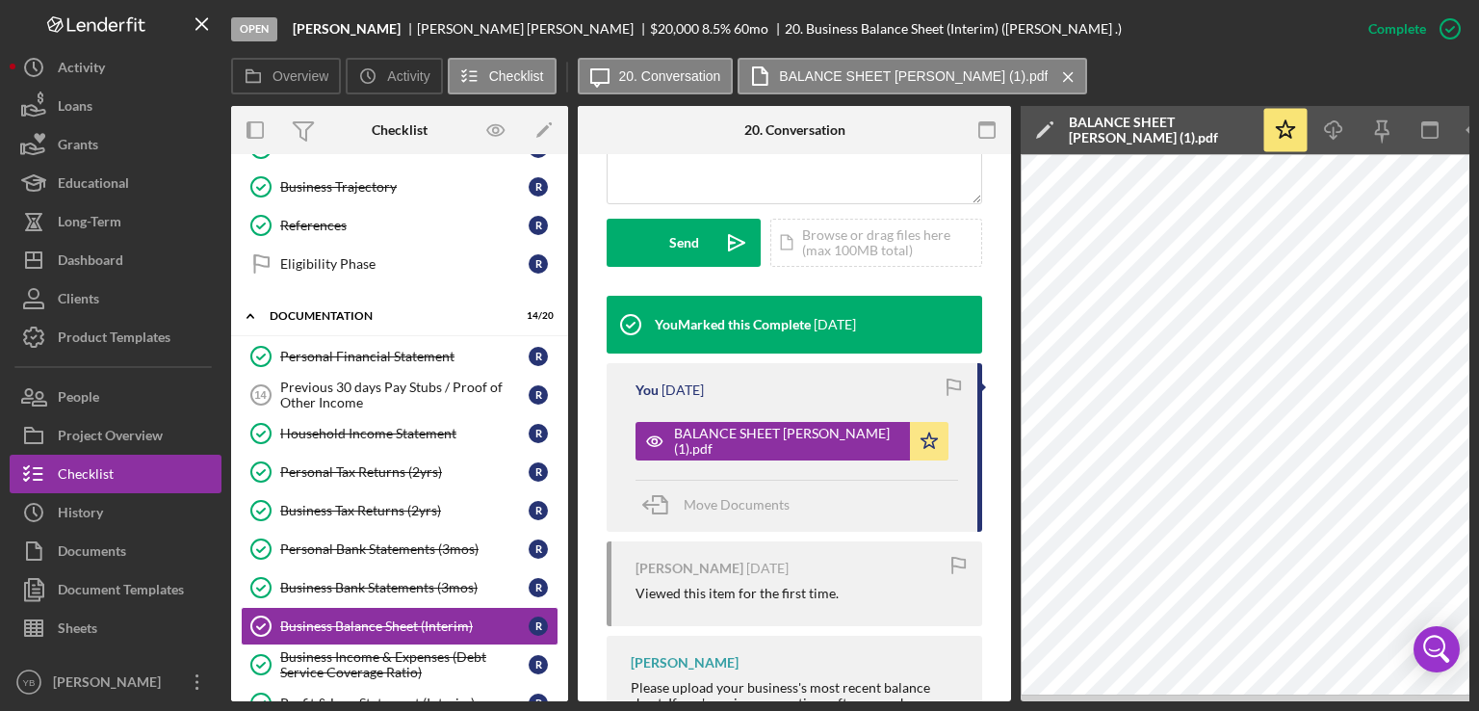
scroll to position [198, 0]
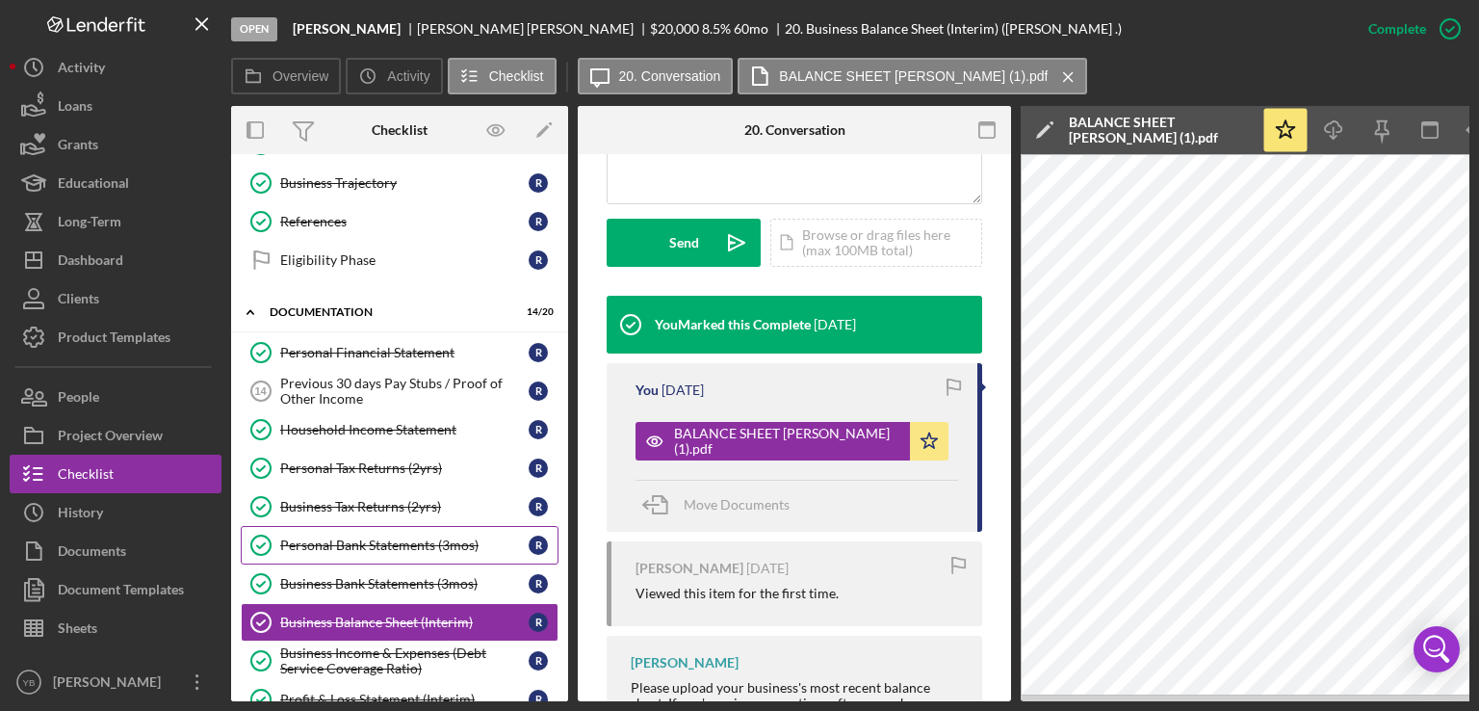
click at [363, 537] on div "Personal Bank Statements (3mos)" at bounding box center [404, 544] width 249 height 15
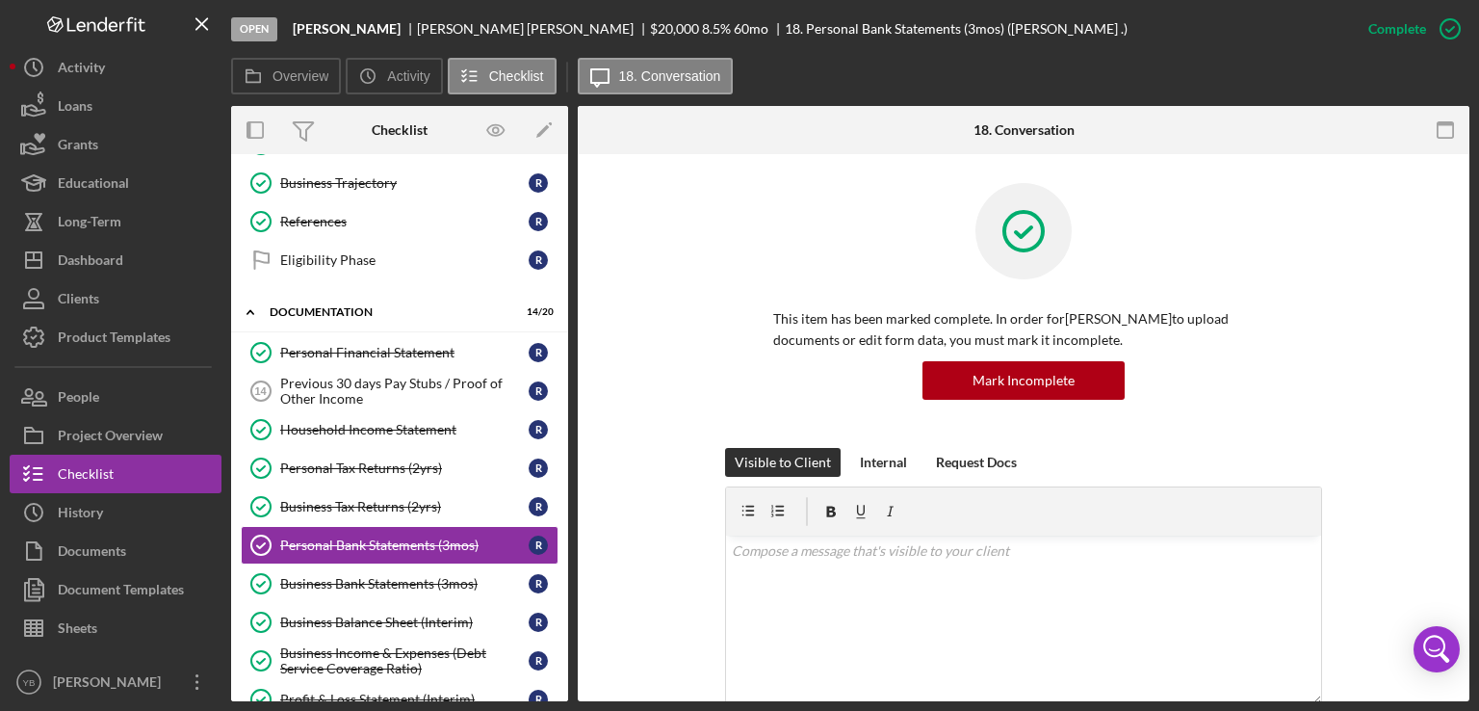
click at [1292, 278] on div "This item has been marked complete. In order for [PERSON_NAME] to upload docume…" at bounding box center [1023, 315] width 597 height 265
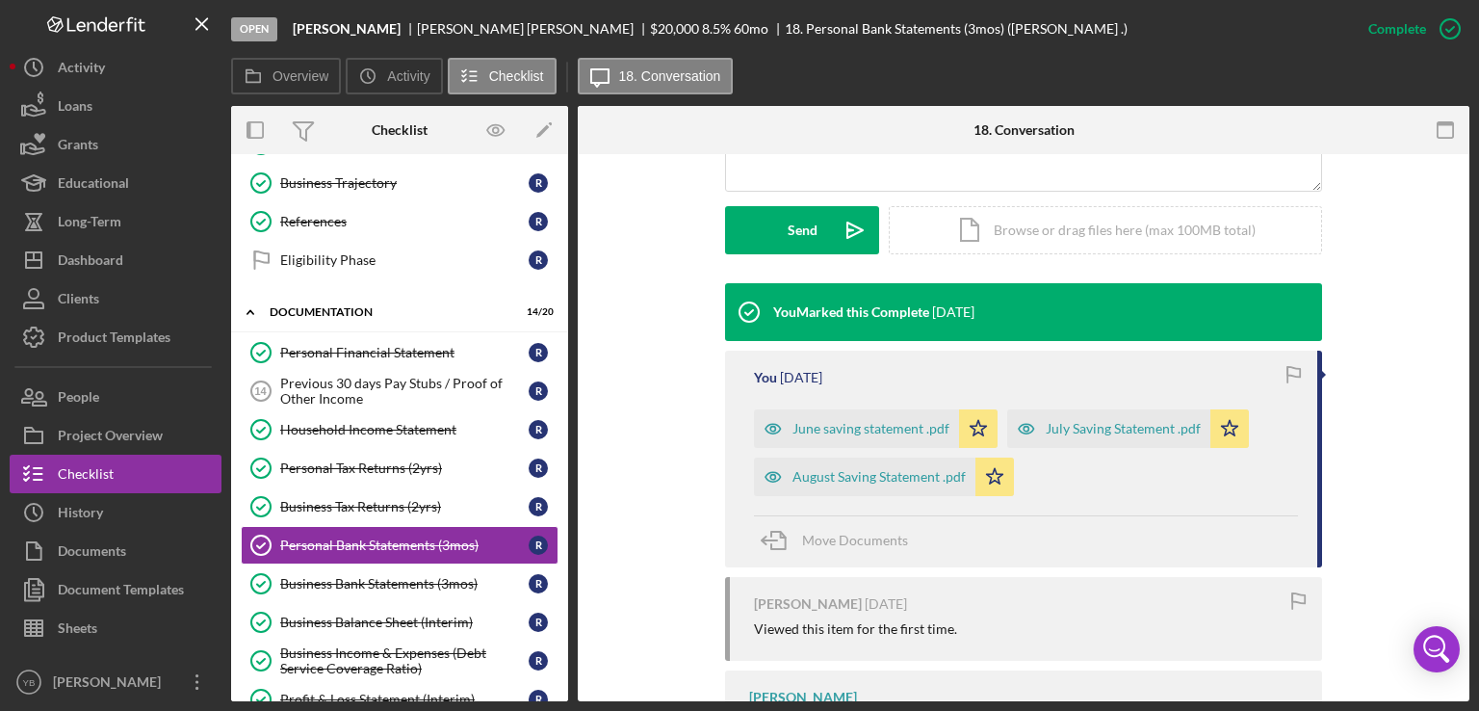
scroll to position [578, 0]
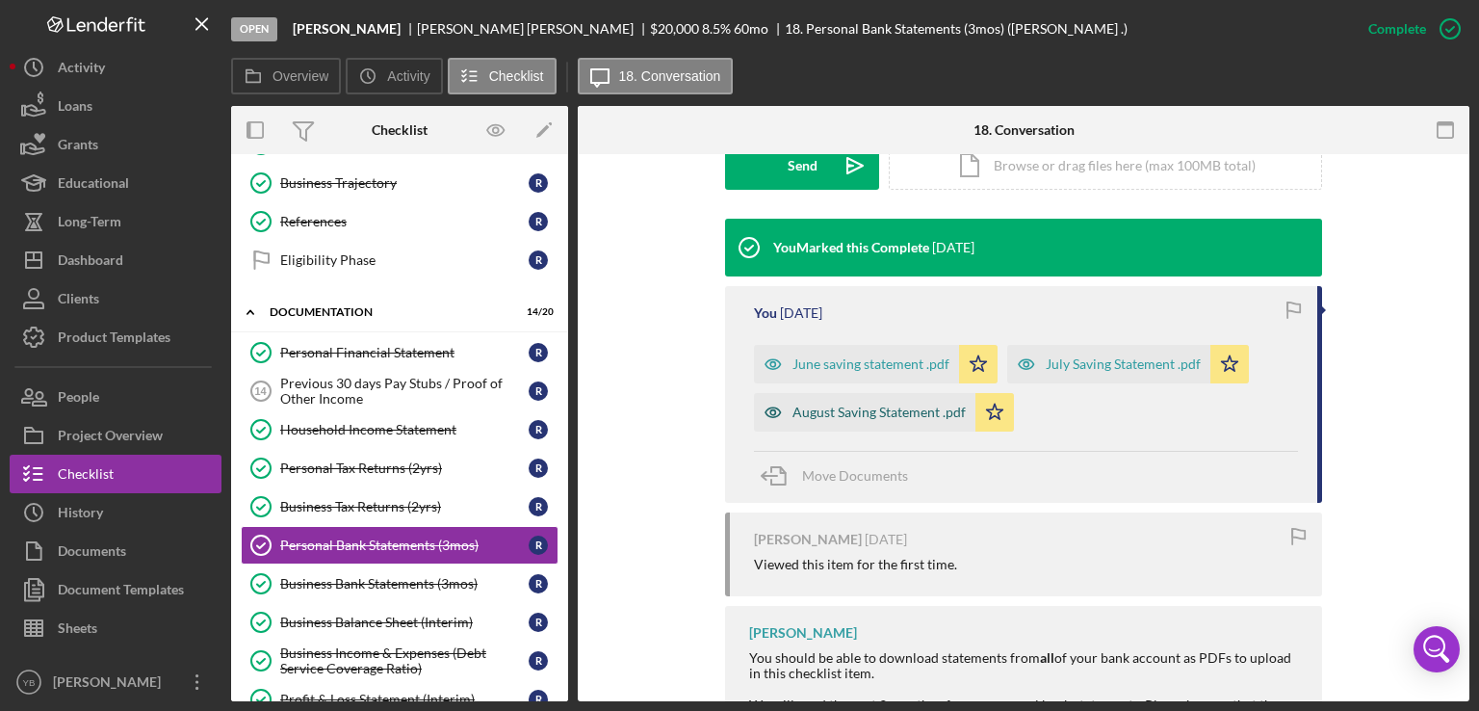
click at [896, 412] on div "August Saving Statement .pdf" at bounding box center [879, 412] width 173 height 15
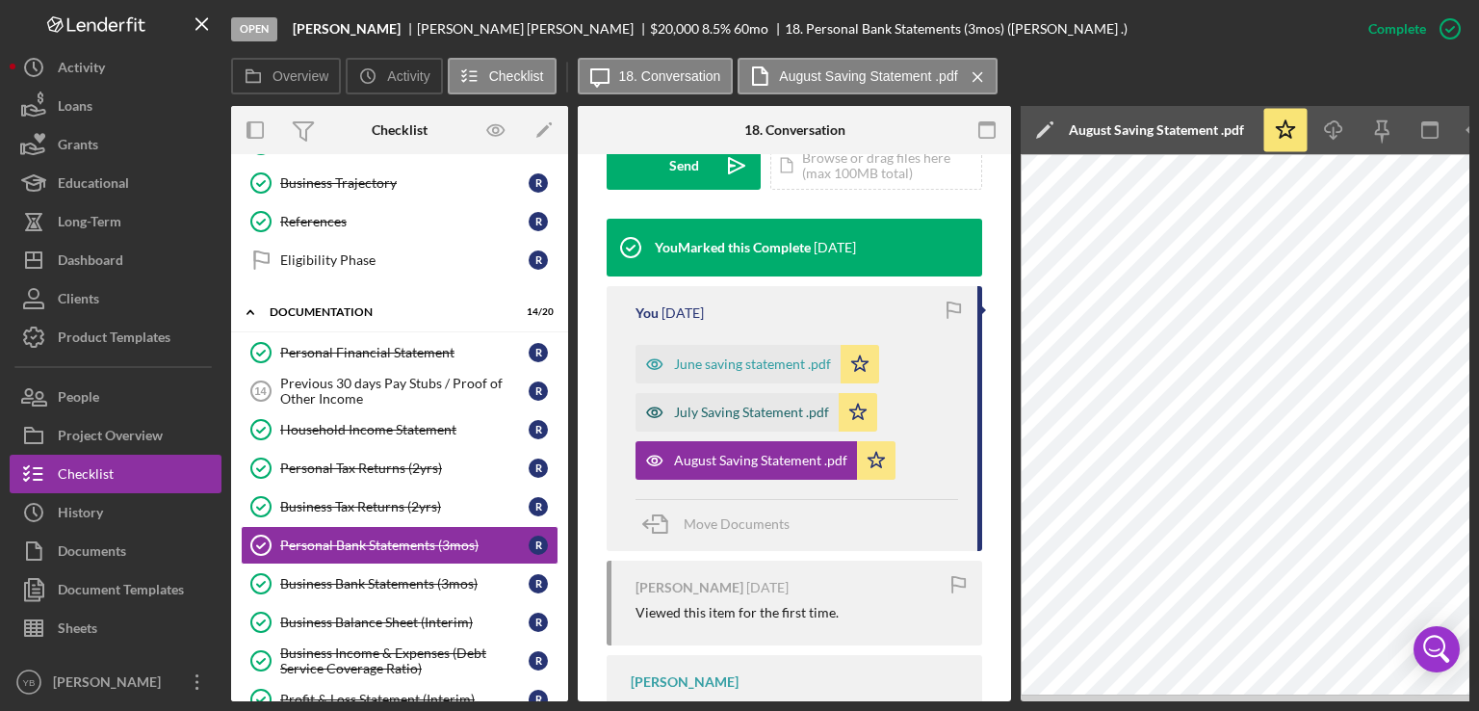
click at [746, 405] on div "July Saving Statement .pdf" at bounding box center [751, 412] width 155 height 15
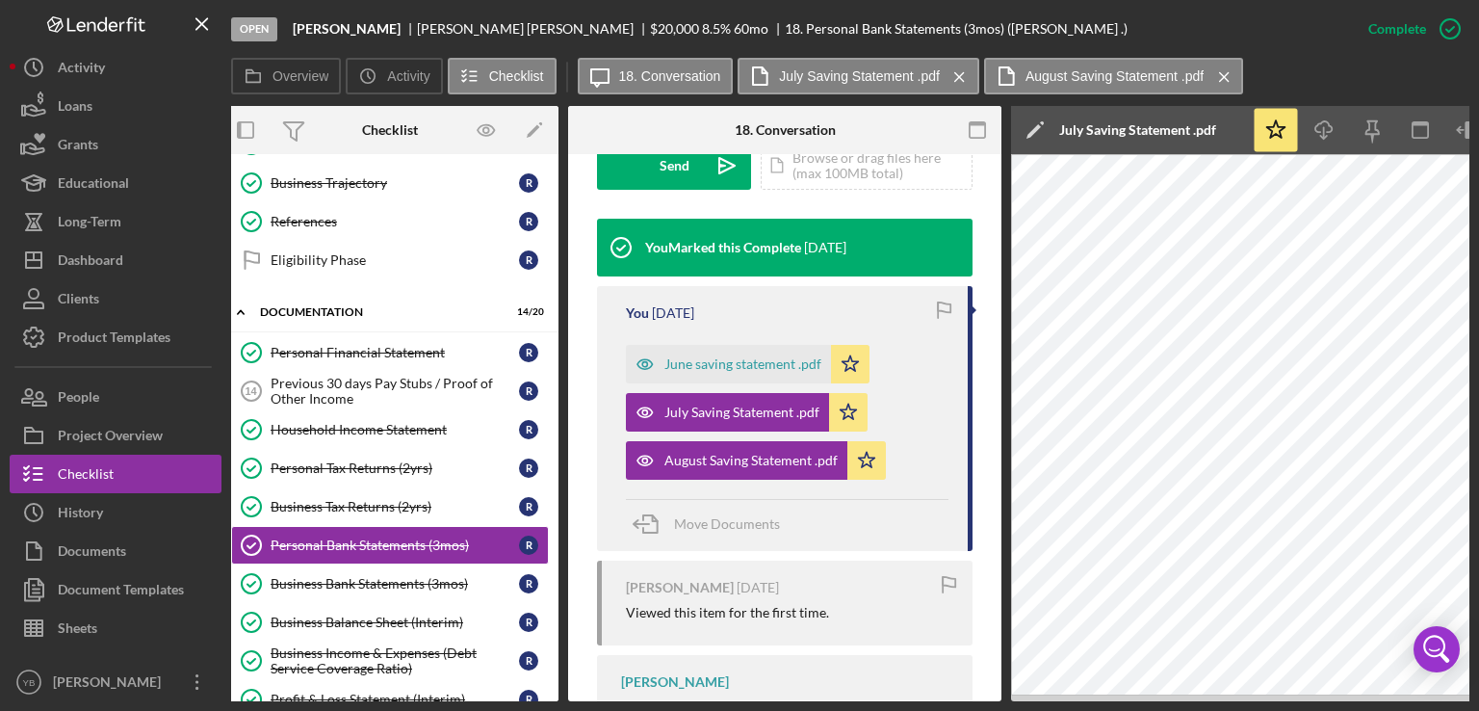
scroll to position [0, 8]
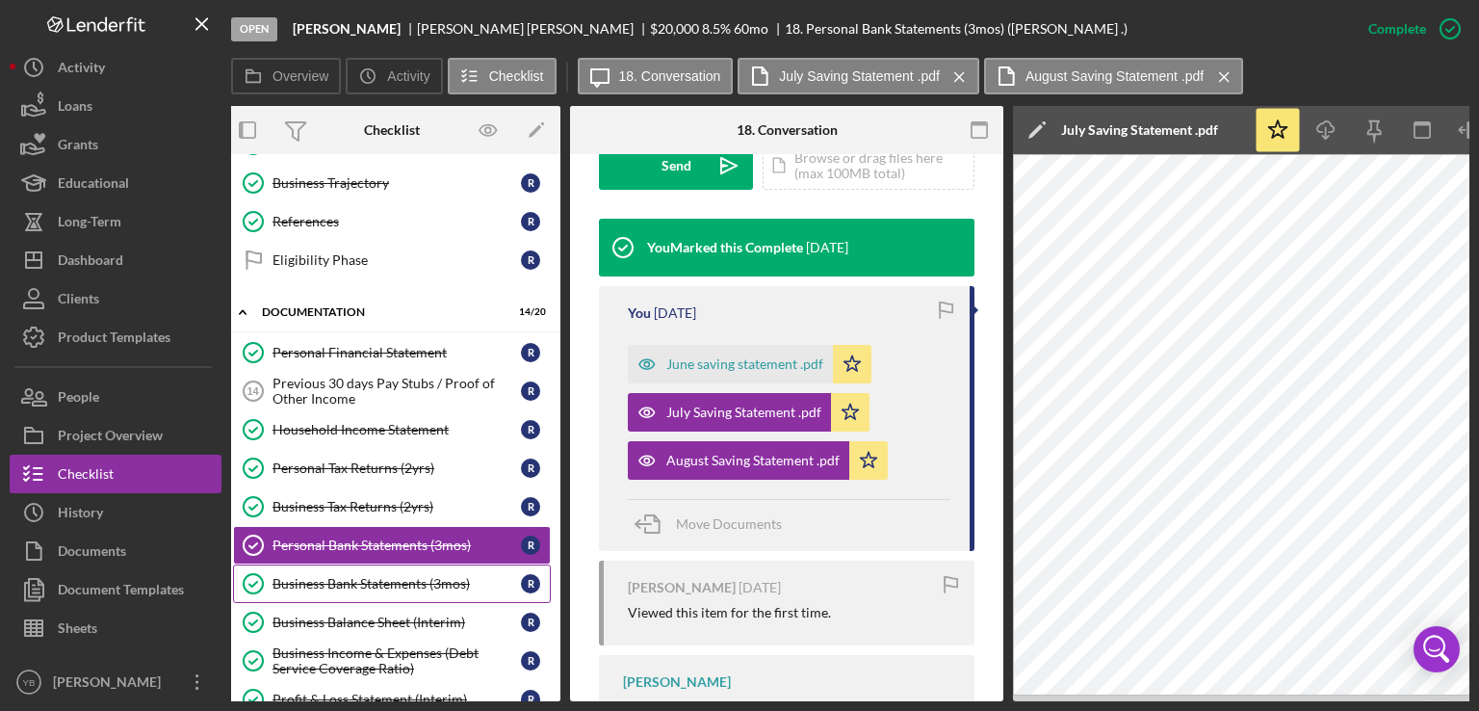
click at [361, 577] on div "Business Bank Statements (3mos)" at bounding box center [397, 583] width 249 height 15
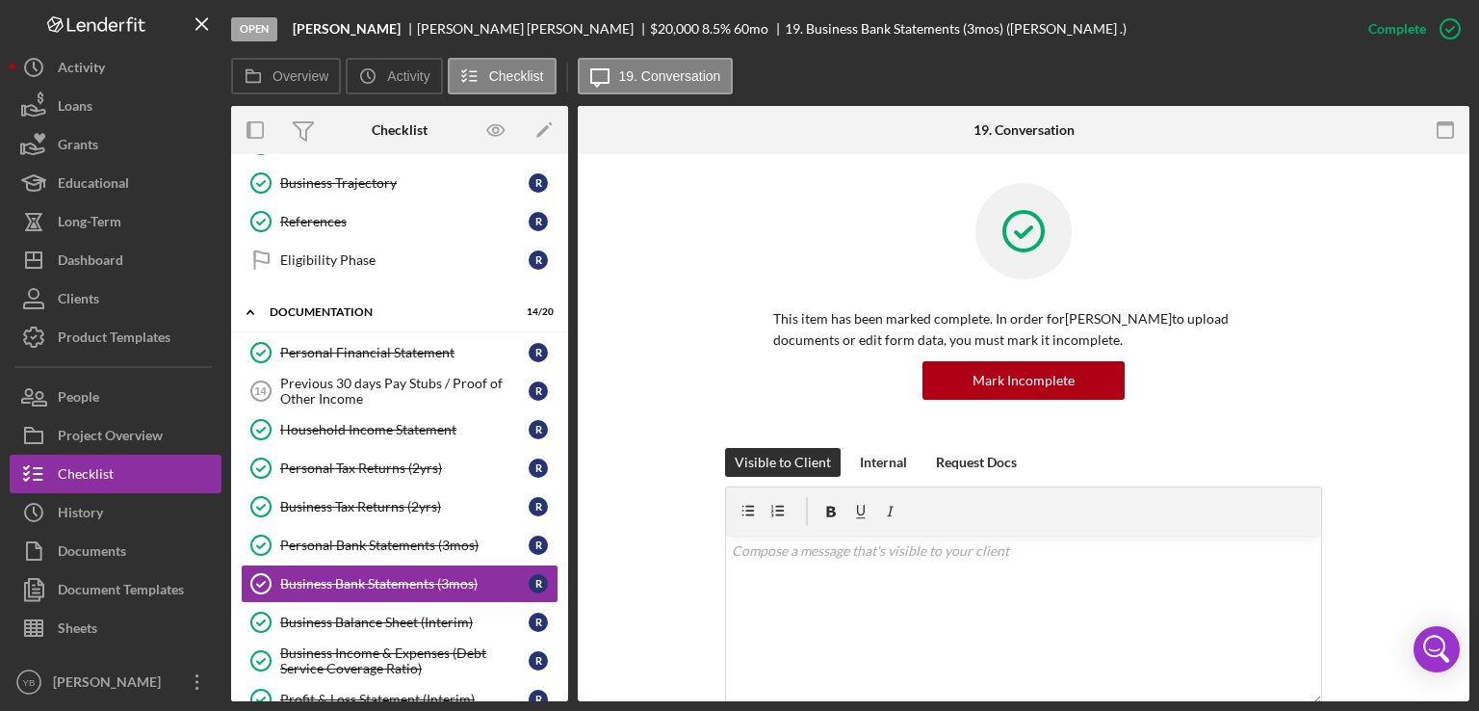
click at [1333, 335] on div "This item has been marked complete. In order for [PERSON_NAME] to upload docume…" at bounding box center [1024, 315] width 834 height 265
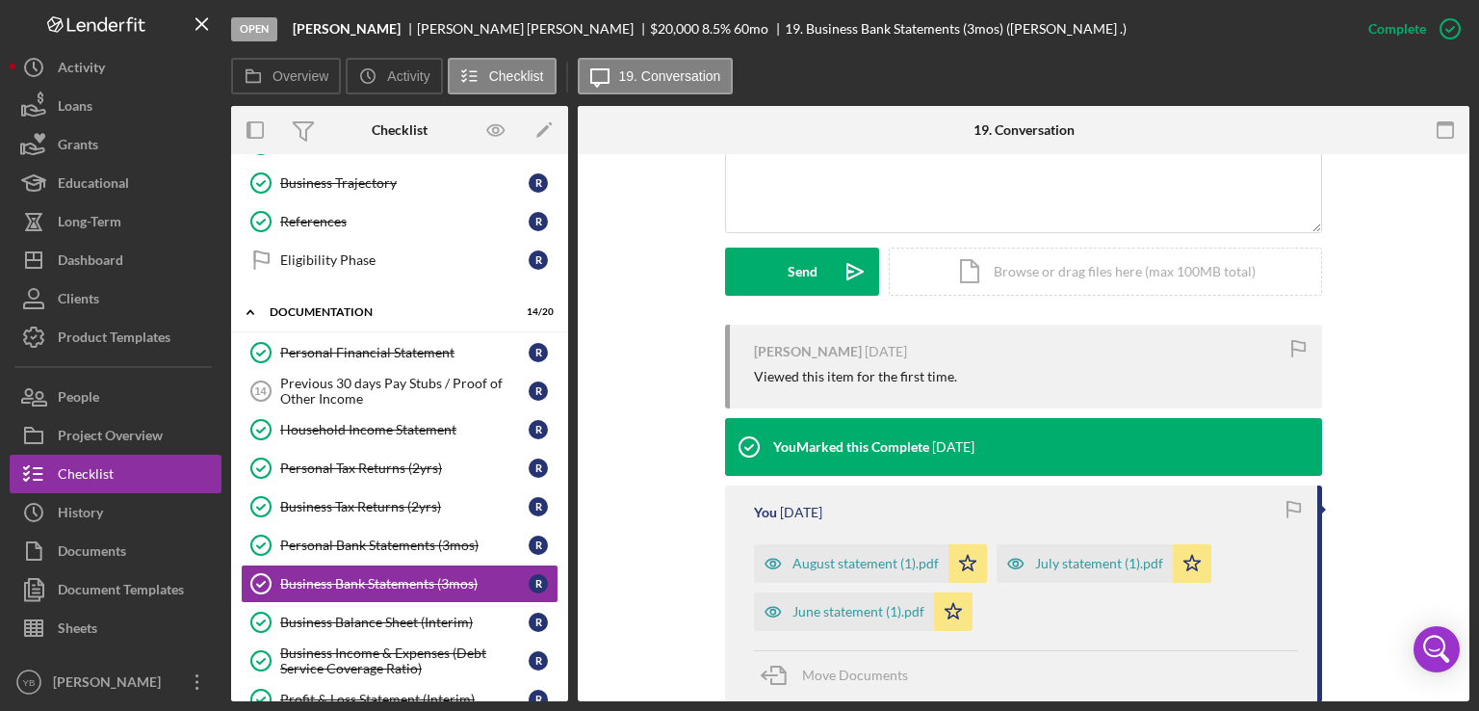
scroll to position [539, 0]
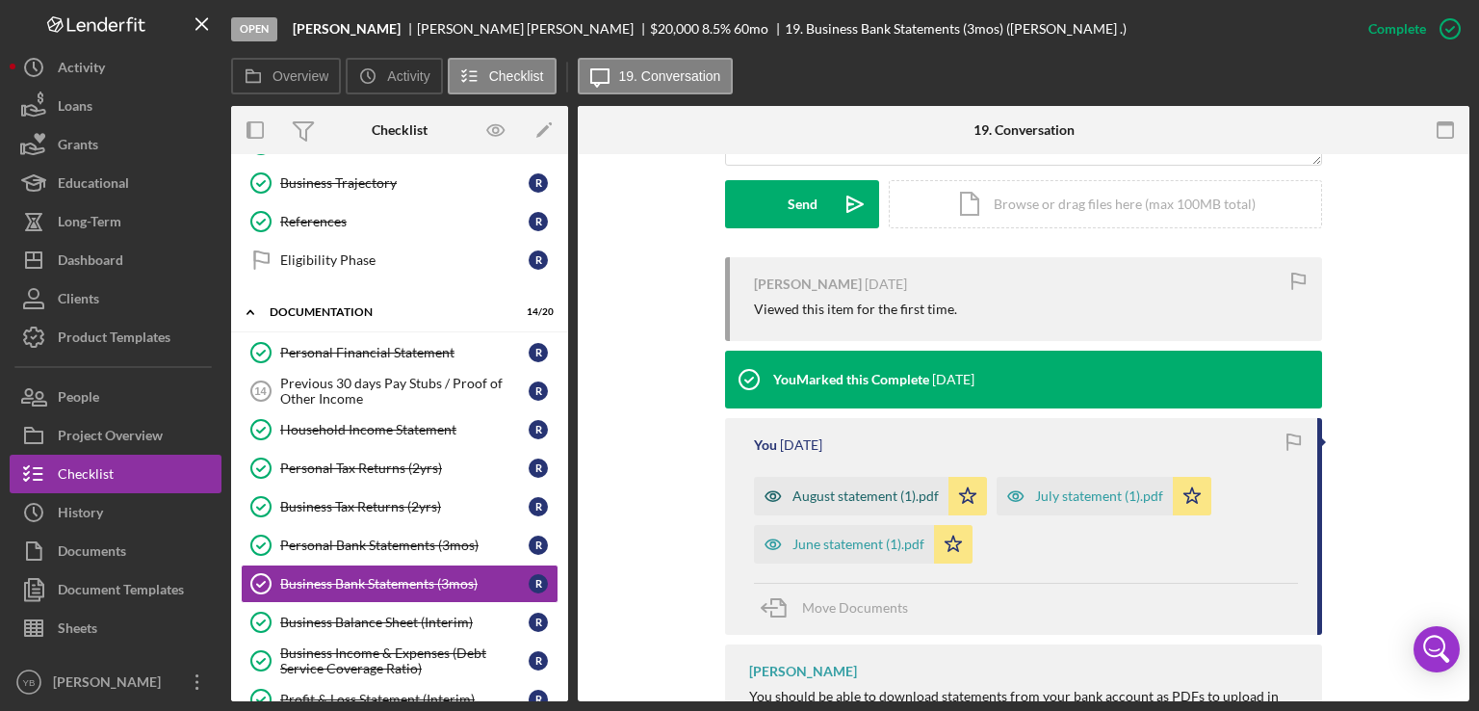
click at [834, 494] on div "August statement (1).pdf" at bounding box center [866, 495] width 146 height 15
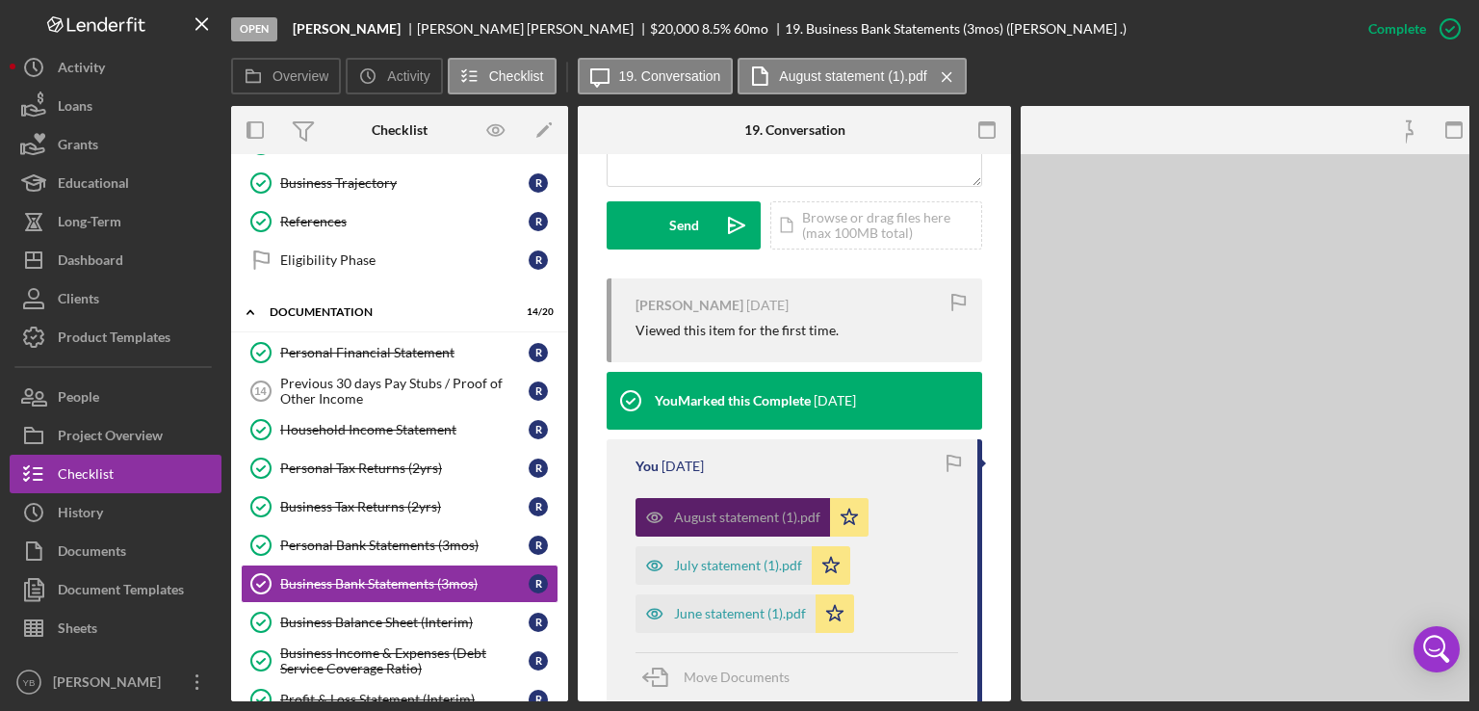
scroll to position [561, 0]
